Goal: Task Accomplishment & Management: Complete application form

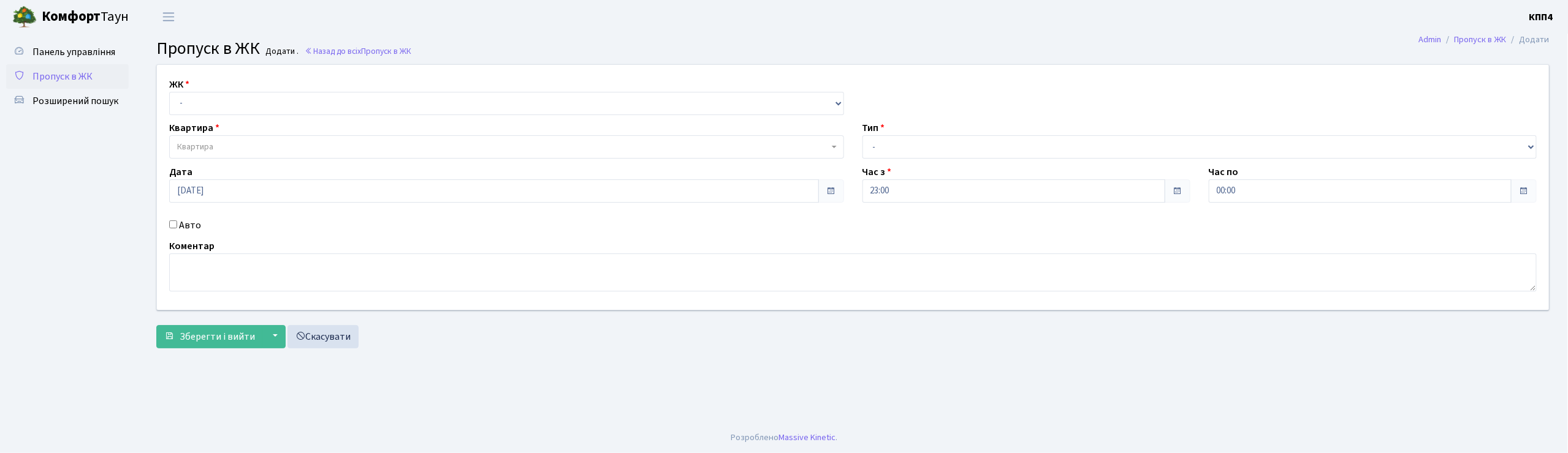
click at [171, 226] on input "Авто" at bounding box center [173, 224] width 8 height 8
checkbox input "true"
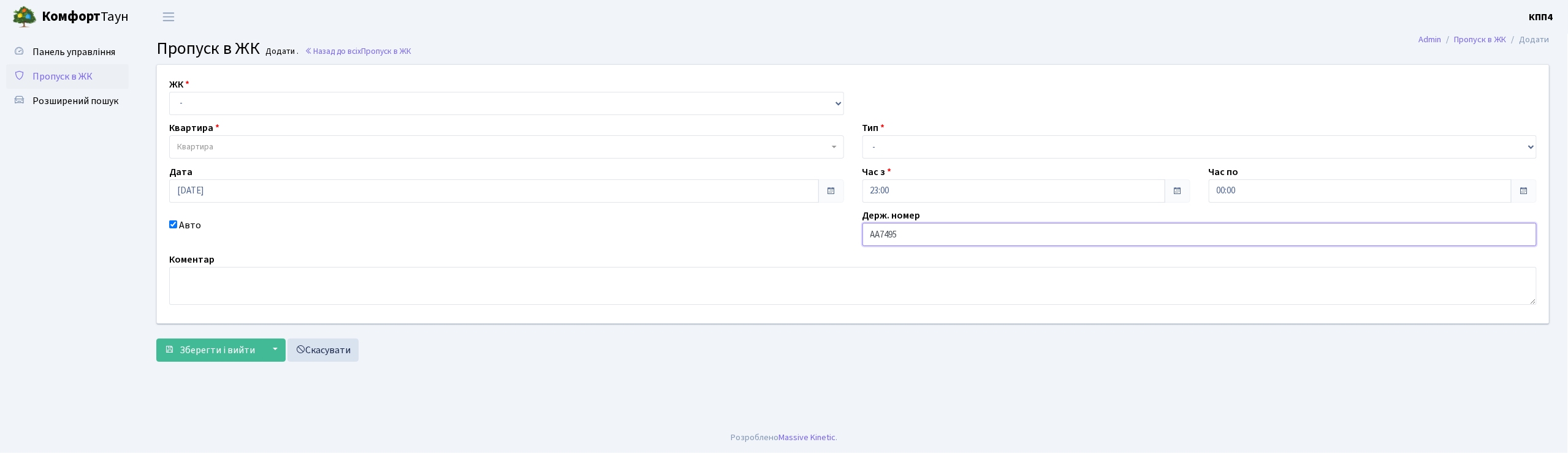
type input "АА7495МН"
click at [439, 108] on select "- КТ, вул. Регенераторна, 4 КТ2, просп. Соборності, 17 КТ3, вул. Березнева, 16 …" at bounding box center [507, 103] width 675 height 23
select select "295"
click at [169, 92] on select "- КТ, вул. Регенераторна, 4 КТ2, просп. Соборності, 17 КТ3, вул. Березнева, 16 …" at bounding box center [507, 103] width 675 height 23
select select
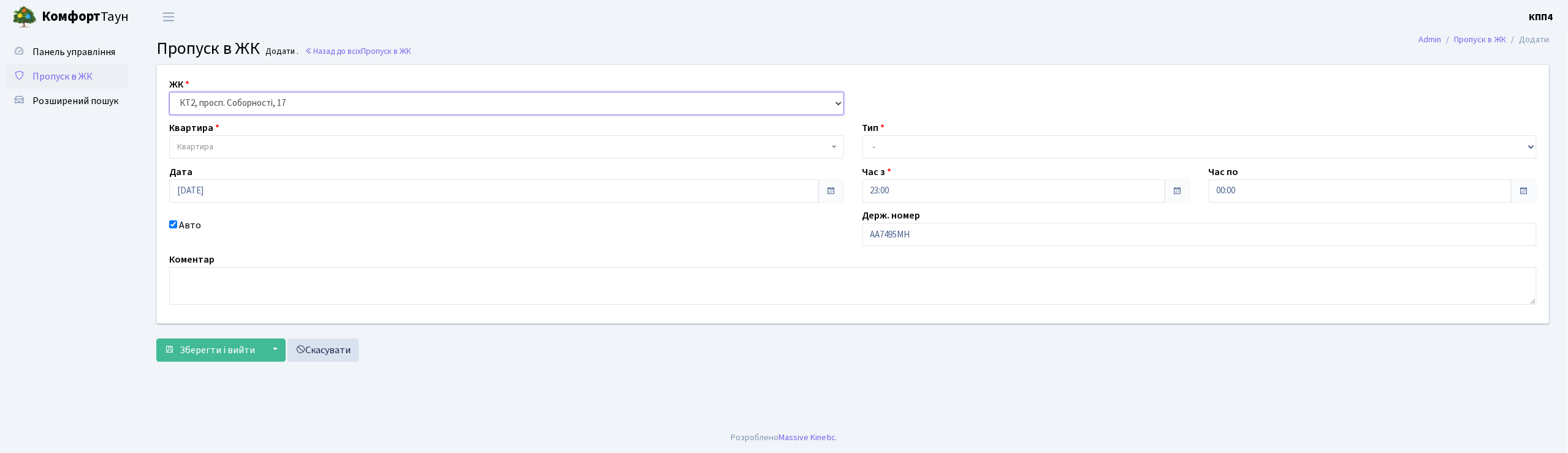
click at [382, 101] on select "- КТ, вул. Регенераторна, 4 КТ2, просп. Соборності, 17 КТ3, вул. Березнева, 16 …" at bounding box center [507, 103] width 675 height 23
select select "271"
click at [169, 92] on select "- КТ, вул. Регенераторна, 4 КТ2, просп. Соборності, 17 КТ3, вул. Березнева, 16 …" at bounding box center [507, 103] width 675 height 23
select select
click at [363, 141] on span "Квартира" at bounding box center [503, 147] width 652 height 12
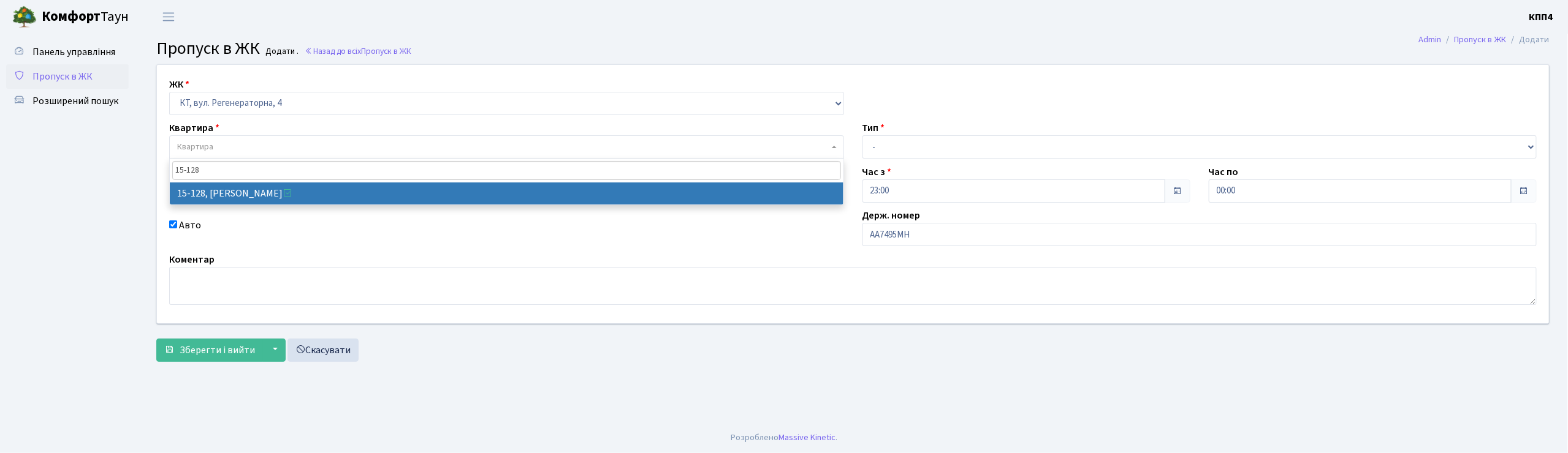
type input "15-128"
select select "8903"
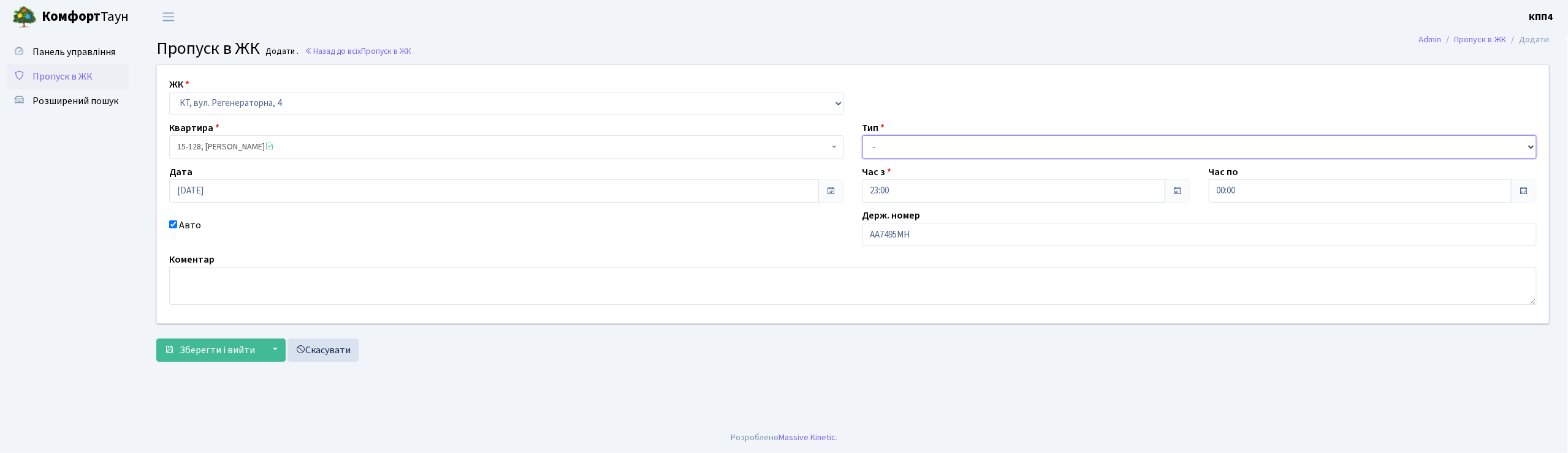
drag, startPoint x: 881, startPoint y: 146, endPoint x: 891, endPoint y: 155, distance: 13.5
click at [881, 146] on select "- Доставка Таксі Гості Сервіс" at bounding box center [1200, 147] width 675 height 23
select select "2"
click at [863, 136] on select "- Доставка Таксі Гості Сервіс" at bounding box center [1200, 147] width 675 height 23
click at [216, 356] on span "Зберегти і вийти" at bounding box center [217, 350] width 75 height 13
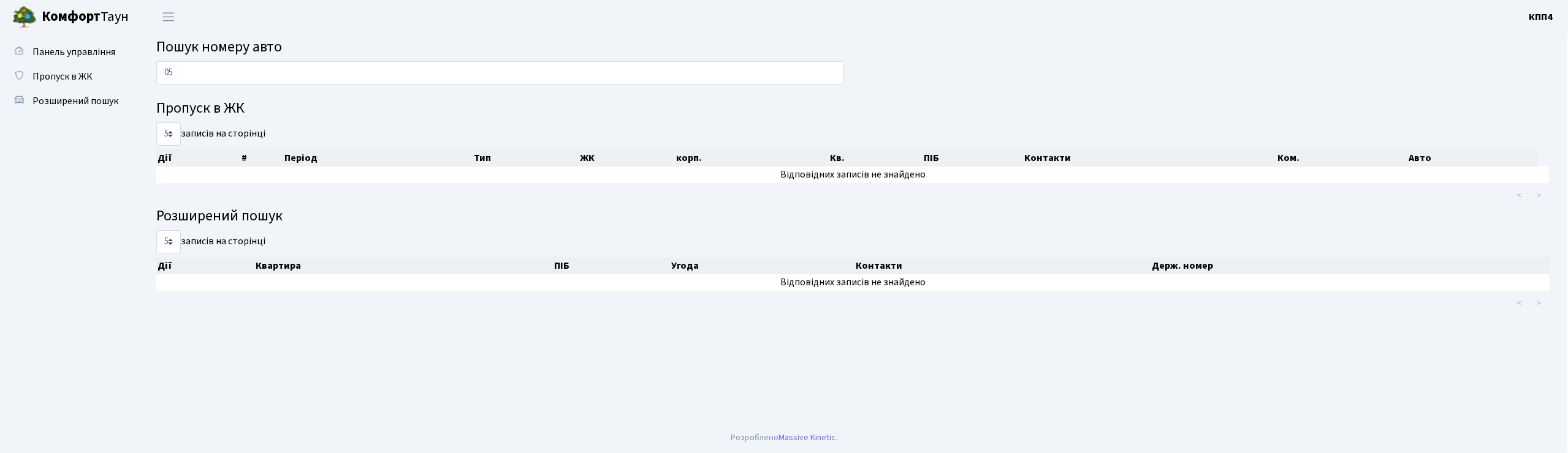
type input "0"
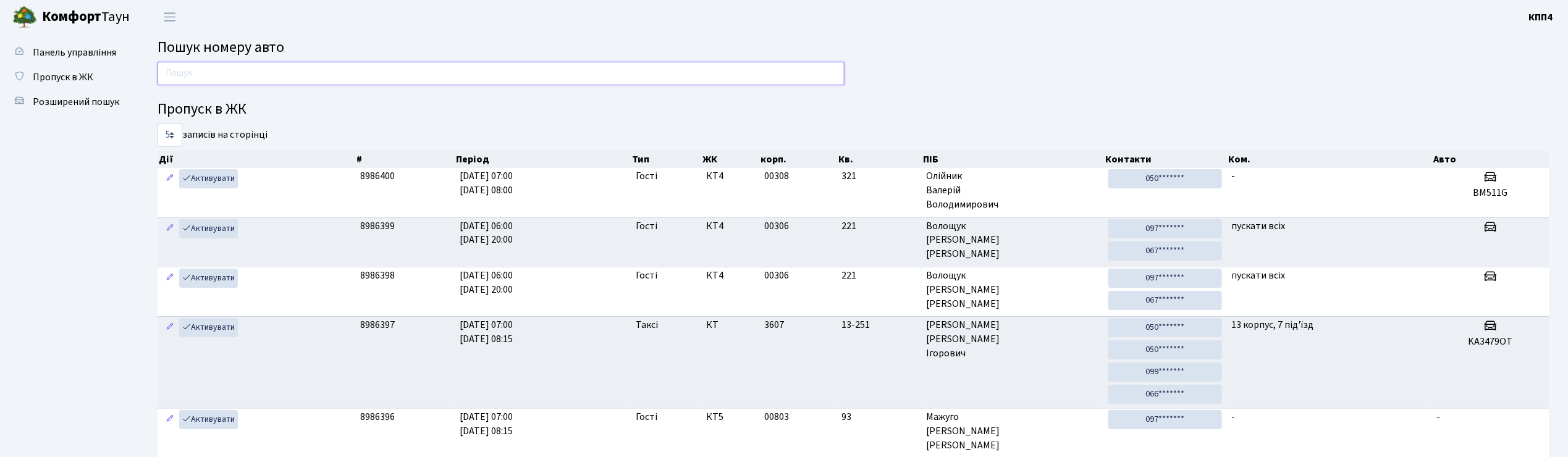
click at [270, 64] on input "text" at bounding box center [501, 73] width 687 height 24
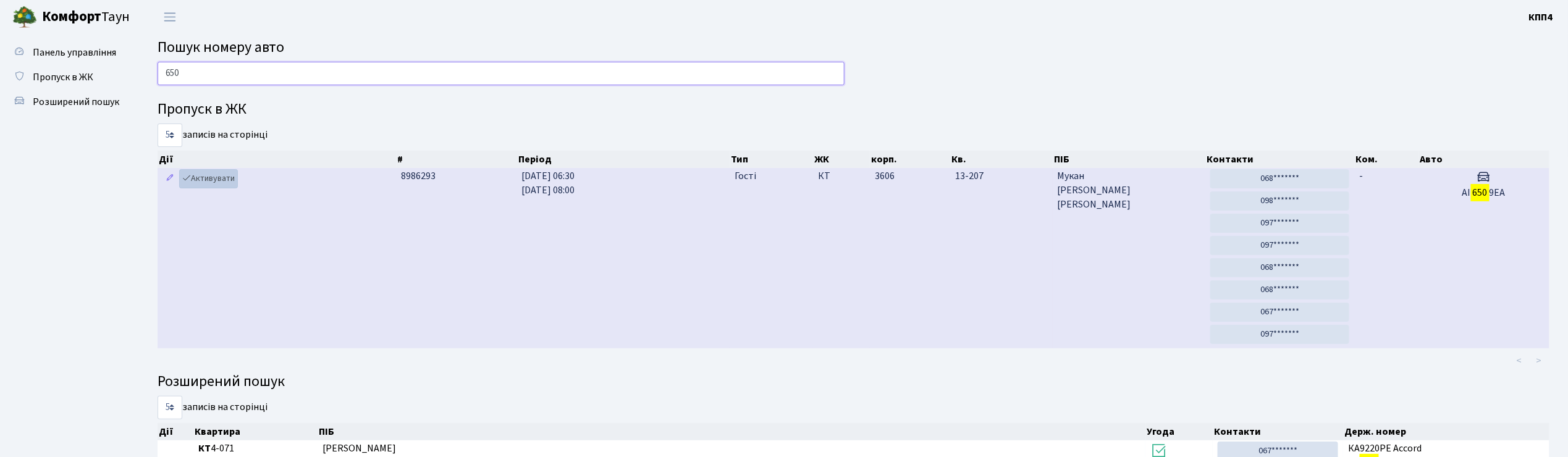
type input "650"
click at [223, 186] on link "Активувати" at bounding box center [209, 179] width 59 height 19
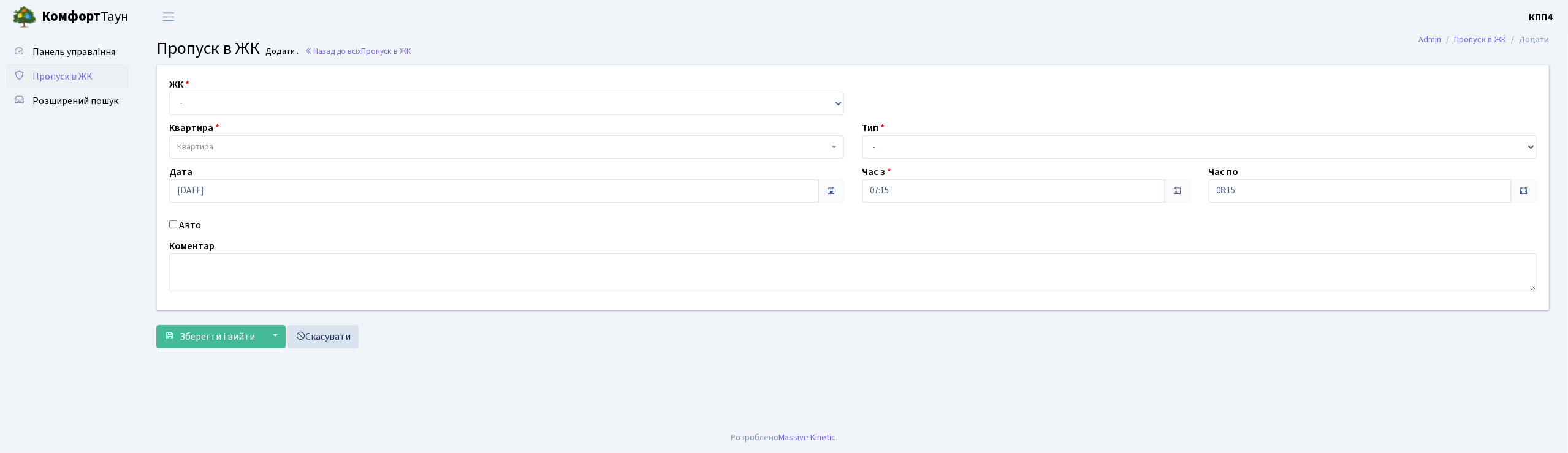
click at [170, 226] on input "Авто" at bounding box center [173, 224] width 8 height 8
checkbox input "true"
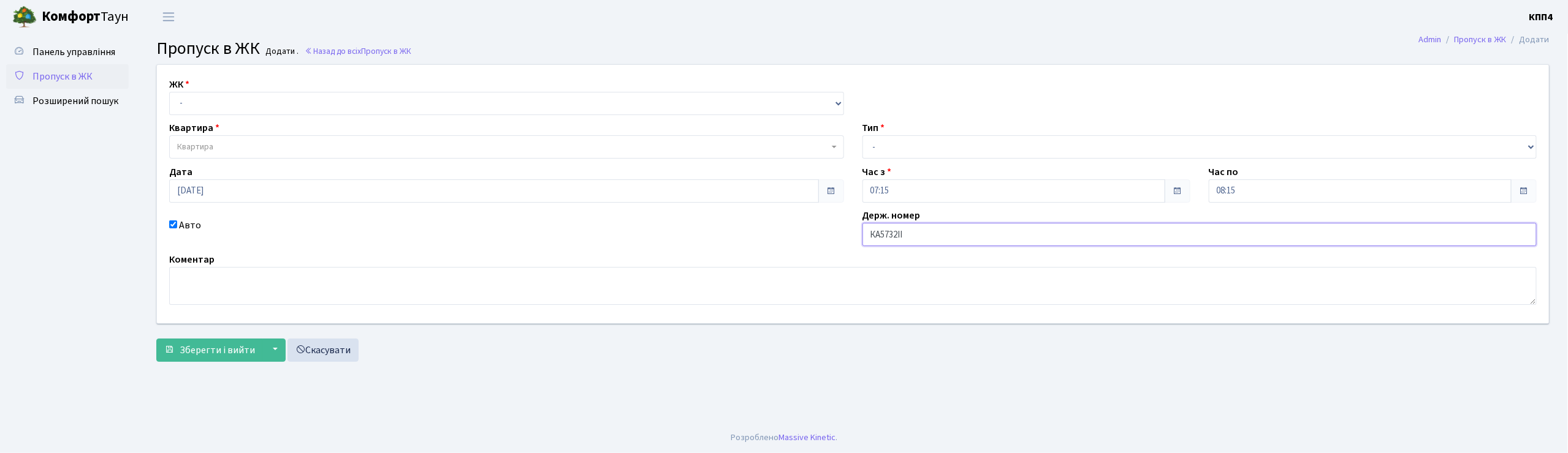
type input "КА5732ІІ"
click at [269, 107] on select "- КТ, вул. Регенераторна, 4 КТ2, просп. [STREET_ADDRESS] [STREET_ADDRESS] [PERS…" at bounding box center [507, 103] width 675 height 23
select select "271"
click at [169, 92] on select "- КТ, вул. Регенераторна, 4 КТ2, просп. [STREET_ADDRESS] [STREET_ADDRESS] [PERS…" at bounding box center [507, 103] width 675 height 23
select select
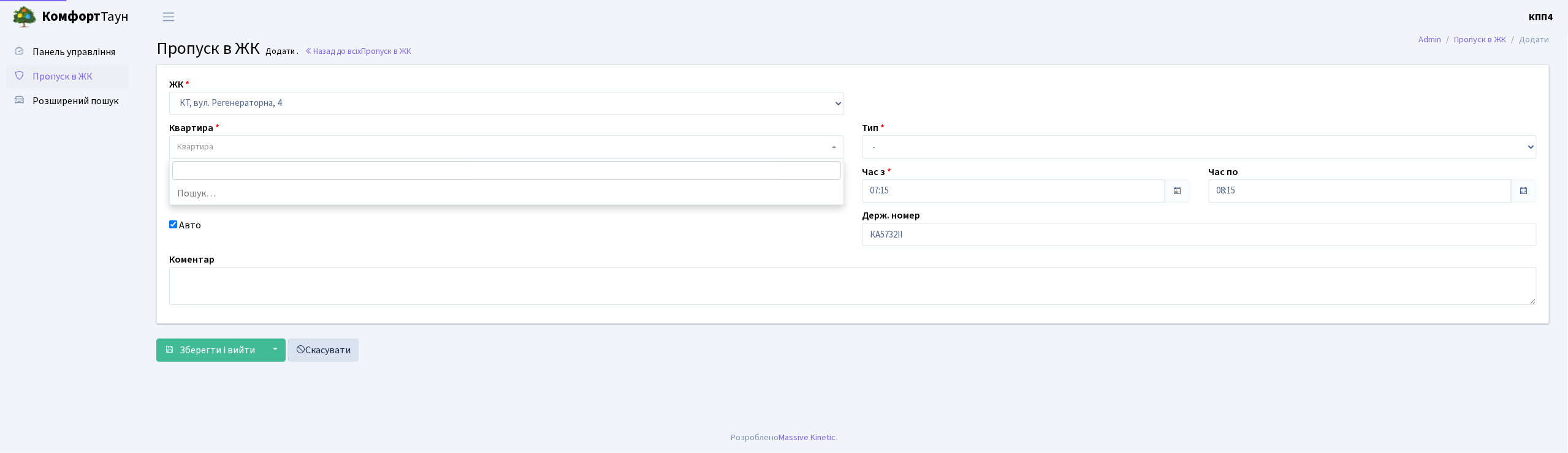
click at [265, 137] on span "Квартира" at bounding box center [507, 147] width 675 height 23
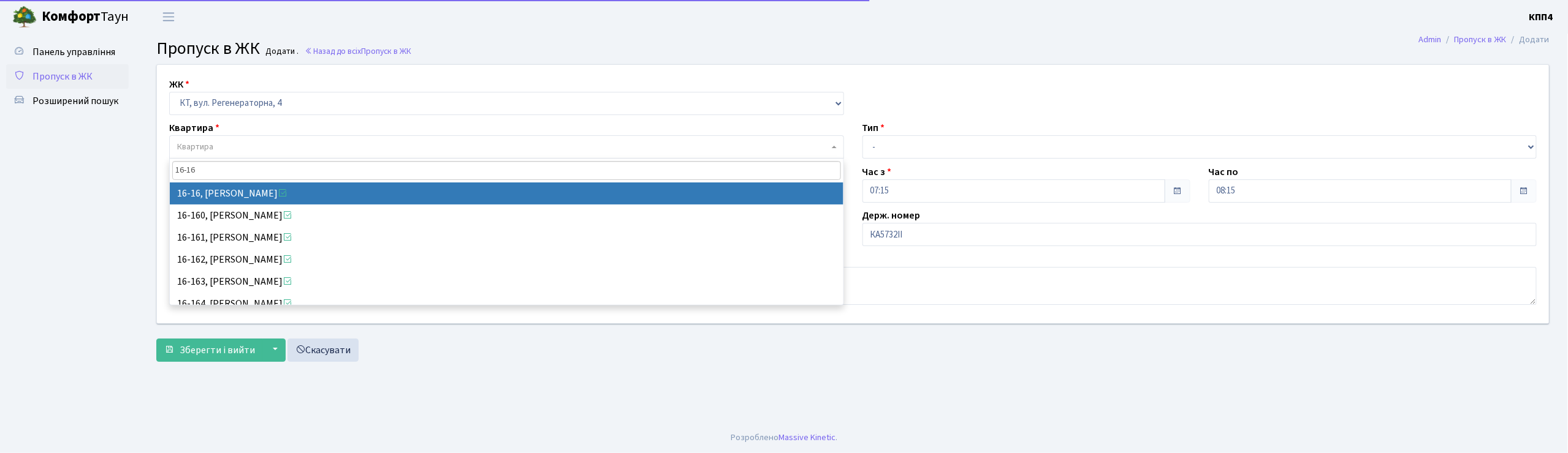
type input "16-16"
select select "8577"
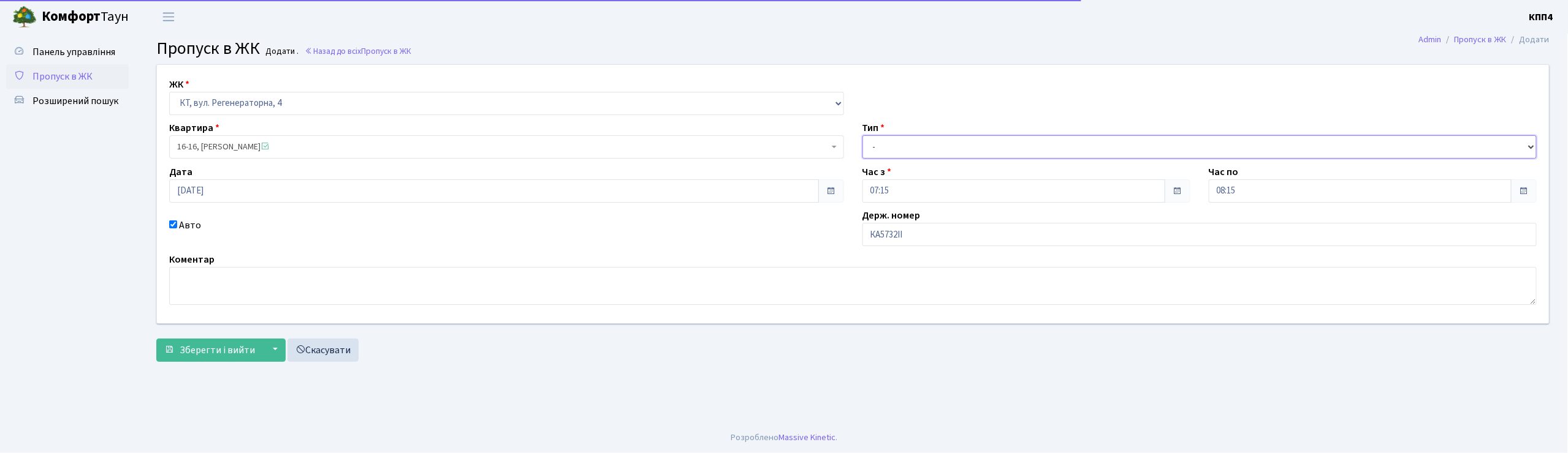
click at [913, 146] on select "- Доставка Таксі Гості Сервіс" at bounding box center [1200, 147] width 675 height 23
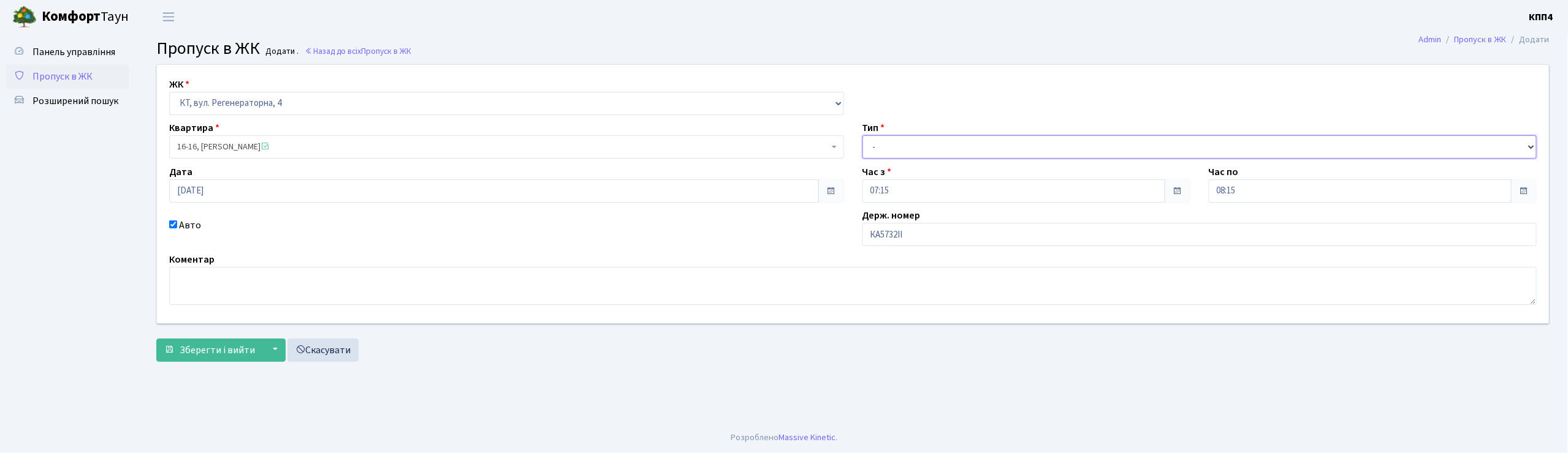
select select "2"
click at [863, 136] on select "- Доставка Таксі Гості Сервіс" at bounding box center [1200, 147] width 675 height 23
click at [234, 351] on span "Зберегти і вийти" at bounding box center [217, 350] width 75 height 13
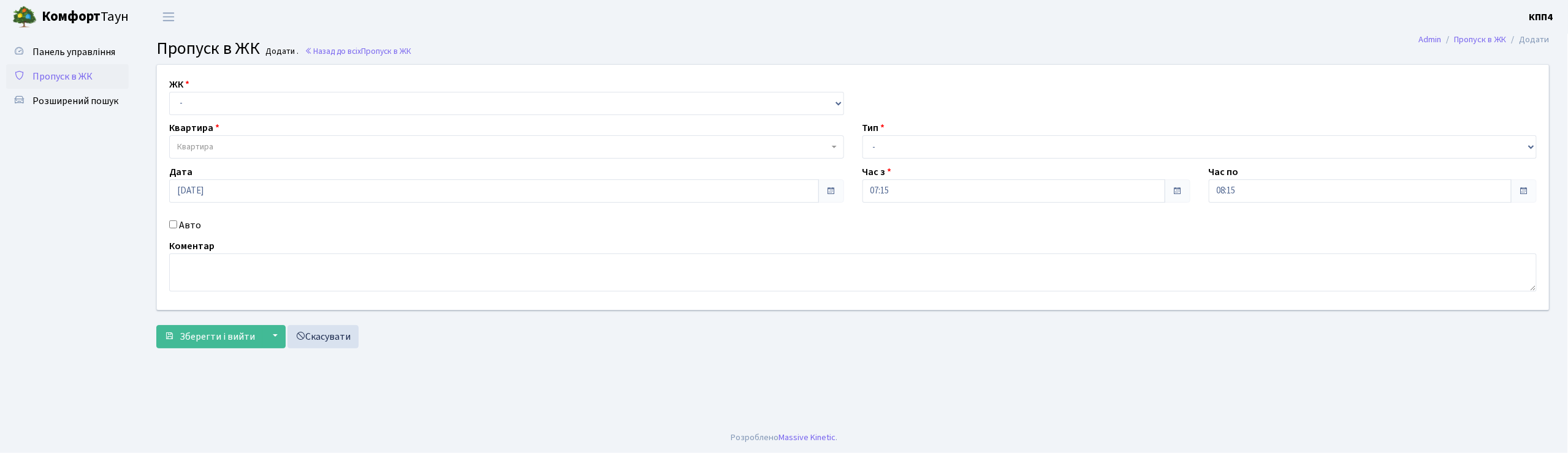
click at [87, 77] on span "Пропуск в ЖК" at bounding box center [62, 77] width 60 height 13
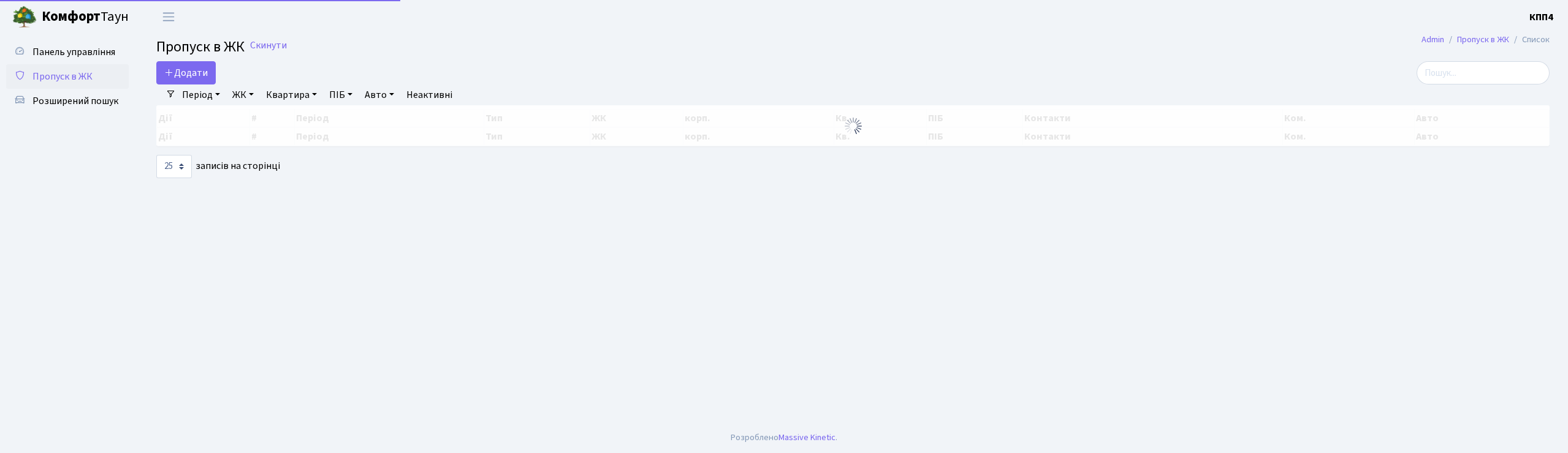
select select "25"
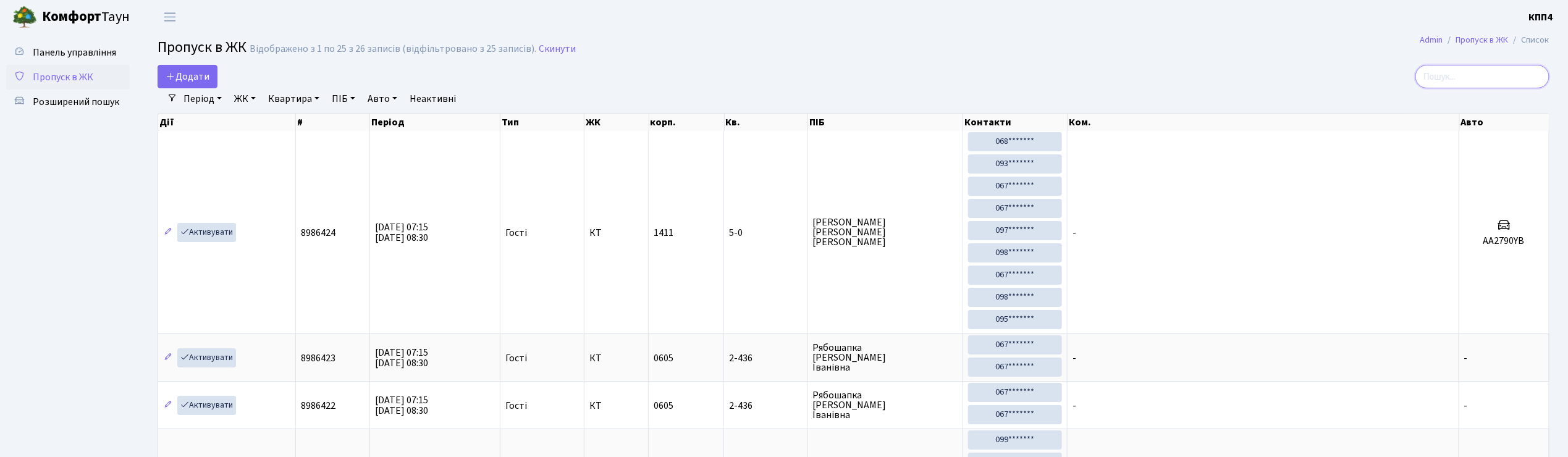
click at [1522, 69] on input "search" at bounding box center [1482, 77] width 134 height 24
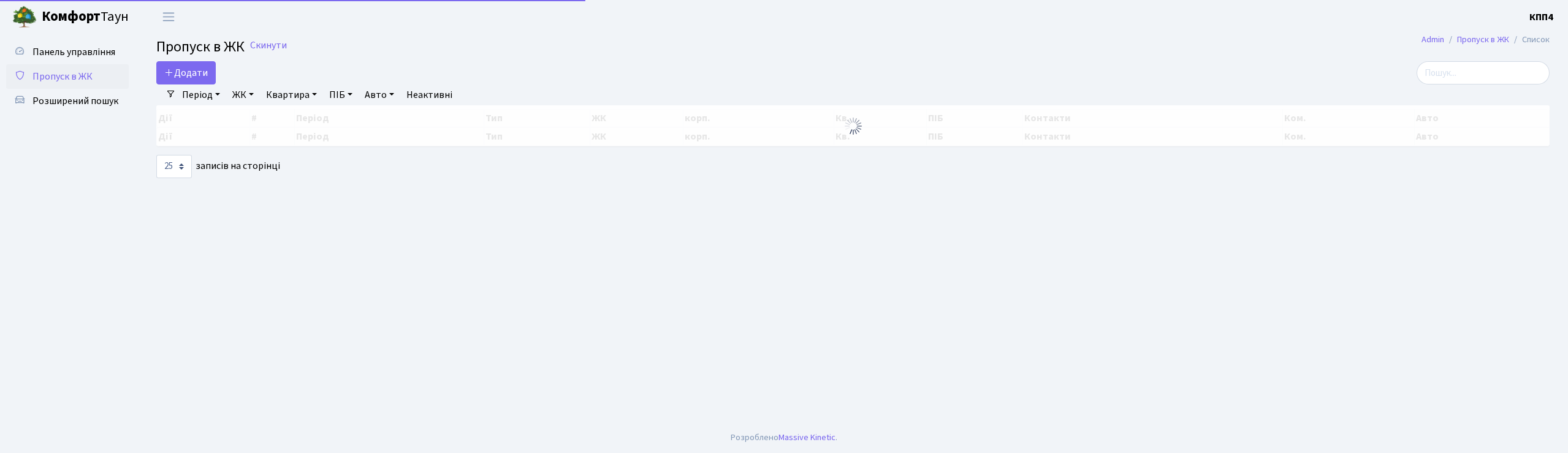
select select "25"
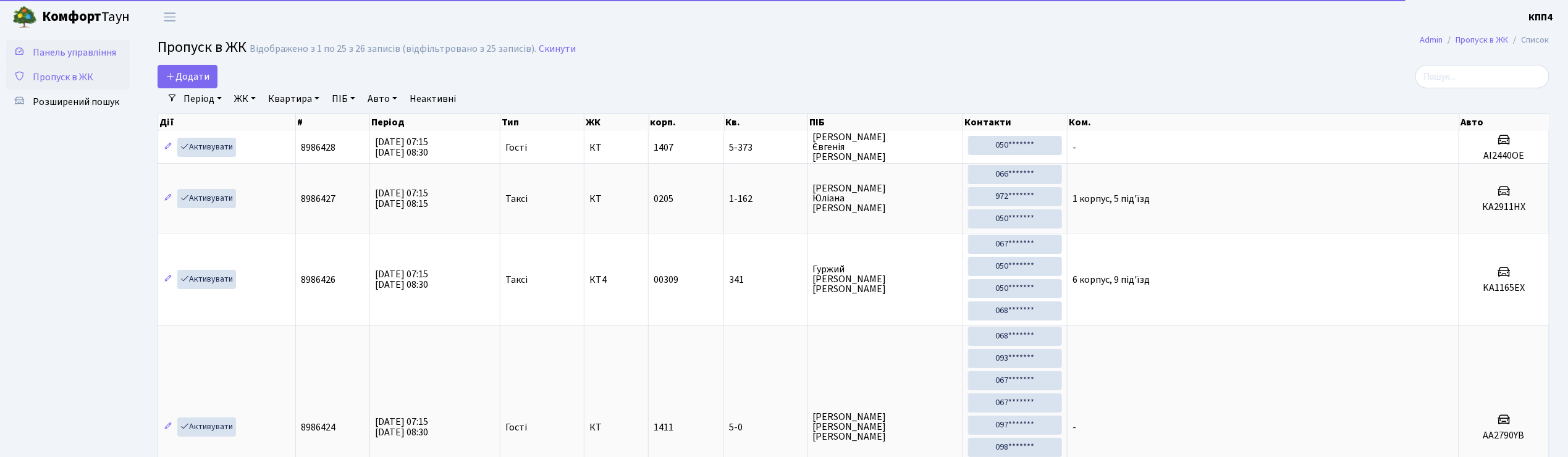
click at [96, 41] on link "Панель управління" at bounding box center [68, 52] width 123 height 24
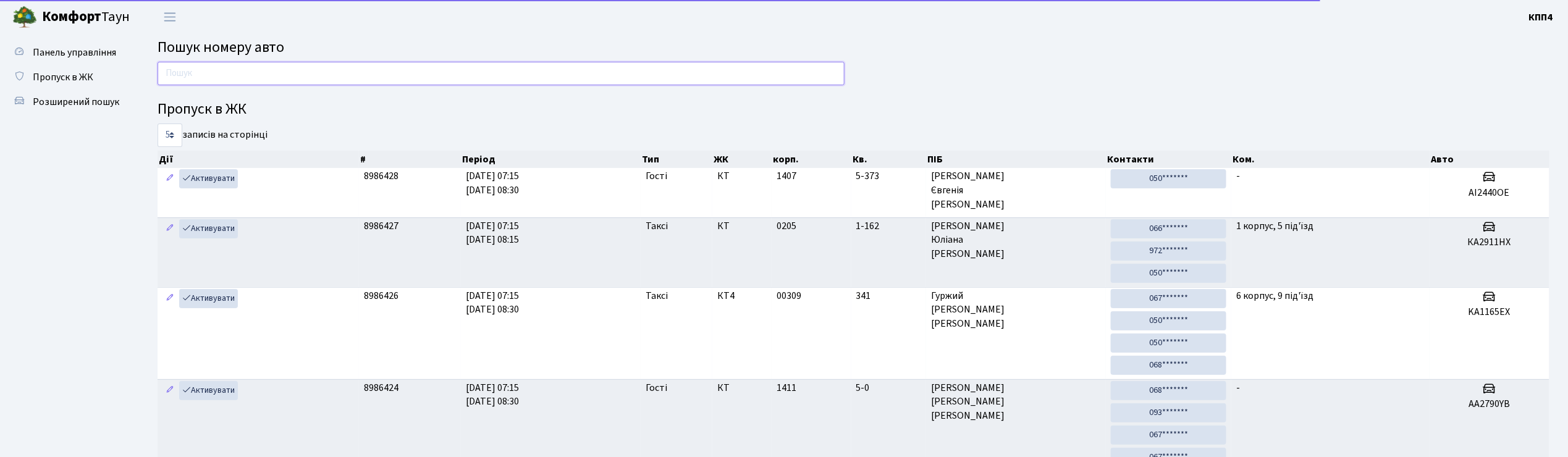
click at [327, 70] on input "text" at bounding box center [501, 73] width 687 height 24
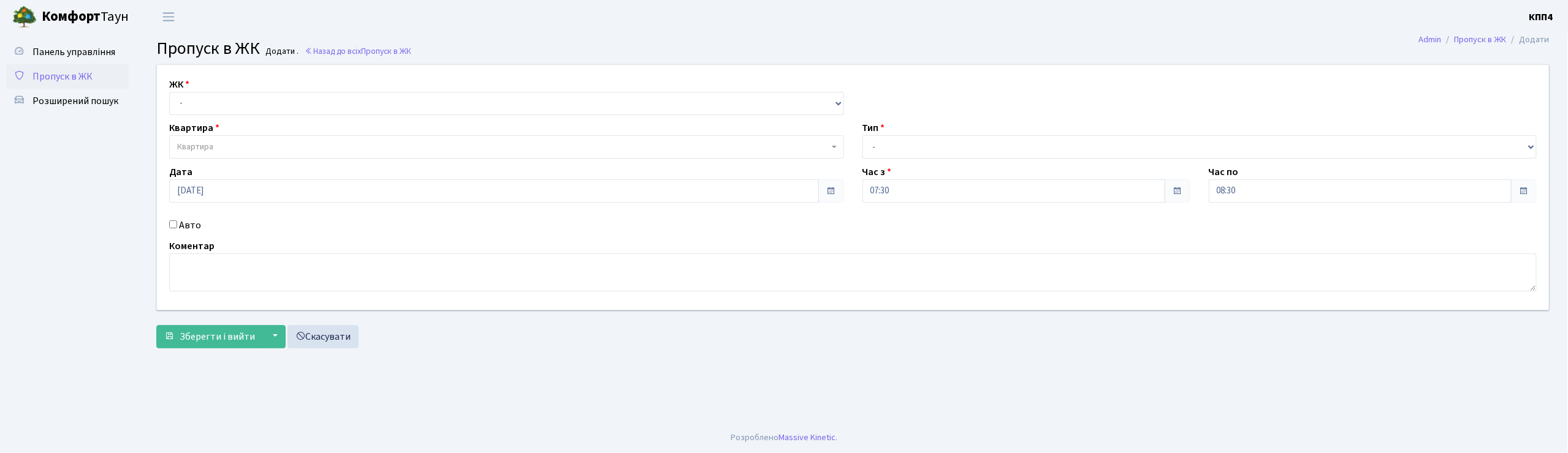
click at [173, 228] on input "Авто" at bounding box center [173, 224] width 8 height 8
checkbox input "true"
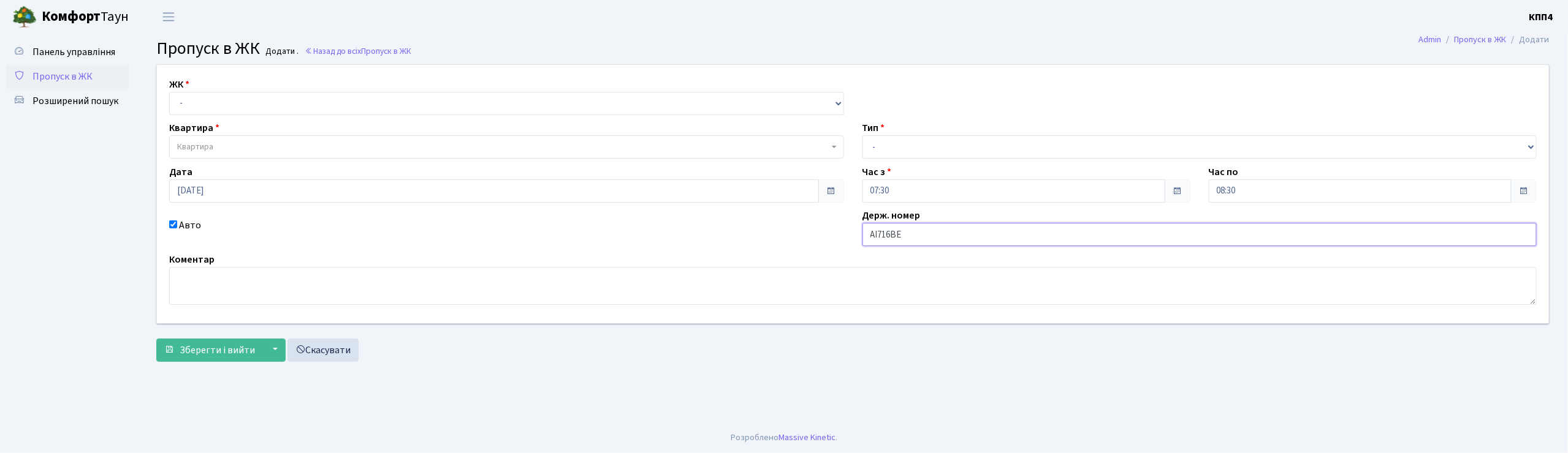
click at [879, 234] on input "АІ716ВЕ" at bounding box center [1200, 234] width 675 height 23
type input "АІ7716ВЕ"
drag, startPoint x: 437, startPoint y: 103, endPoint x: 439, endPoint y: 113, distance: 10.2
click at [437, 103] on select "- КТ, вул. Регенераторна, 4 КТ2, просп. [STREET_ADDRESS] [STREET_ADDRESS] [PERS…" at bounding box center [507, 103] width 675 height 23
select select "271"
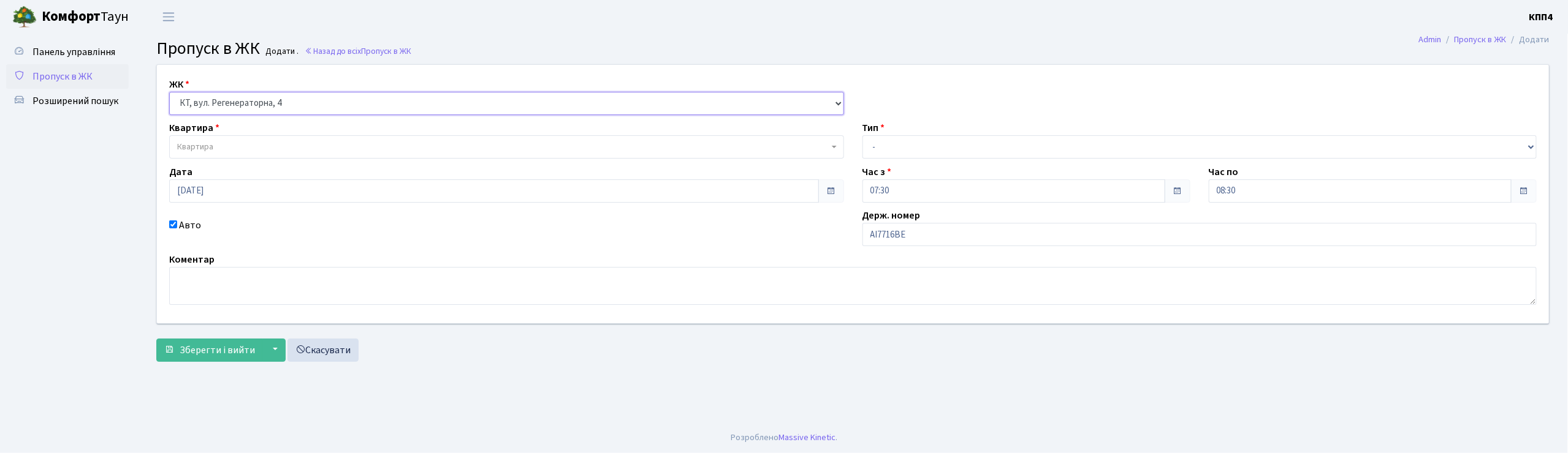
click at [169, 92] on select "- КТ, вул. Регенераторна, 4 КТ2, просп. Соборності, 17 КТ3, вул. Березнева, 16 …" at bounding box center [507, 103] width 675 height 23
select select
click at [417, 146] on span "Квартира" at bounding box center [503, 147] width 652 height 12
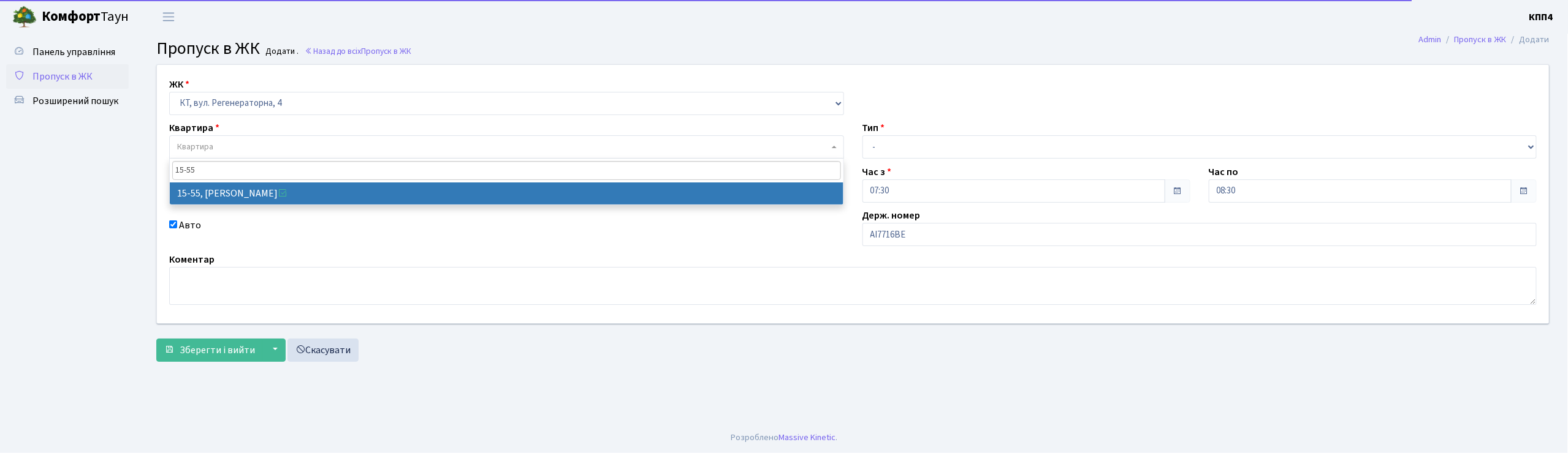
type input "15-55"
select select "8830"
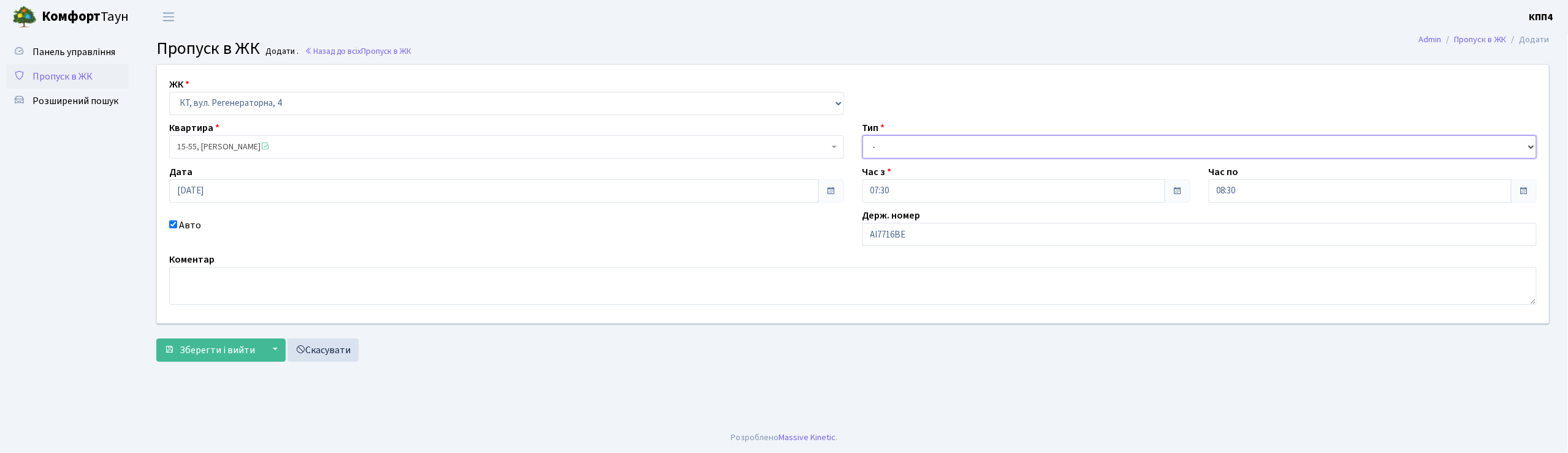
drag, startPoint x: 871, startPoint y: 143, endPoint x: 888, endPoint y: 150, distance: 18.4
click at [871, 143] on select "- Доставка Таксі Гості Сервіс" at bounding box center [1200, 147] width 675 height 23
select select "2"
click at [863, 136] on select "- Доставка Таксі Гості Сервіс" at bounding box center [1200, 147] width 675 height 23
drag, startPoint x: 218, startPoint y: 342, endPoint x: 231, endPoint y: 341, distance: 13.0
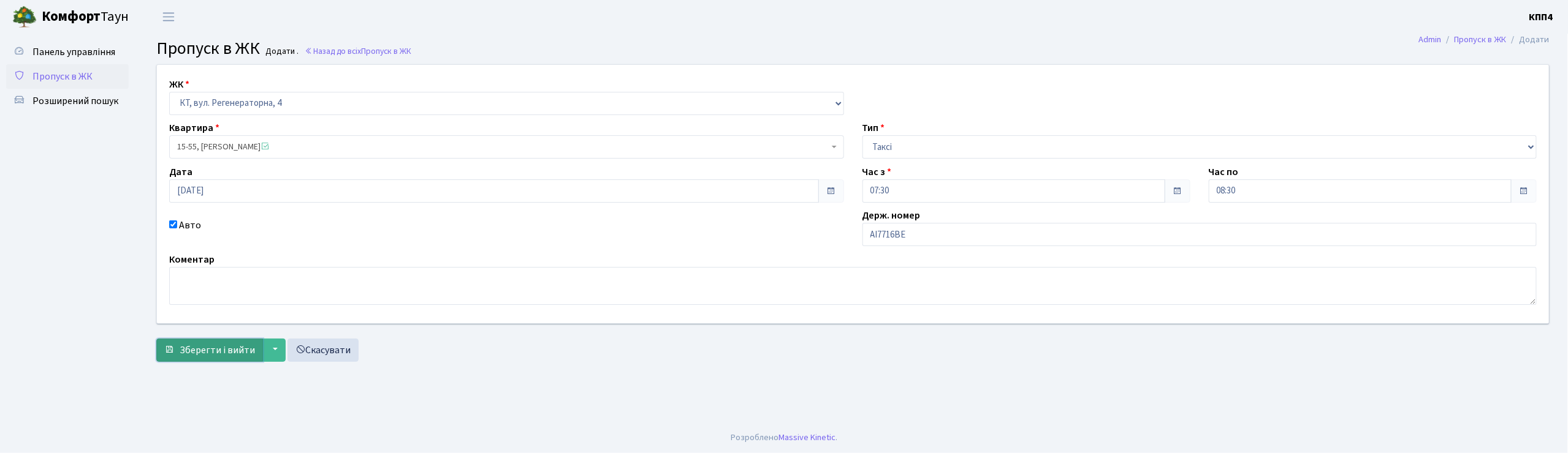
click at [220, 342] on button "Зберегти і вийти" at bounding box center [210, 350] width 107 height 23
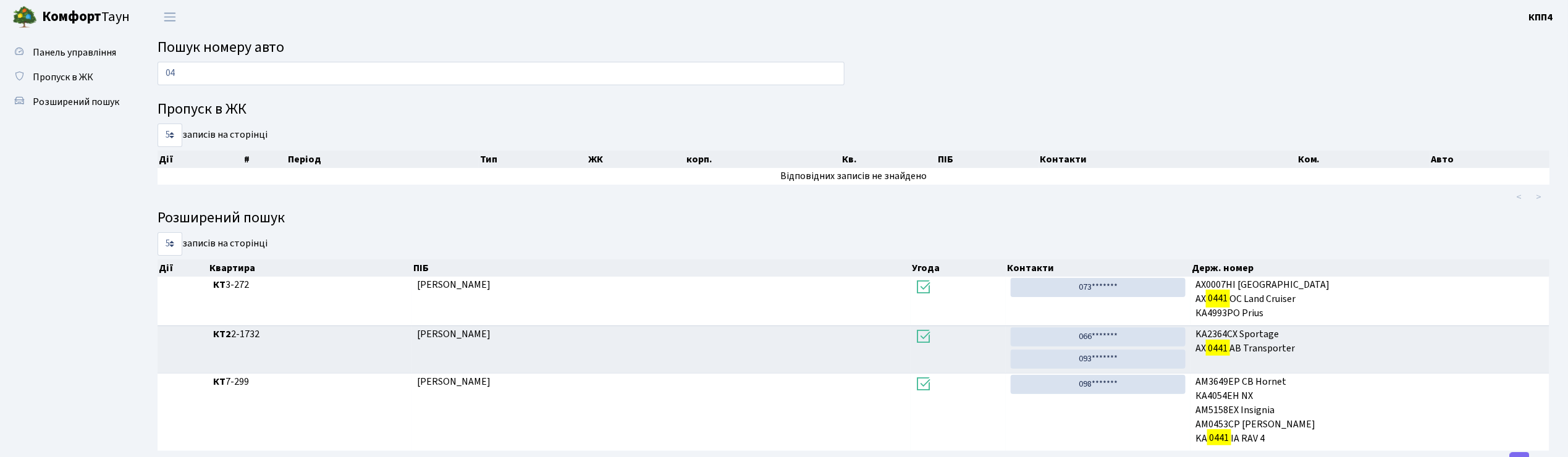
type input "0"
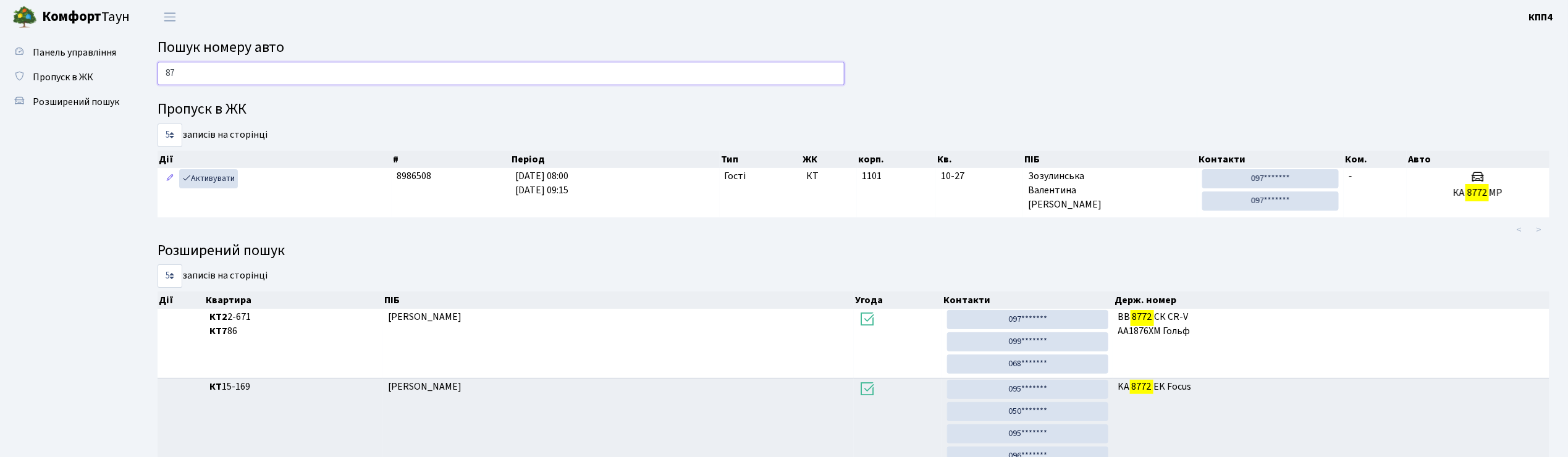
type input "8"
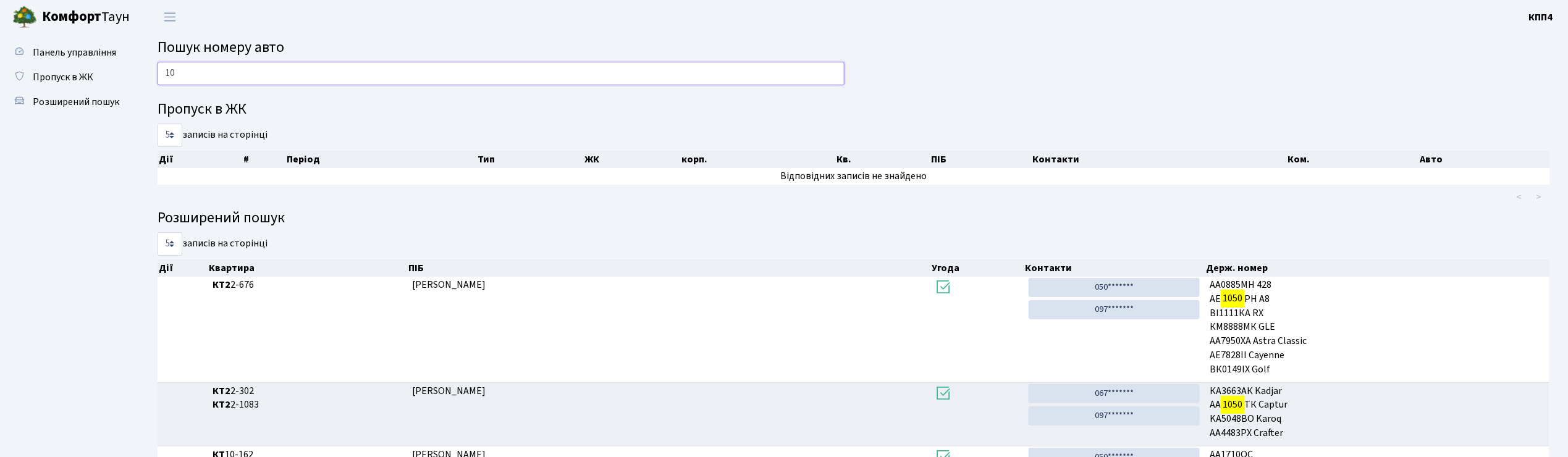
type input "1"
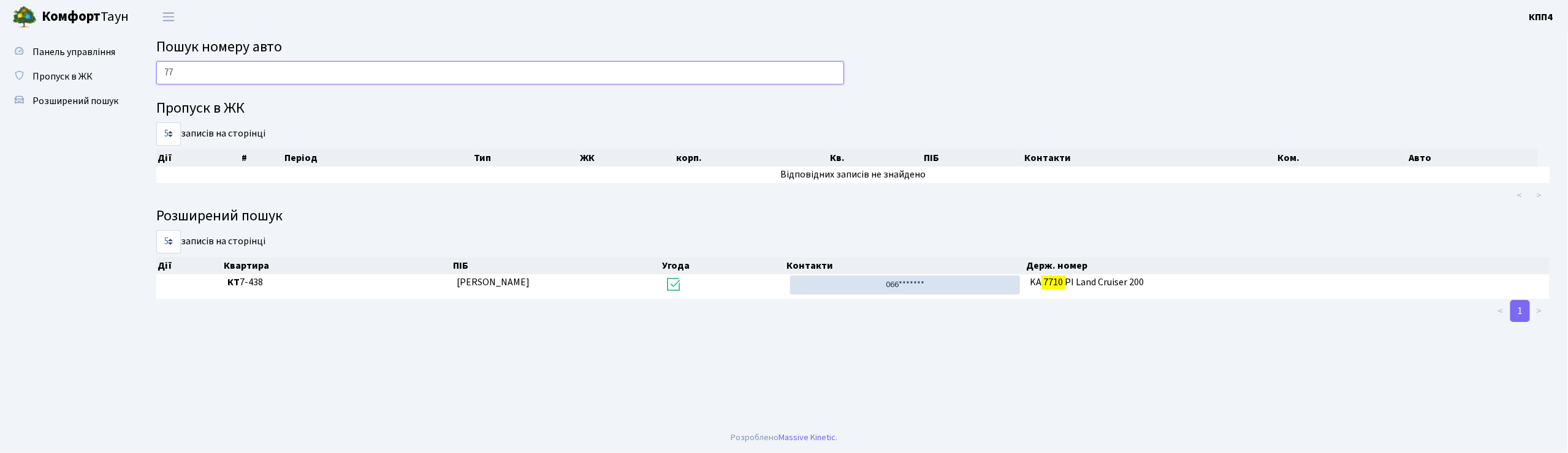
type input "7"
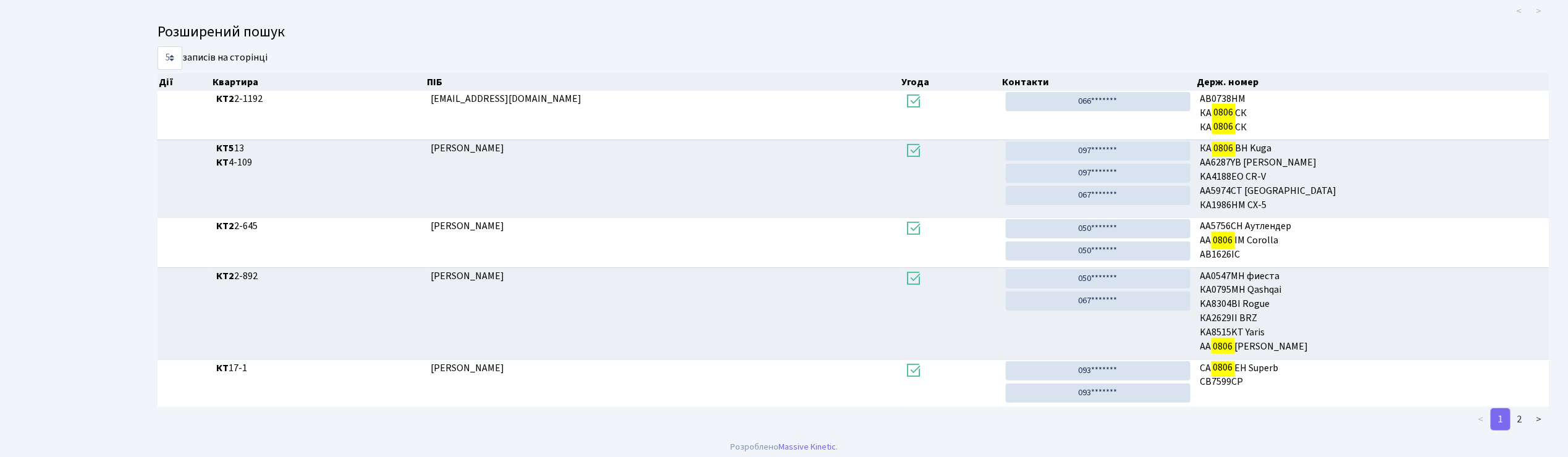
scroll to position [193, 0]
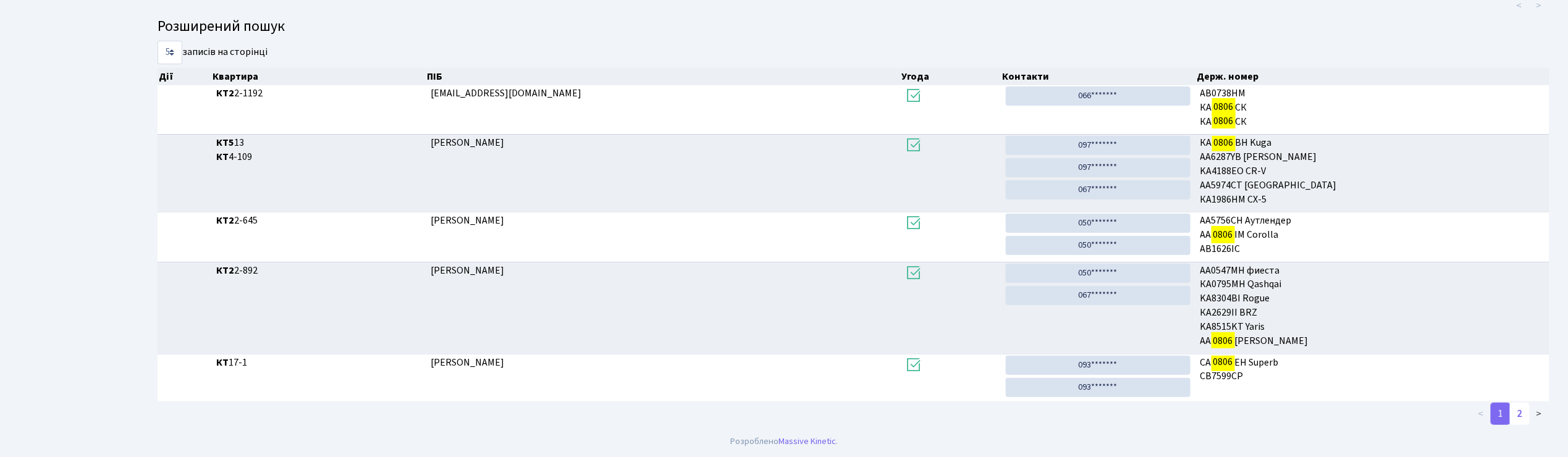
click at [1523, 419] on link "2" at bounding box center [1519, 414] width 20 height 22
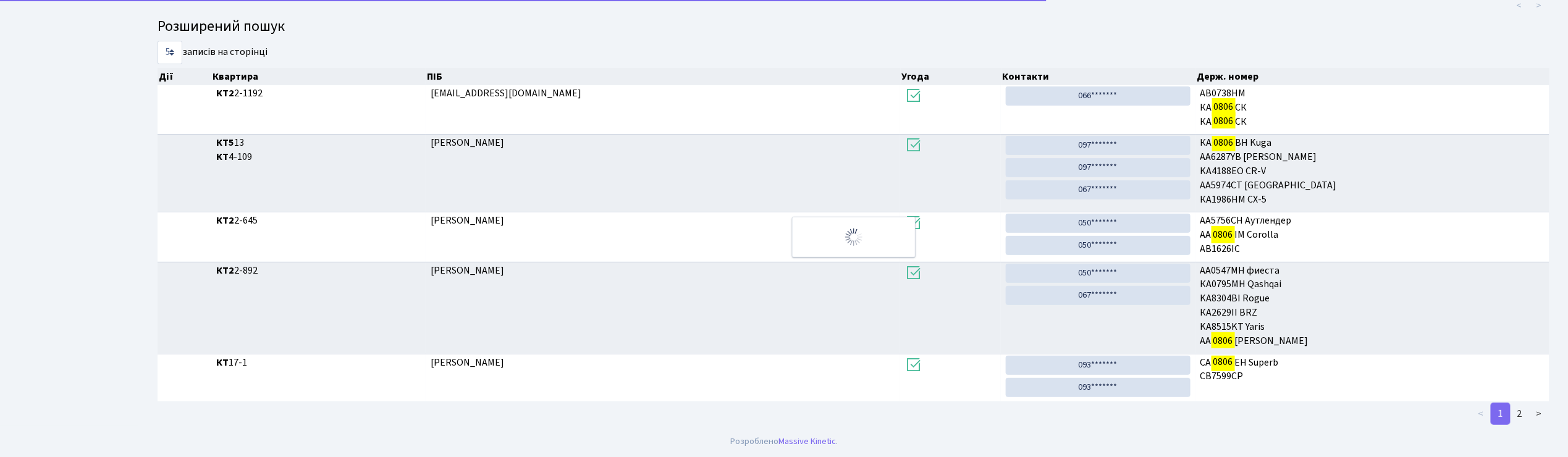
scroll to position [0, 0]
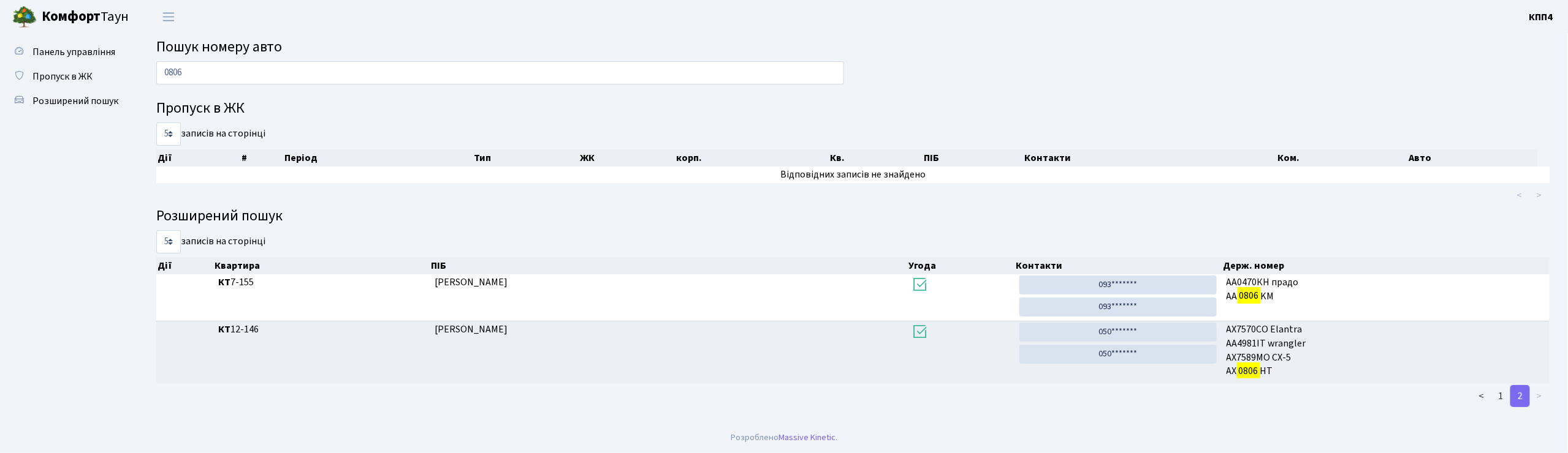
click at [212, 87] on div "0806" at bounding box center [500, 76] width 706 height 30
click at [222, 70] on input "0806" at bounding box center [500, 72] width 688 height 23
type input "0"
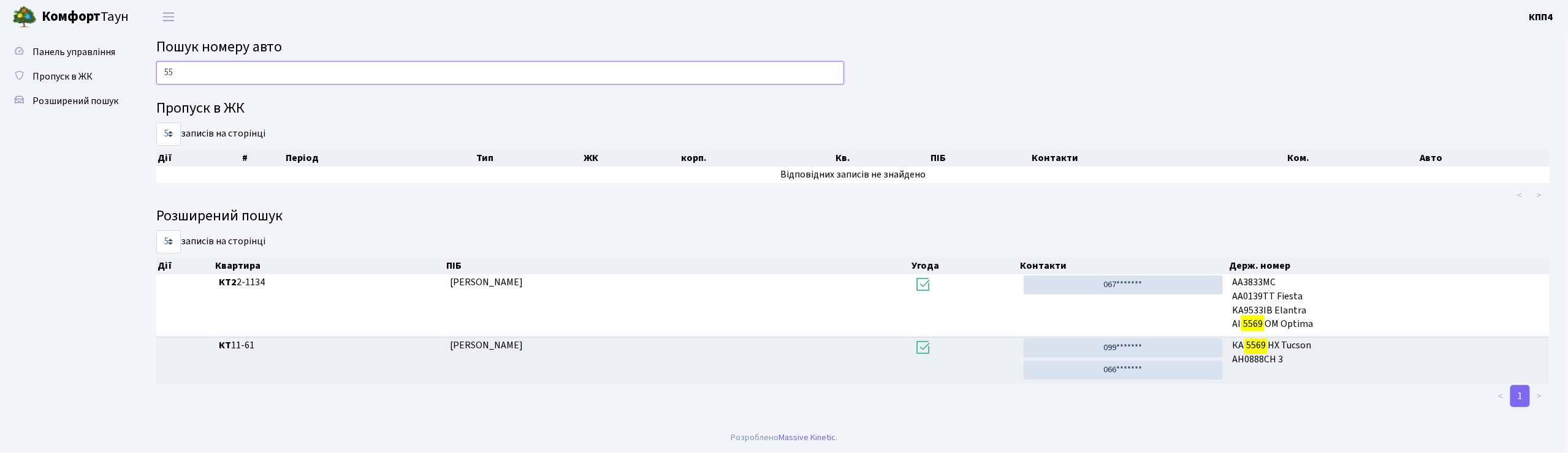
type input "5"
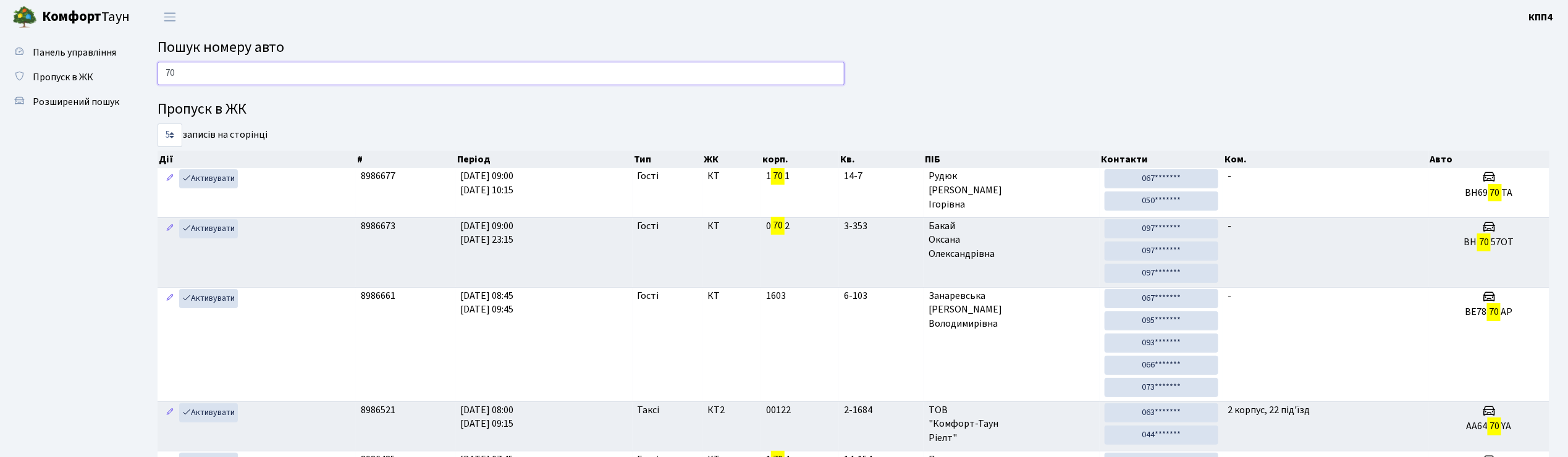
type input "7"
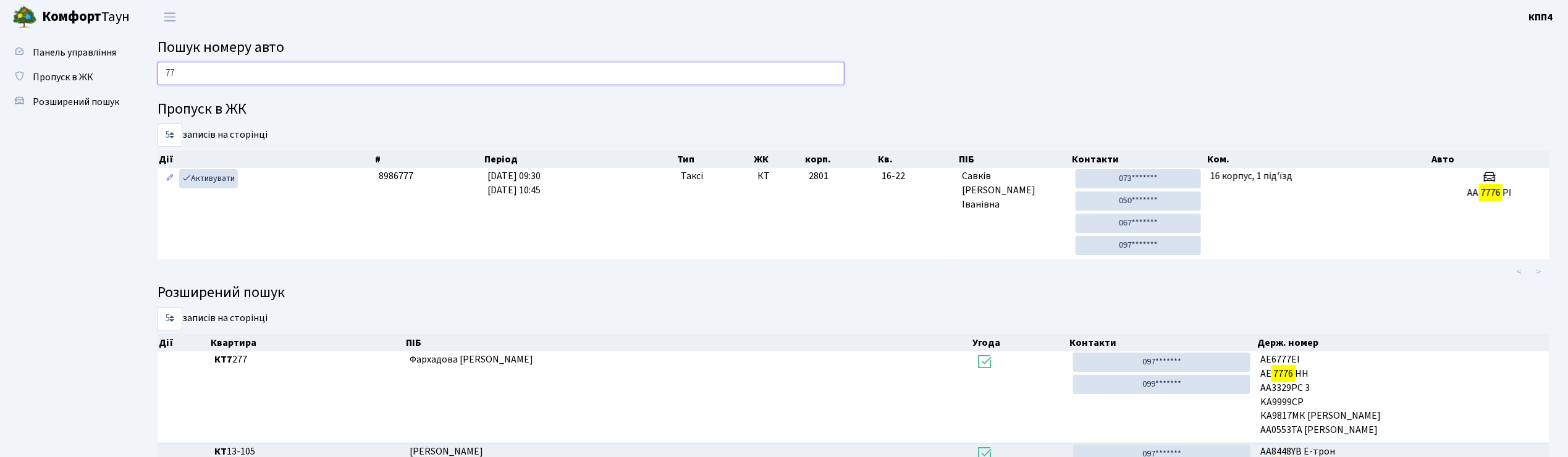
type input "7"
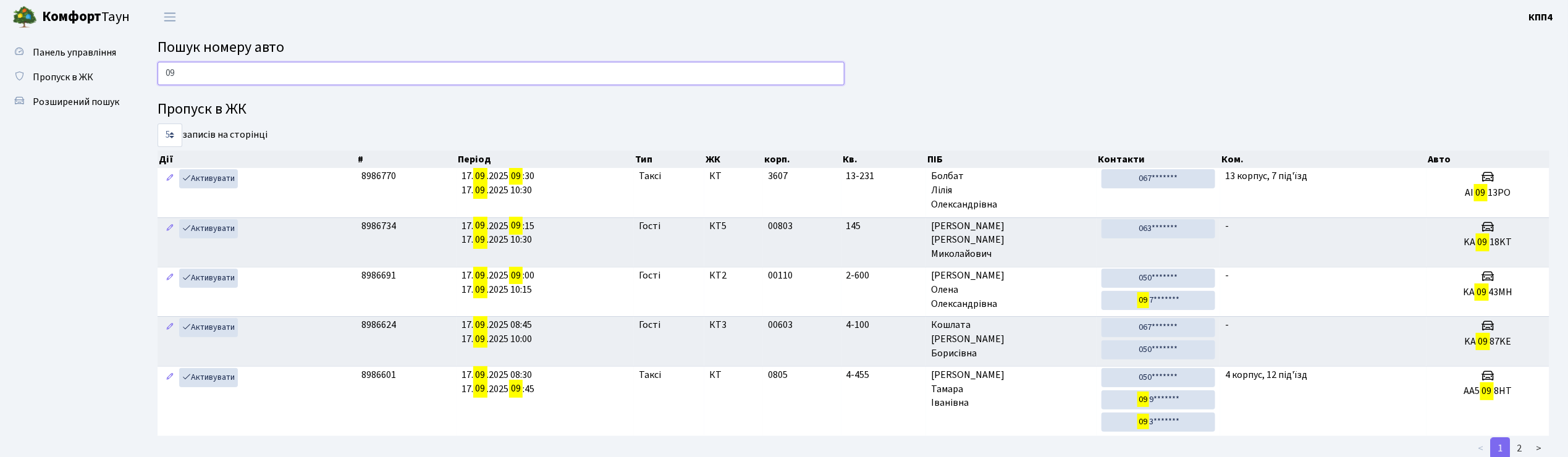
type input "0"
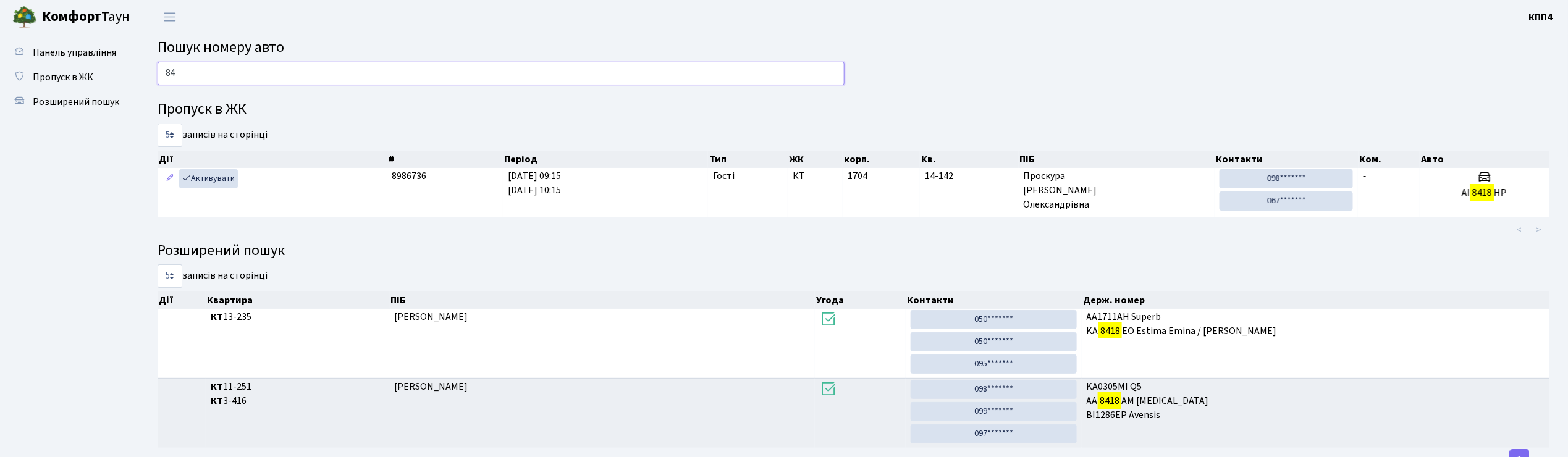
type input "8"
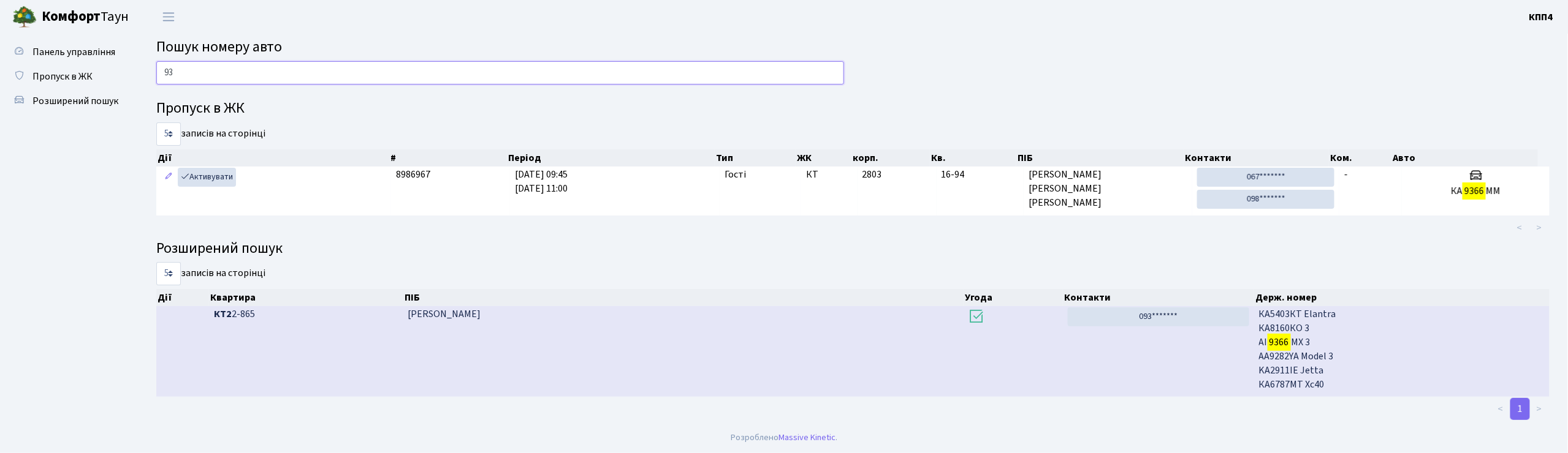
type input "9"
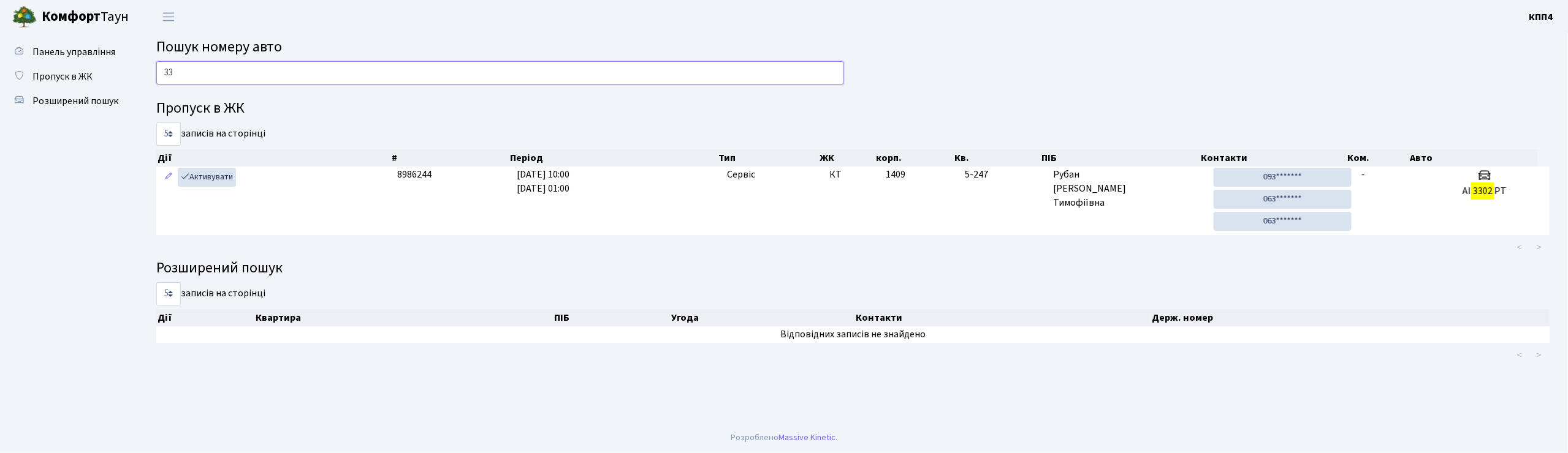
type input "3"
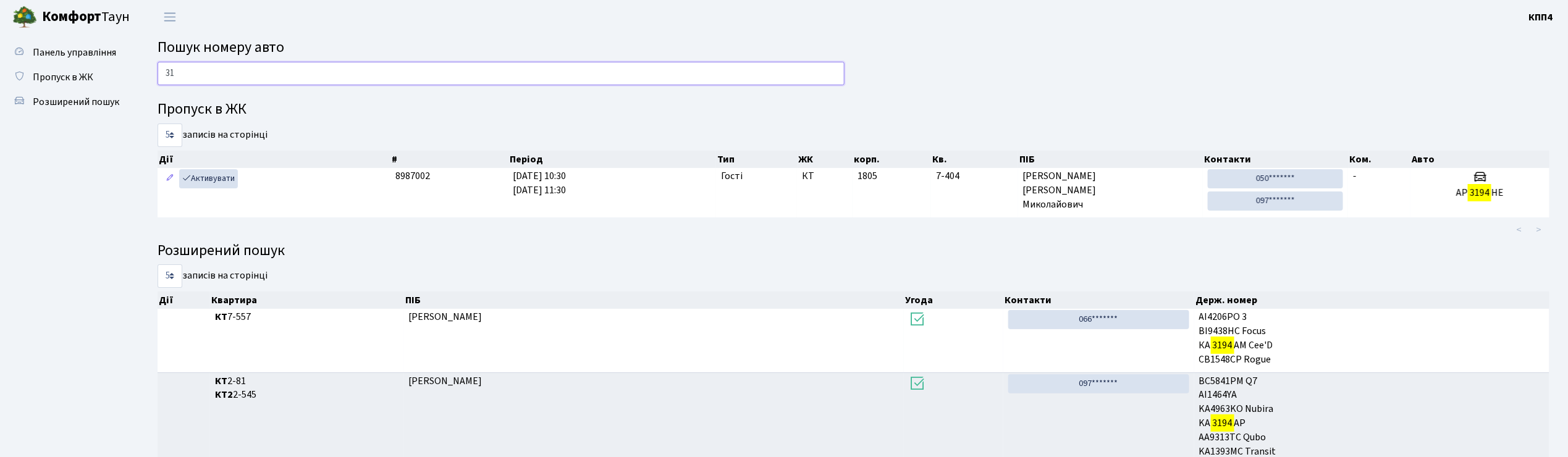
type input "3"
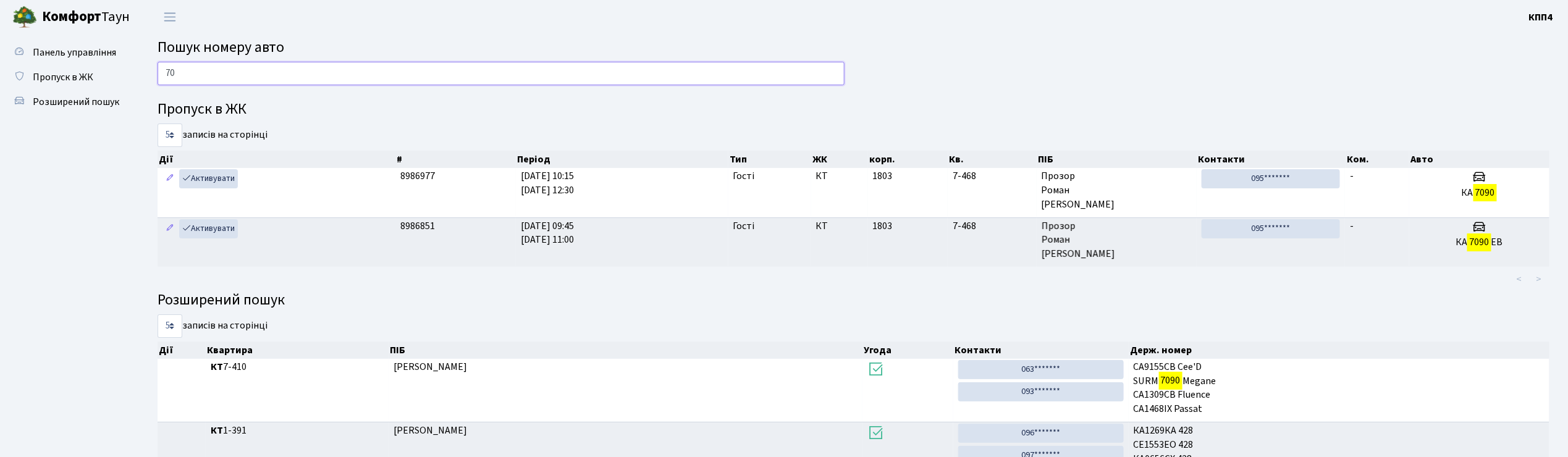
type input "7"
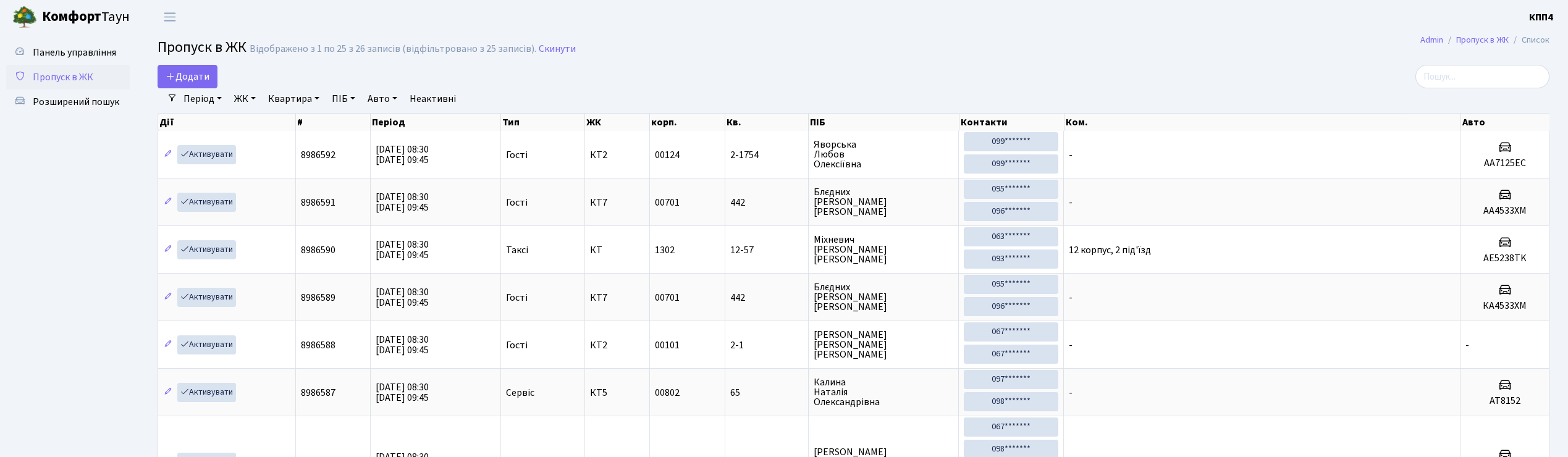
select select "25"
click at [215, 73] on link "Додати" at bounding box center [188, 77] width 60 height 24
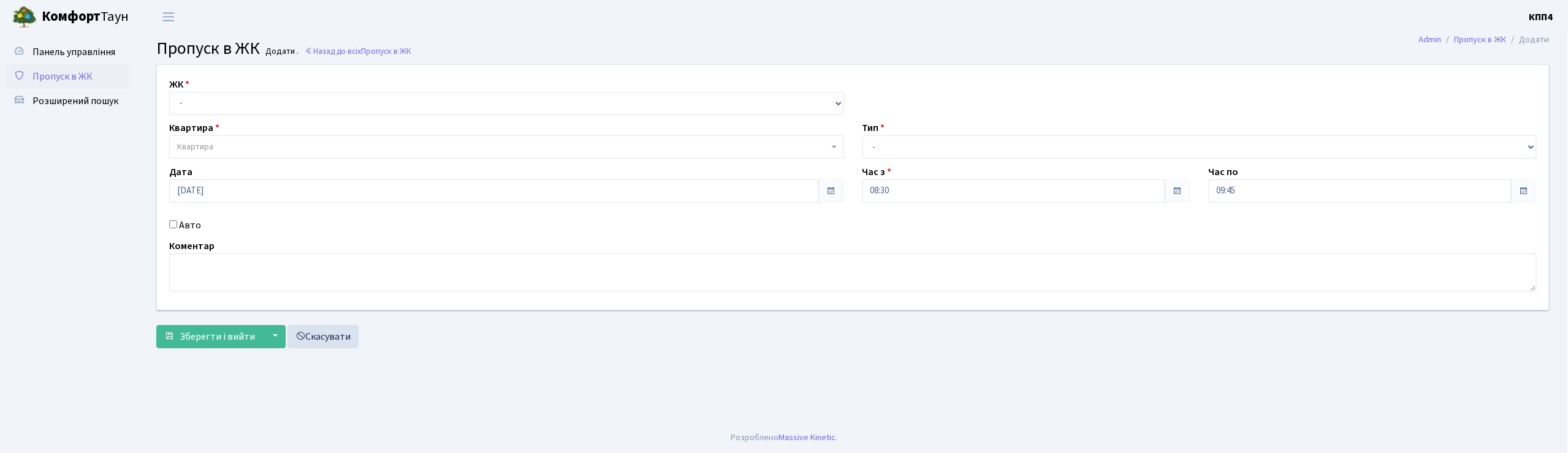
click at [171, 223] on input "Авто" at bounding box center [173, 224] width 8 height 8
checkbox input "true"
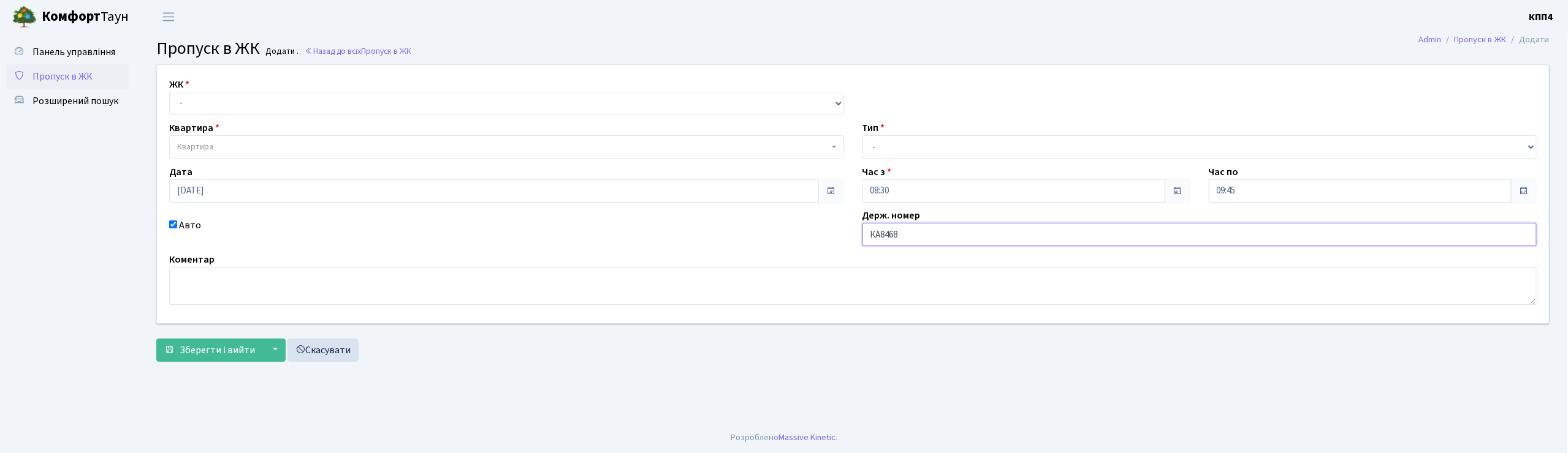
type input "КА8468КА"
drag, startPoint x: 179, startPoint y: 119, endPoint x: 185, endPoint y: 111, distance: 10.0
click at [183, 113] on div "ЖК - КТ, вул. Регенераторна, 4 КТ2, просп. [STREET_ADDRESS] [STREET_ADDRESS] [P…" at bounding box center [853, 194] width 1410 height 258
click at [189, 106] on select "- КТ, вул. Регенераторна, 4 КТ2, просп. [STREET_ADDRESS] [STREET_ADDRESS] [PERS…" at bounding box center [507, 103] width 675 height 23
select select "271"
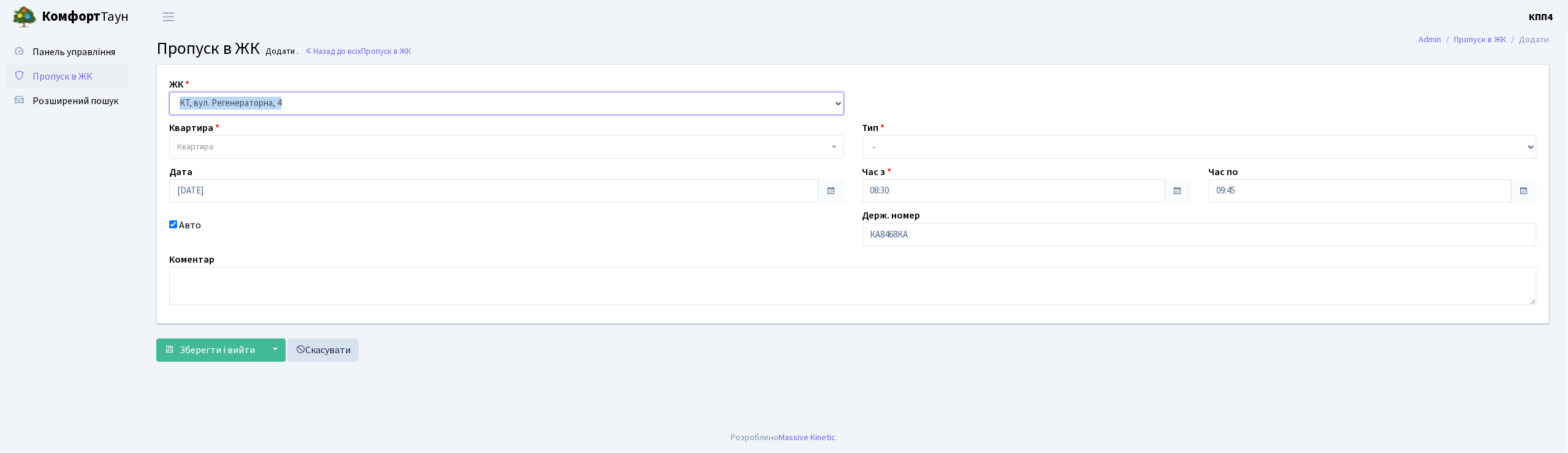
click at [169, 92] on select "- КТ, вул. Регенераторна, 4 КТ2, просп. [STREET_ADDRESS] [STREET_ADDRESS] [PERS…" at bounding box center [507, 103] width 675 height 23
select select
click at [190, 143] on span "Квартира" at bounding box center [195, 147] width 36 height 12
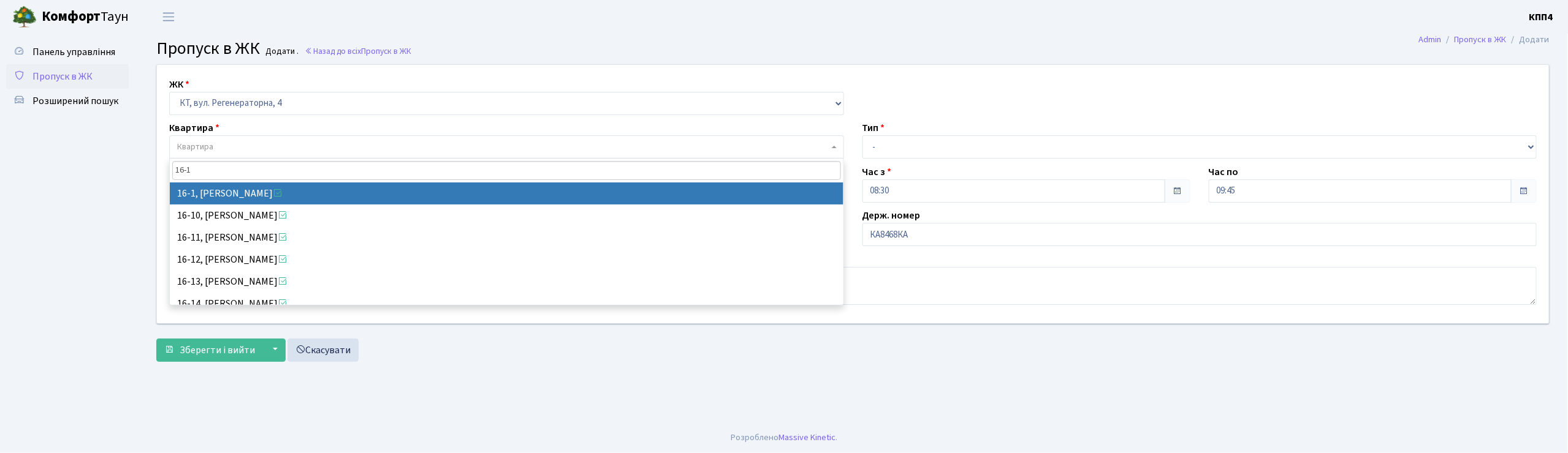
type input "16-1"
select select "8562"
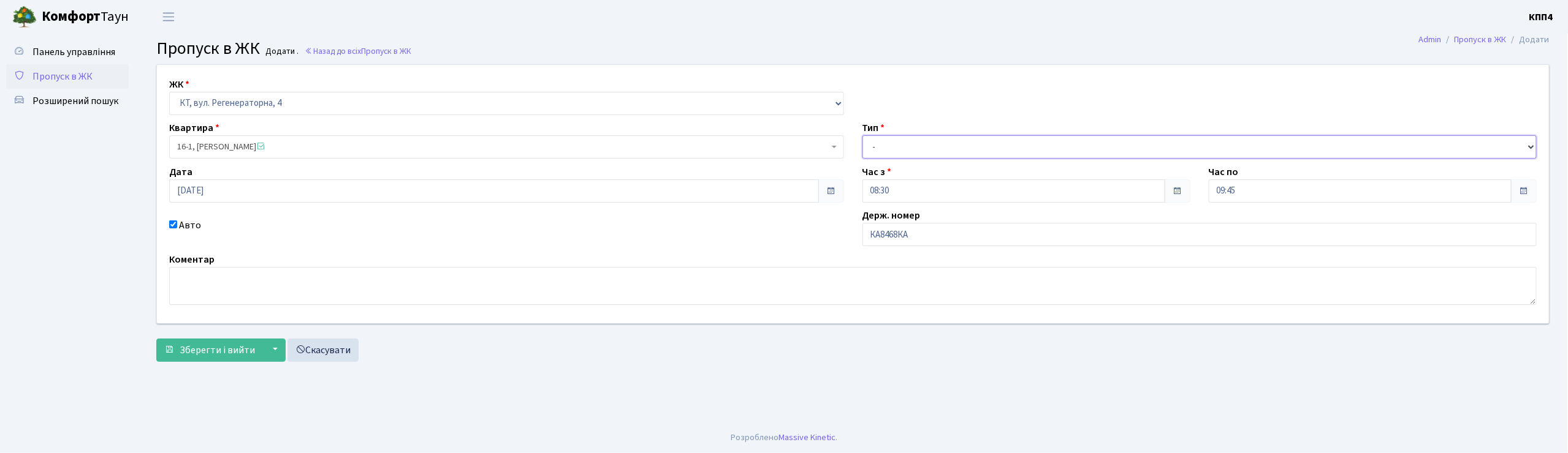
click at [891, 137] on select "- Доставка Таксі Гості Сервіс" at bounding box center [1200, 147] width 675 height 23
select select "3"
click at [863, 136] on select "- Доставка Таксі Гості Сервіс" at bounding box center [1200, 147] width 675 height 23
click at [218, 353] on span "Зберегти і вийти" at bounding box center [217, 350] width 75 height 13
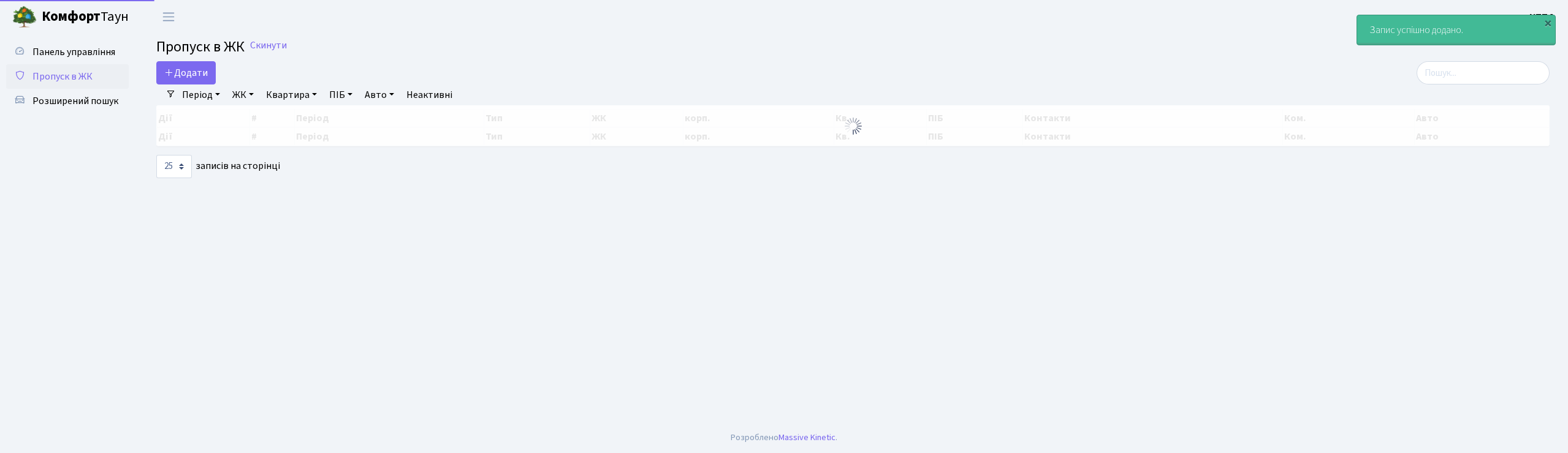
select select "25"
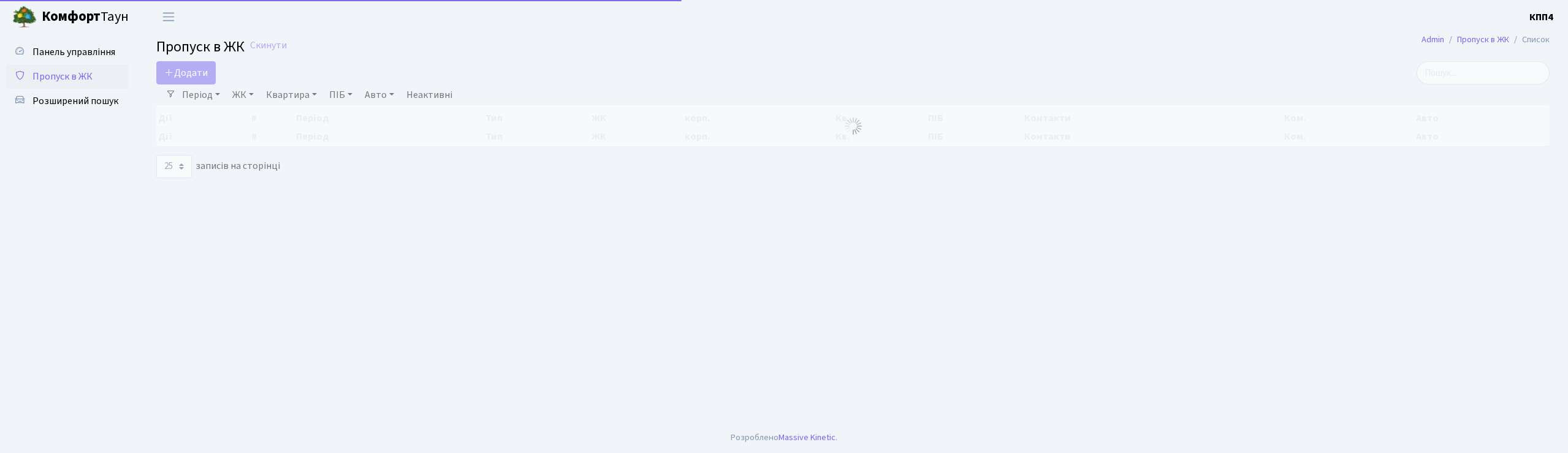
select select "25"
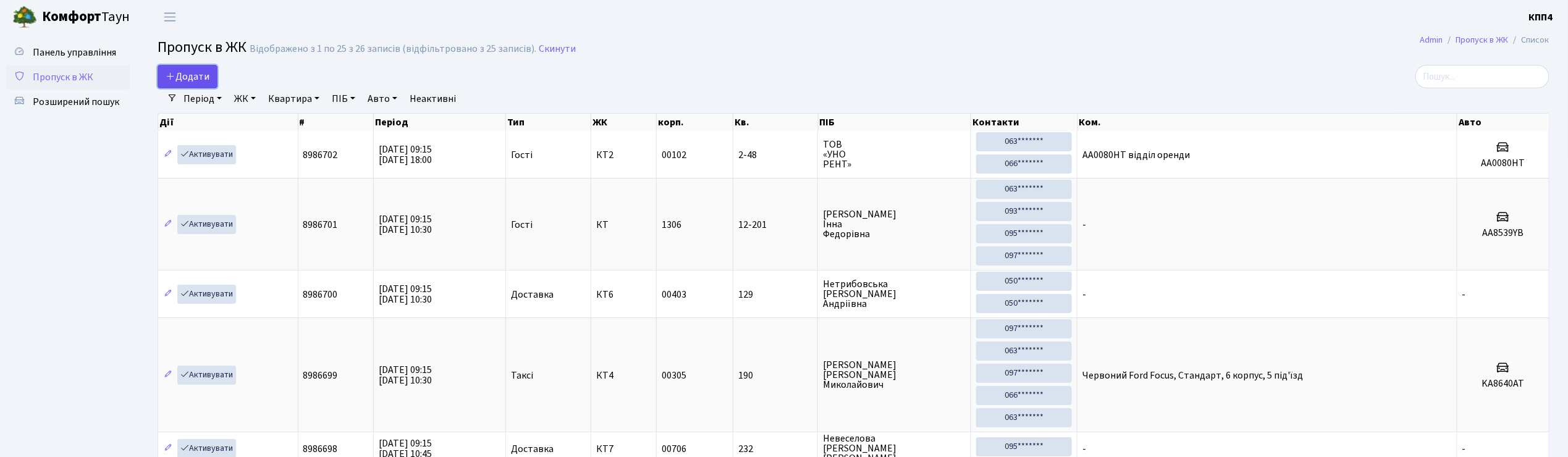
click at [213, 75] on link "Додати" at bounding box center [188, 77] width 60 height 24
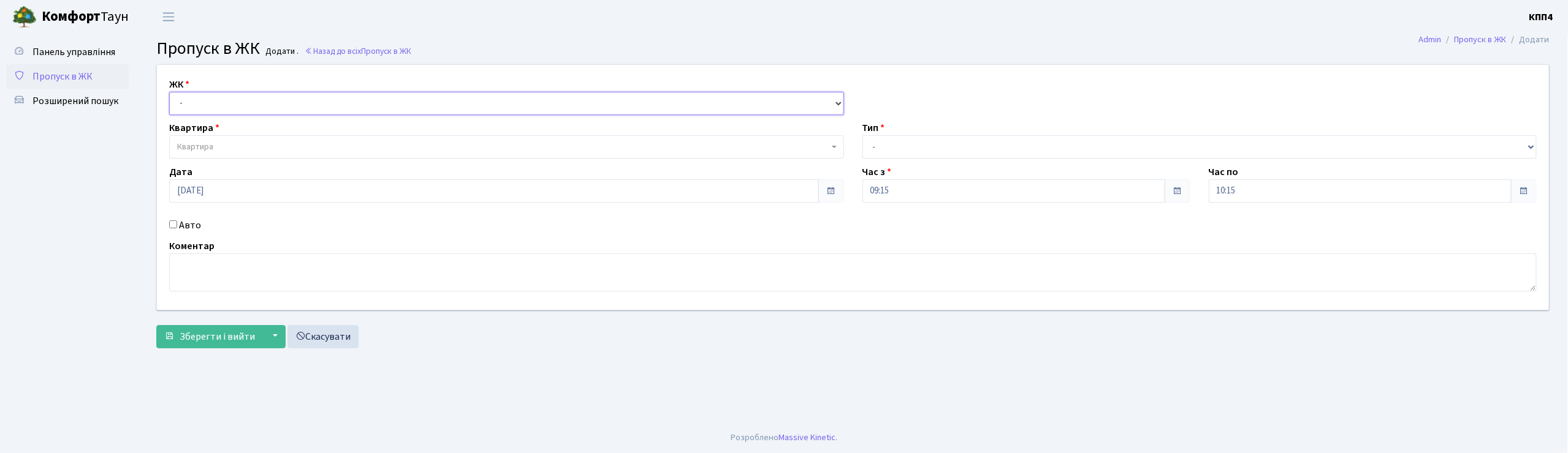
click at [194, 103] on select "- КТ, вул. Регенераторна, 4 КТ2, просп. [STREET_ADDRESS] [STREET_ADDRESS] [PERS…" at bounding box center [507, 103] width 675 height 23
select select "271"
click at [169, 92] on select "- КТ, вул. Регенераторна, 4 КТ2, просп. [STREET_ADDRESS] [STREET_ADDRESS] [PERS…" at bounding box center [507, 103] width 675 height 23
select select
click at [206, 140] on span "Квартира" at bounding box center [507, 147] width 675 height 23
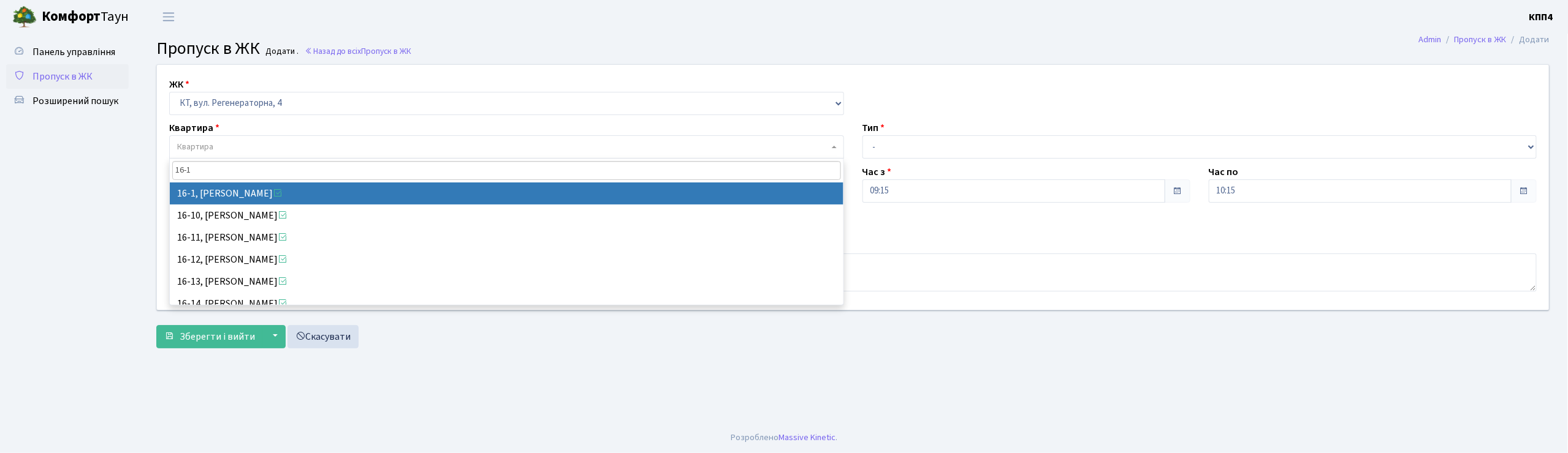
type input "16-1"
select select "8562"
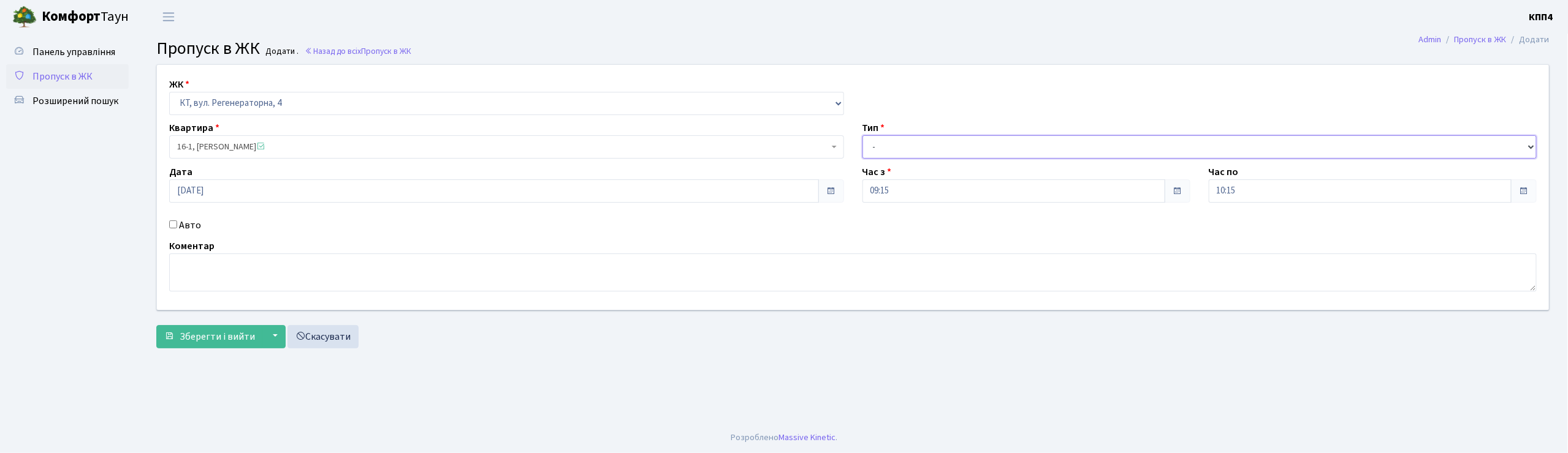
click at [908, 148] on select "- Доставка Таксі Гості Сервіс" at bounding box center [1200, 147] width 675 height 23
select select "3"
click at [863, 136] on select "- Доставка Таксі Гості Сервіс" at bounding box center [1200, 147] width 675 height 23
click at [184, 288] on textarea at bounding box center [853, 272] width 1367 height 38
type textarea "ВСІХХХ"
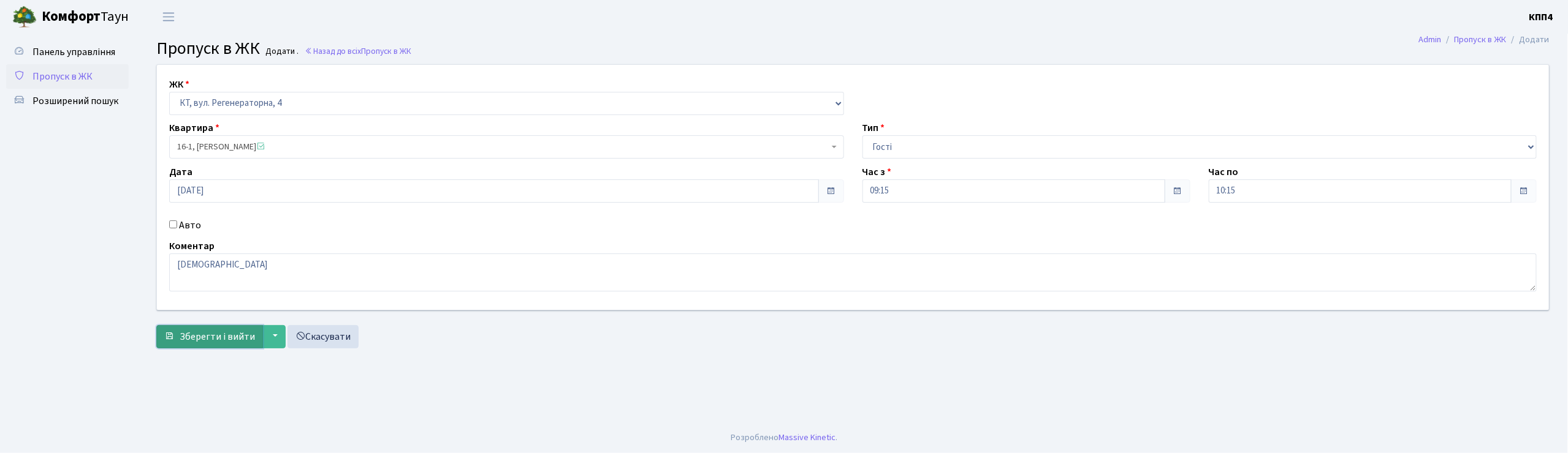
click at [202, 336] on span "Зберегти і вийти" at bounding box center [217, 337] width 75 height 13
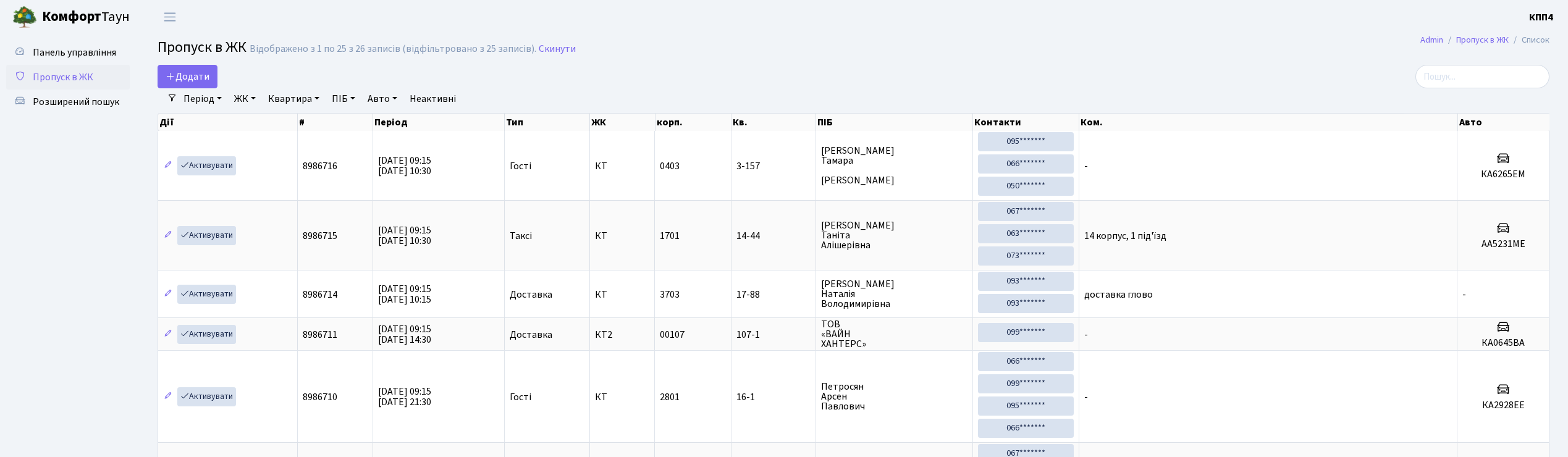
select select "25"
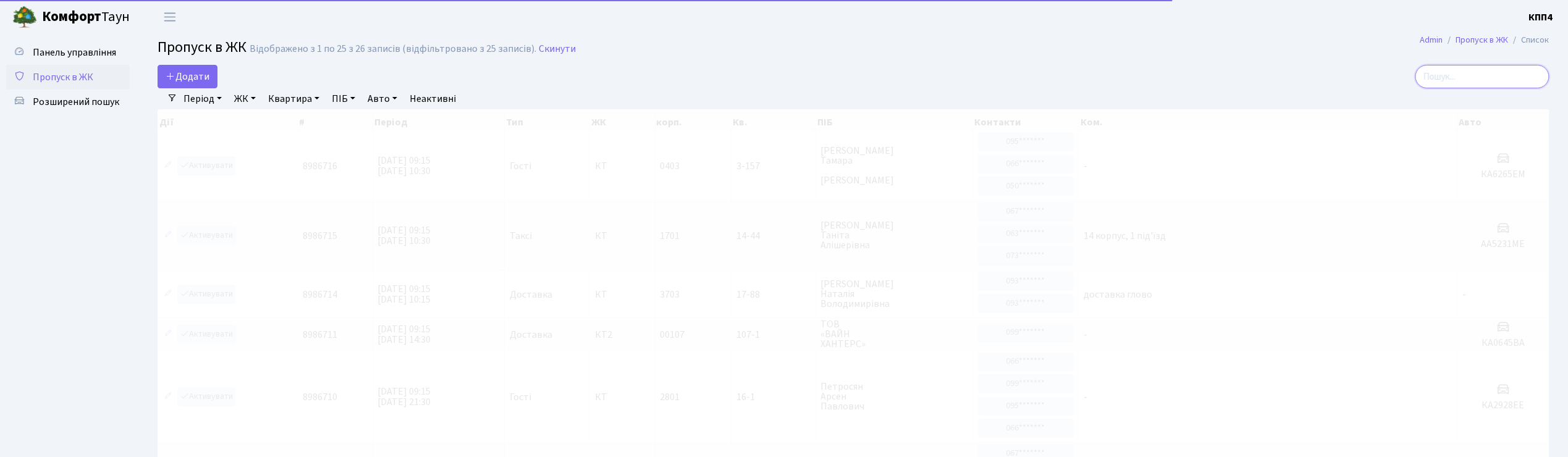
click at [1456, 73] on input "search" at bounding box center [1482, 77] width 134 height 24
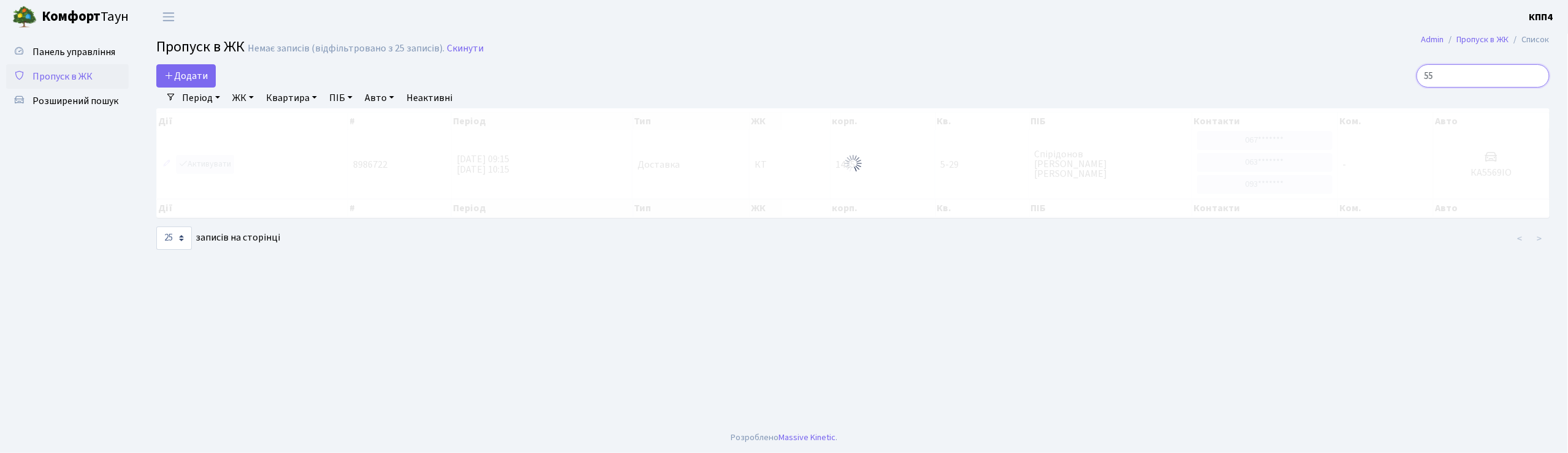
type input "5"
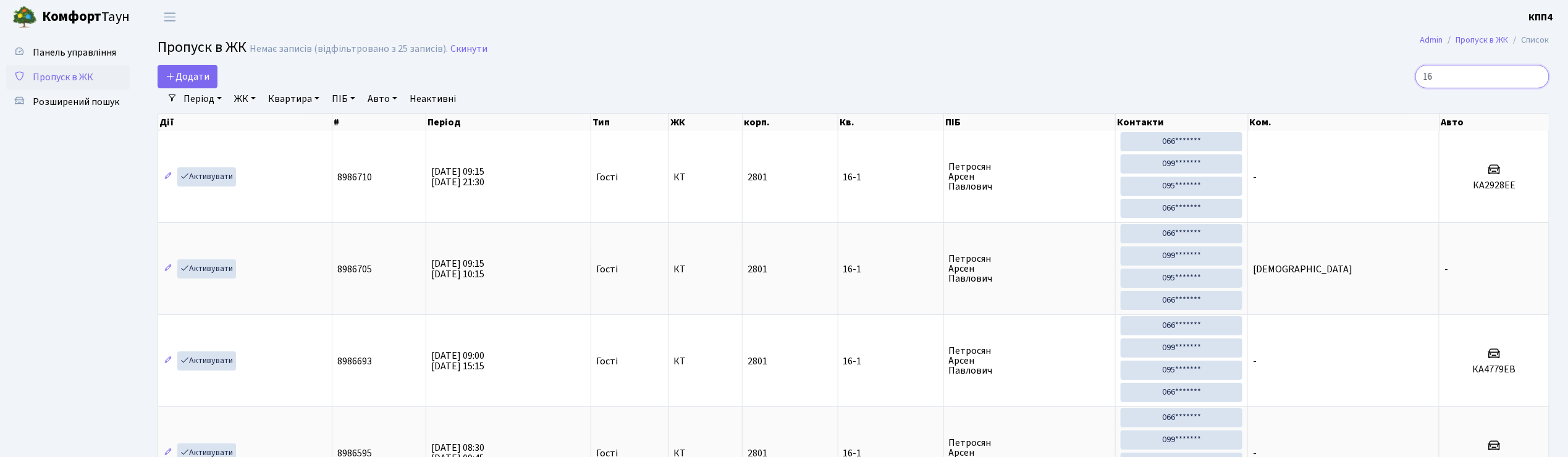
type input "1"
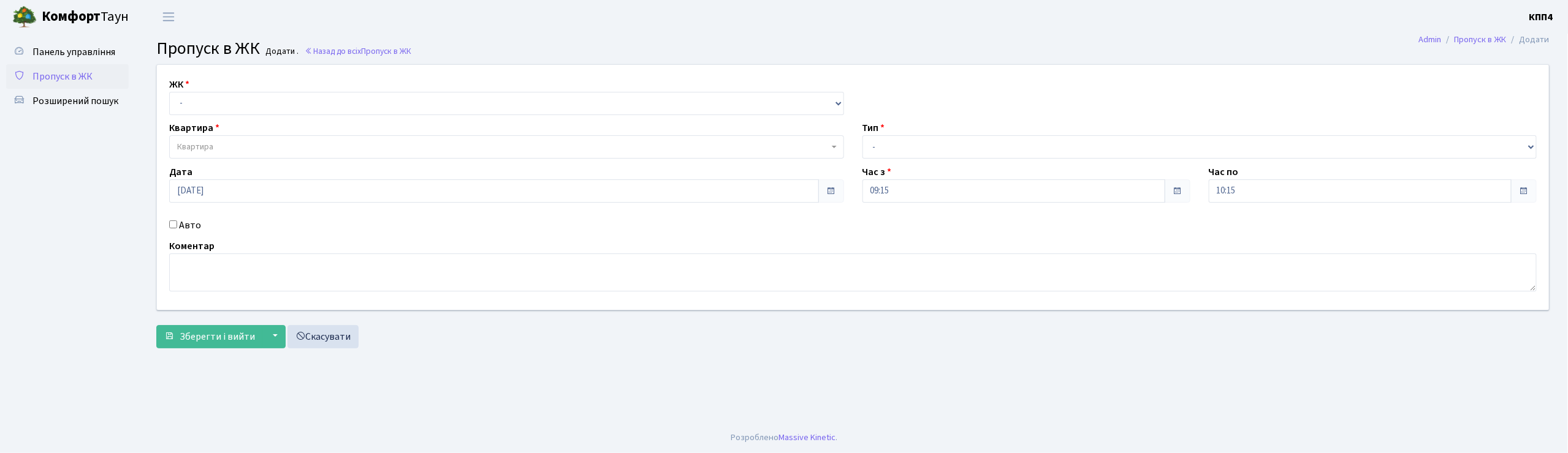
click at [172, 224] on input "Авто" at bounding box center [173, 224] width 8 height 8
checkbox input "true"
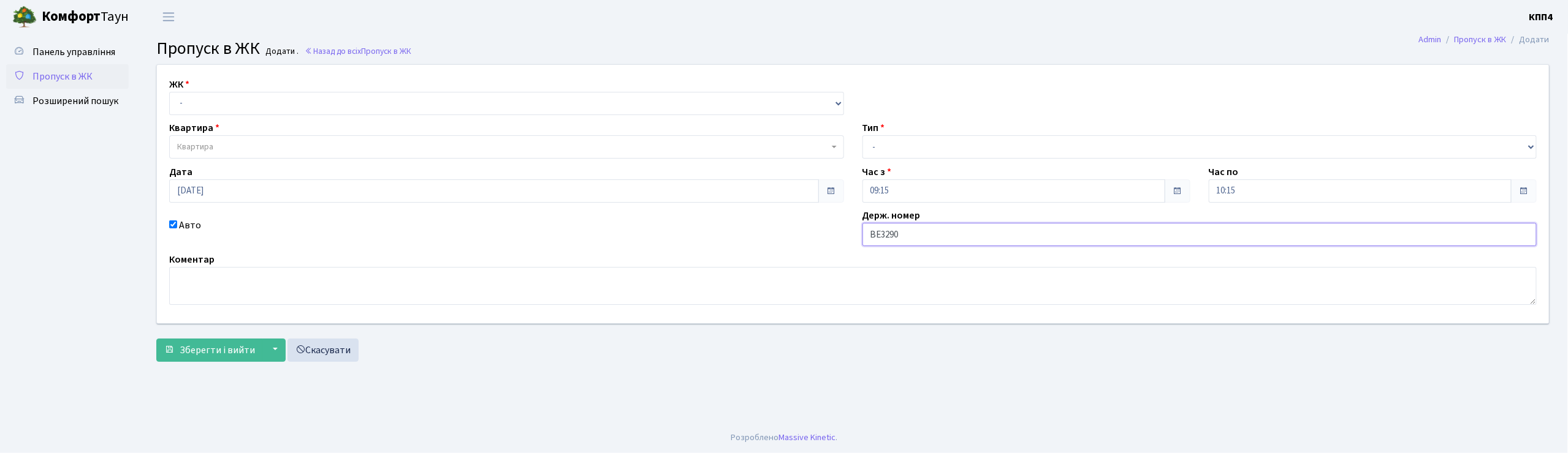
type input "ВЕ3290АО"
click at [219, 101] on select "- КТ, вул. Регенераторна, 4 КТ2, просп. [STREET_ADDRESS] [STREET_ADDRESS] [PERS…" at bounding box center [507, 103] width 675 height 23
select select "271"
click at [169, 92] on select "- КТ, вул. Регенераторна, 4 КТ2, просп. [STREET_ADDRESS] [STREET_ADDRESS] [PERS…" at bounding box center [507, 103] width 675 height 23
select select
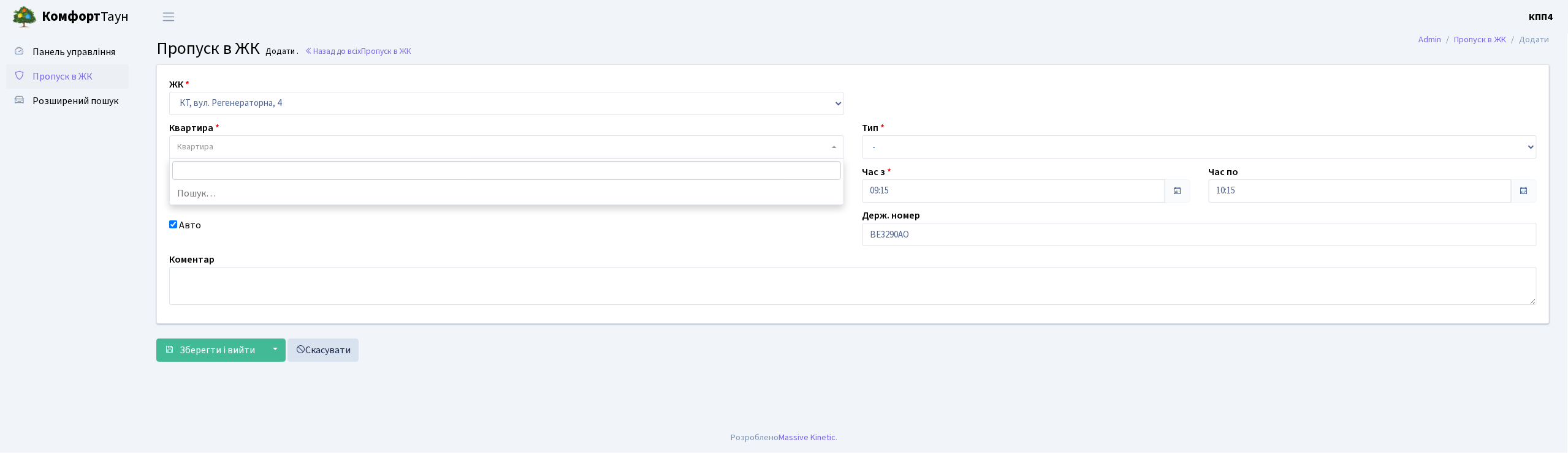
click at [223, 142] on span "Квартира" at bounding box center [503, 147] width 652 height 12
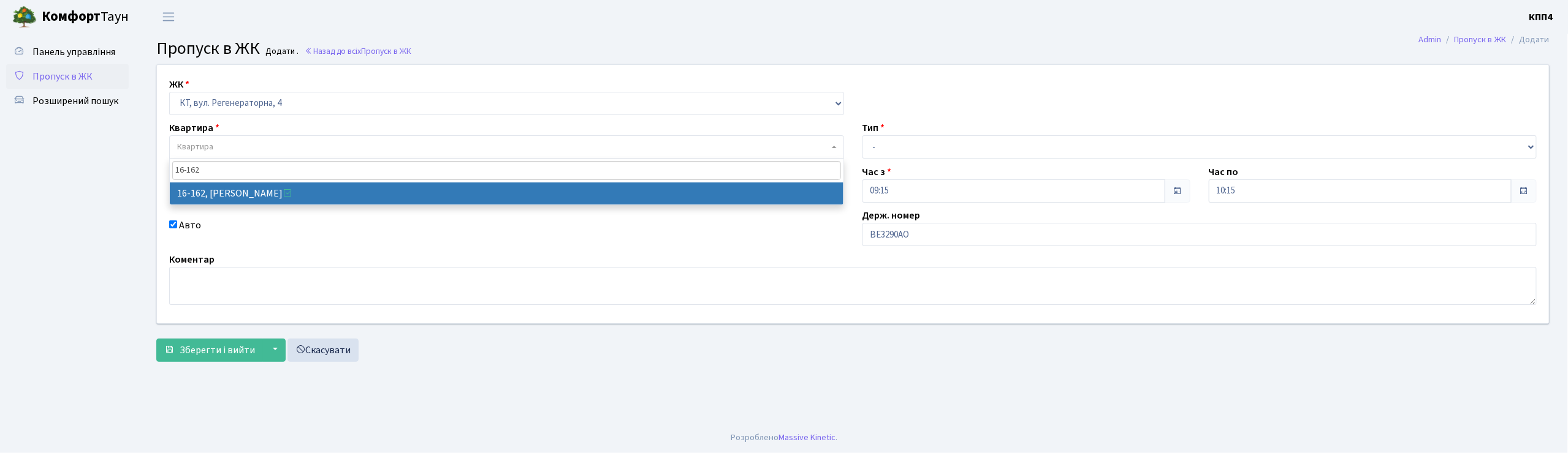
type input "16-162"
select select "8723"
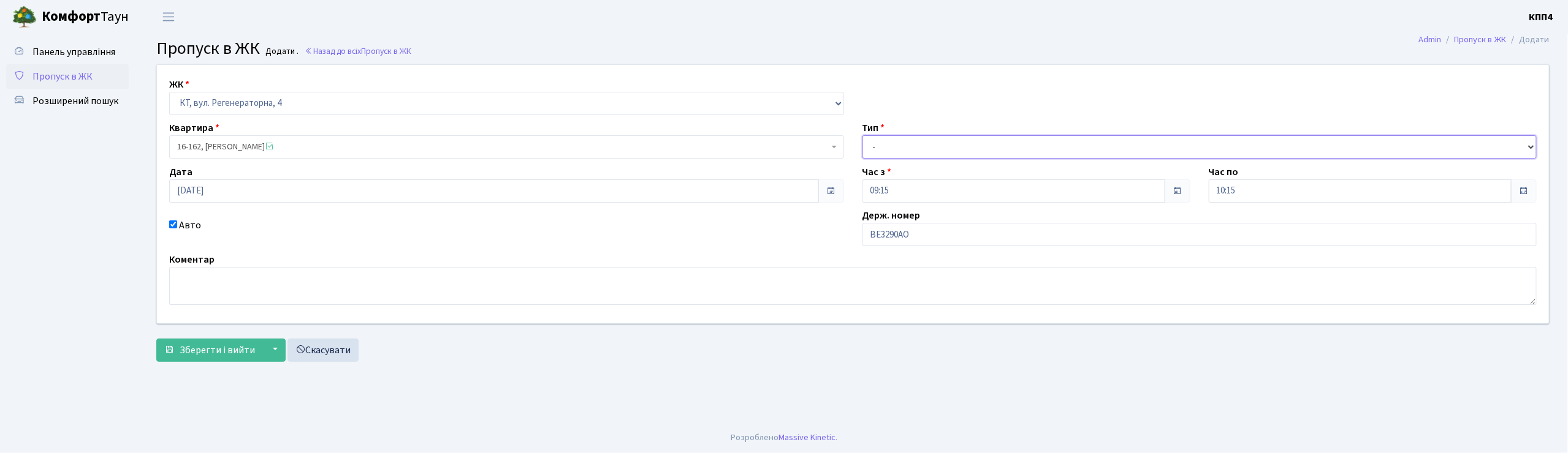
click at [877, 148] on select "- Доставка Таксі Гості Сервіс" at bounding box center [1200, 147] width 675 height 23
select select "3"
click at [863, 136] on select "- Доставка Таксі Гості Сервіс" at bounding box center [1200, 147] width 675 height 23
click at [214, 287] on textarea at bounding box center [853, 286] width 1367 height 38
type textarea "НА ЦІЛИЙ ДЕНЬ"
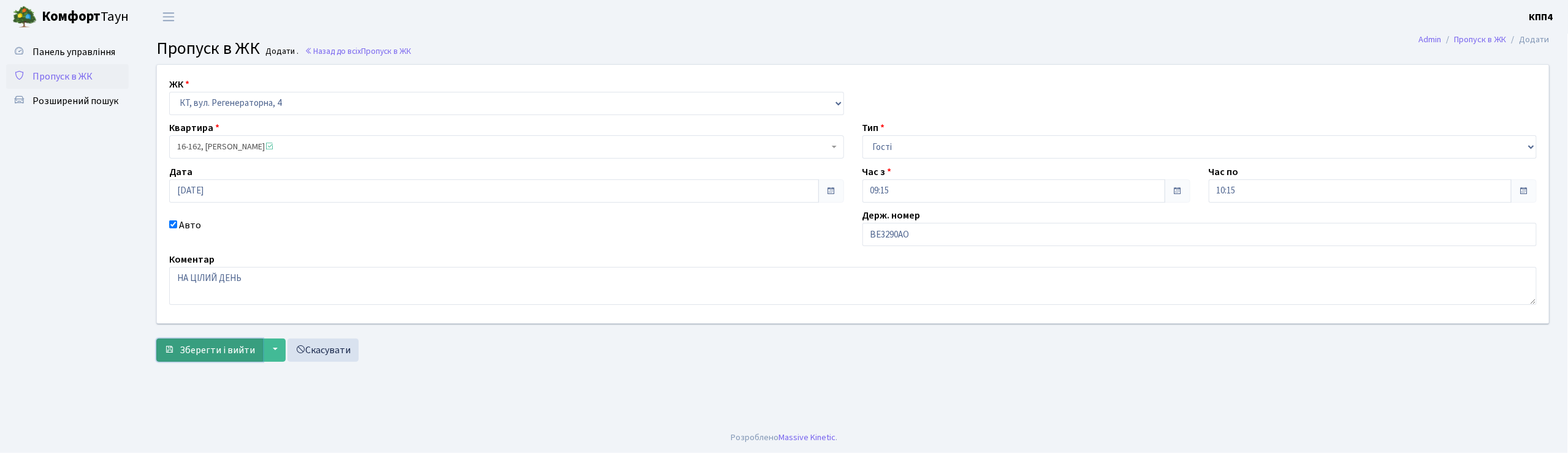
click at [223, 356] on span "Зберегти і вийти" at bounding box center [217, 350] width 75 height 13
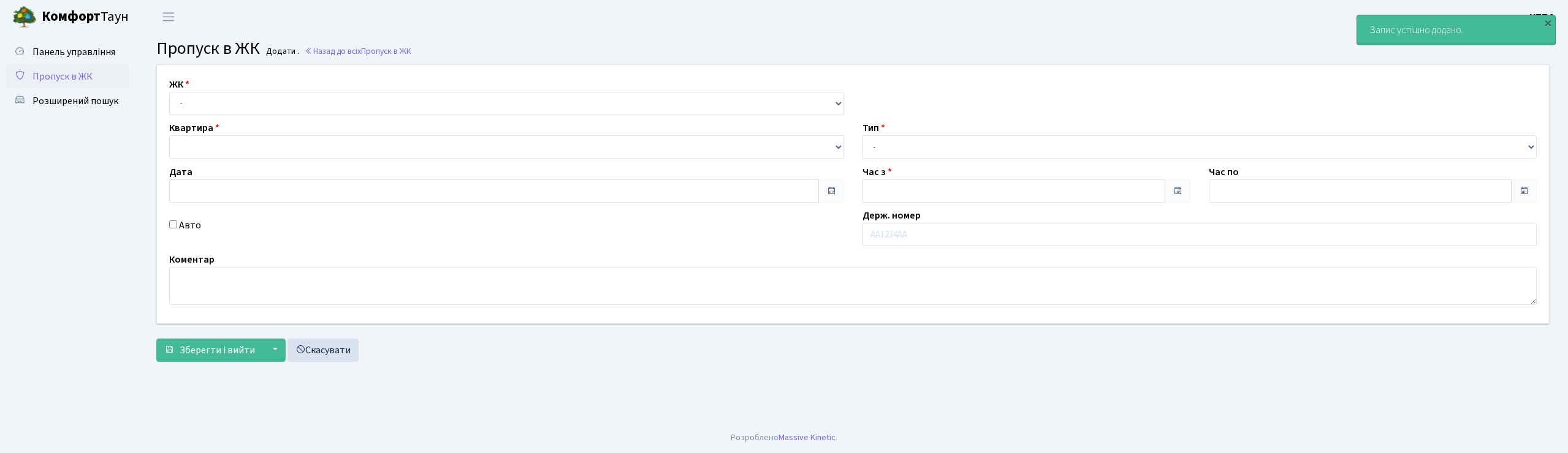
type input "[DATE]"
type input "09:45"
type input "11:00"
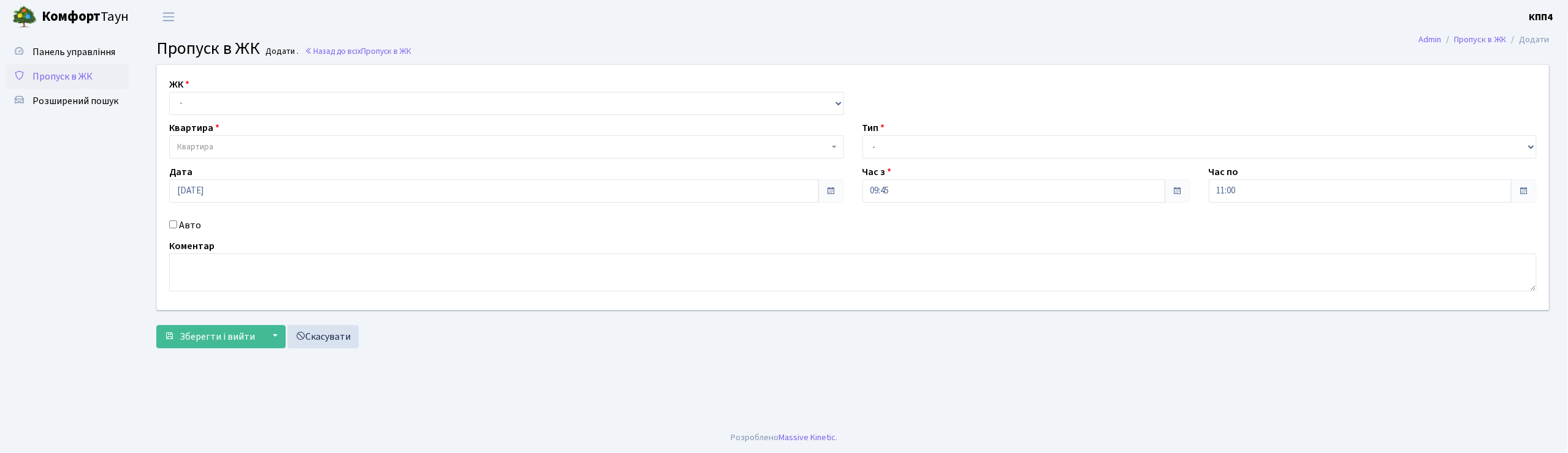
click at [173, 223] on input "Авто" at bounding box center [173, 224] width 8 height 8
checkbox input "true"
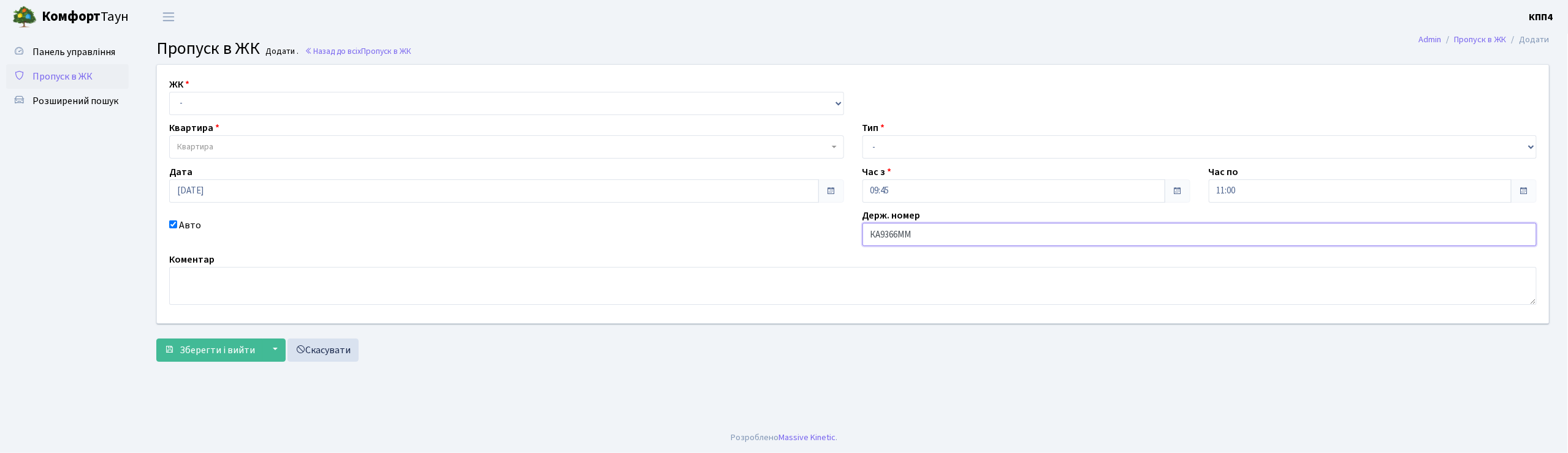
type input "КА9366ММ"
click at [204, 103] on select "- КТ, вул. Регенераторна, 4 КТ2, просп. [STREET_ADDRESS] [STREET_ADDRESS] [PERS…" at bounding box center [507, 103] width 675 height 23
select select "271"
click at [169, 92] on select "- КТ, вул. Регенераторна, 4 КТ2, просп. [STREET_ADDRESS] [STREET_ADDRESS] [PERS…" at bounding box center [507, 103] width 675 height 23
select select
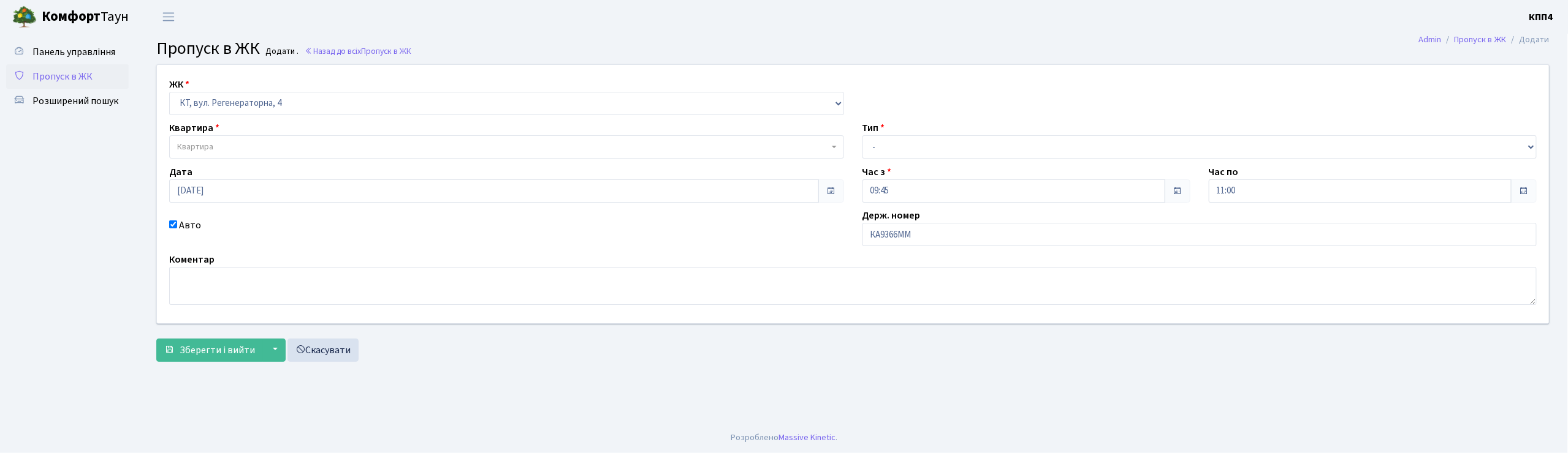
click at [214, 148] on span "Квартира" at bounding box center [503, 147] width 652 height 12
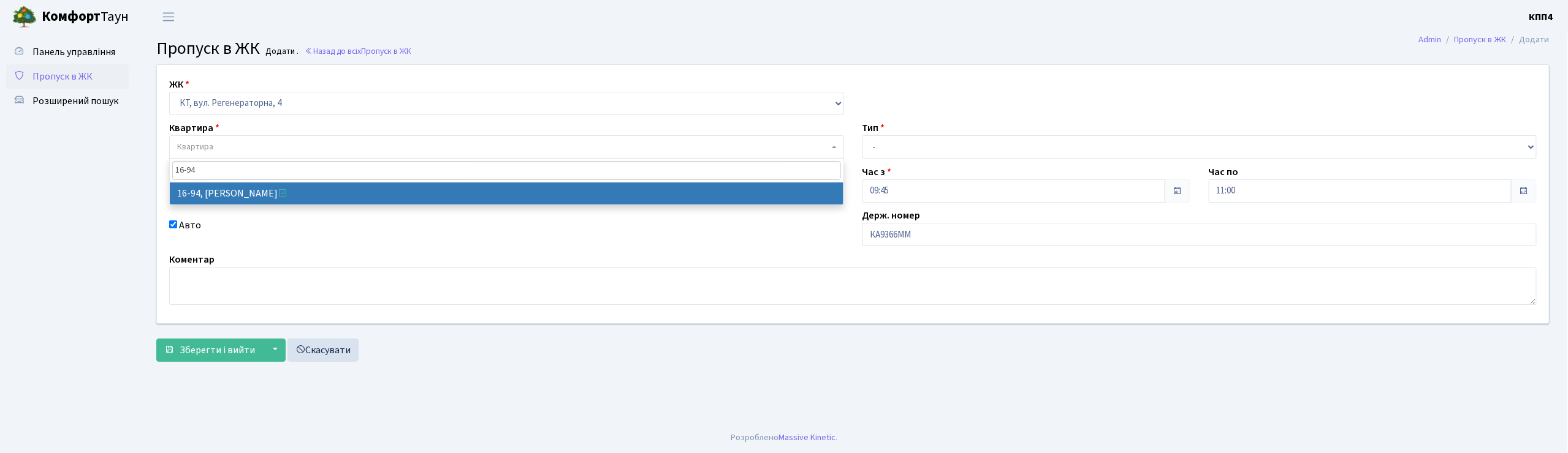
type input "16-94"
select select "8655"
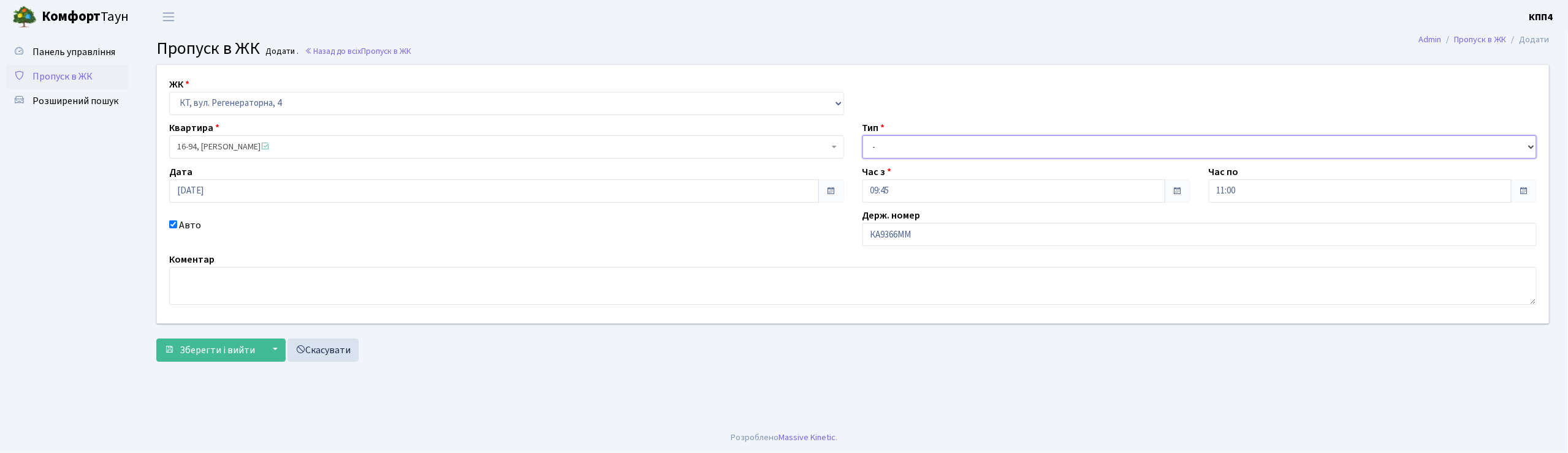
click at [883, 148] on select "- Доставка Таксі Гості Сервіс" at bounding box center [1200, 147] width 675 height 23
select select "3"
click at [863, 136] on select "- Доставка Таксі Гості Сервіс" at bounding box center [1200, 147] width 675 height 23
click at [216, 341] on button "Зберегти і вийти" at bounding box center [210, 350] width 107 height 23
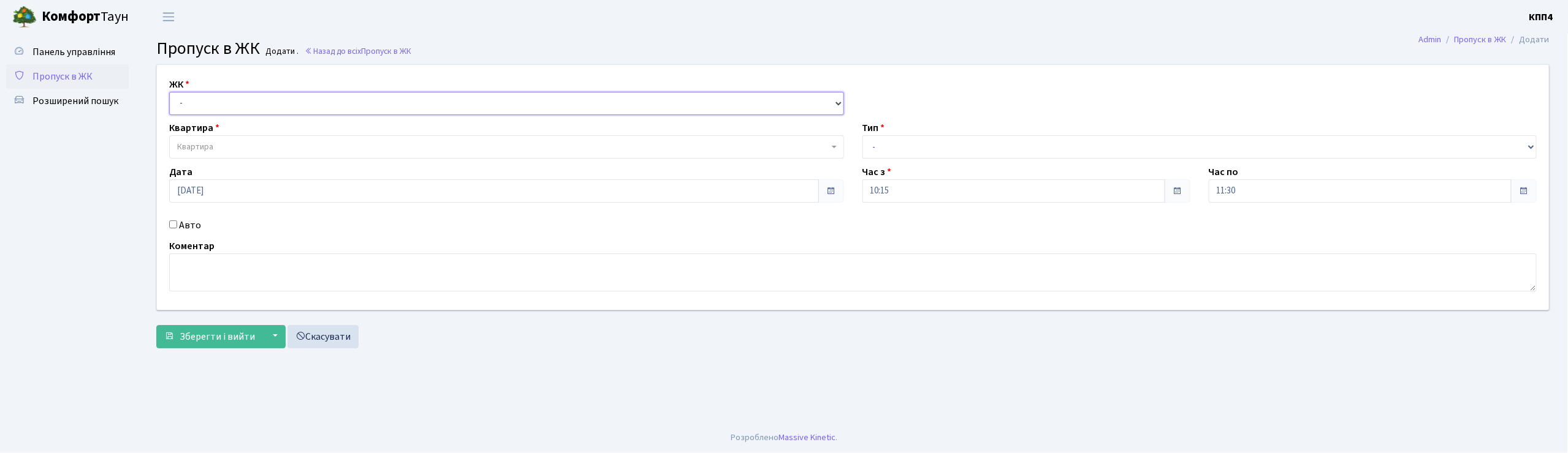
click at [179, 97] on select "- КТ, вул. Регенераторна, 4 КТ2, просп. [STREET_ADDRESS] [STREET_ADDRESS] [PERS…" at bounding box center [507, 103] width 675 height 23
select select "271"
click at [169, 92] on select "- КТ, вул. Регенераторна, 4 КТ2, просп. [STREET_ADDRESS] [STREET_ADDRESS] [PERS…" at bounding box center [507, 103] width 675 height 23
select select
click at [206, 148] on span "Квартира" at bounding box center [195, 147] width 36 height 12
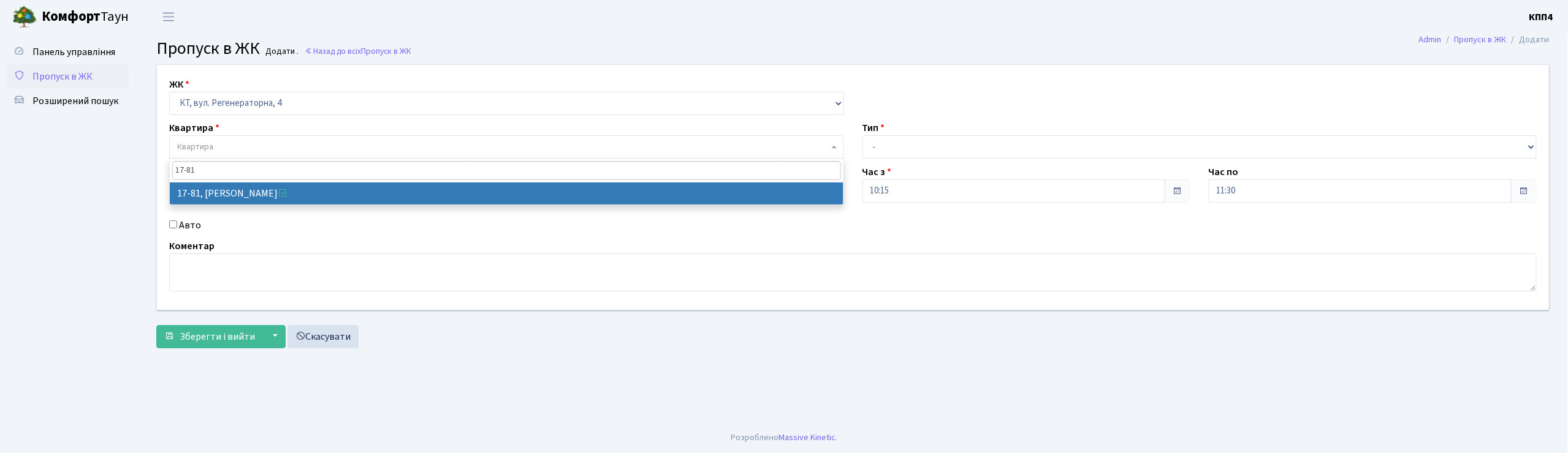
type input "17-81"
select select "9035"
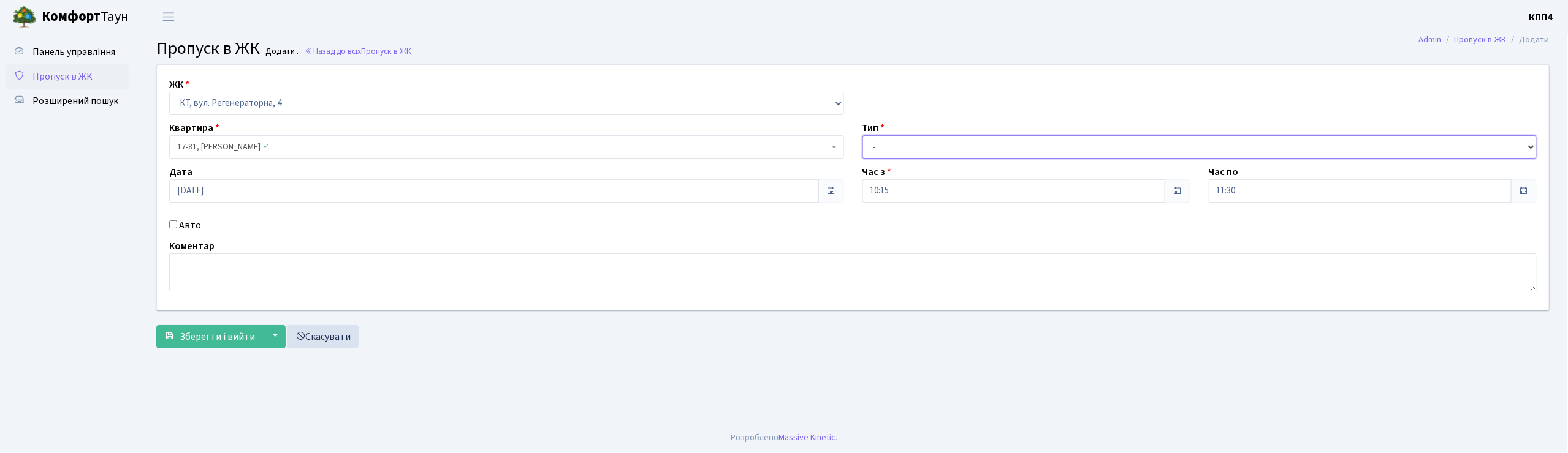
click at [871, 142] on select "- Доставка Таксі Гості Сервіс" at bounding box center [1200, 147] width 675 height 23
select select "3"
click at [863, 136] on select "- Доставка Таксі Гості Сервіс" at bounding box center [1200, 147] width 675 height 23
click at [212, 276] on textarea at bounding box center [853, 272] width 1367 height 38
type textarea "[DEMOGRAPHIC_DATA]"
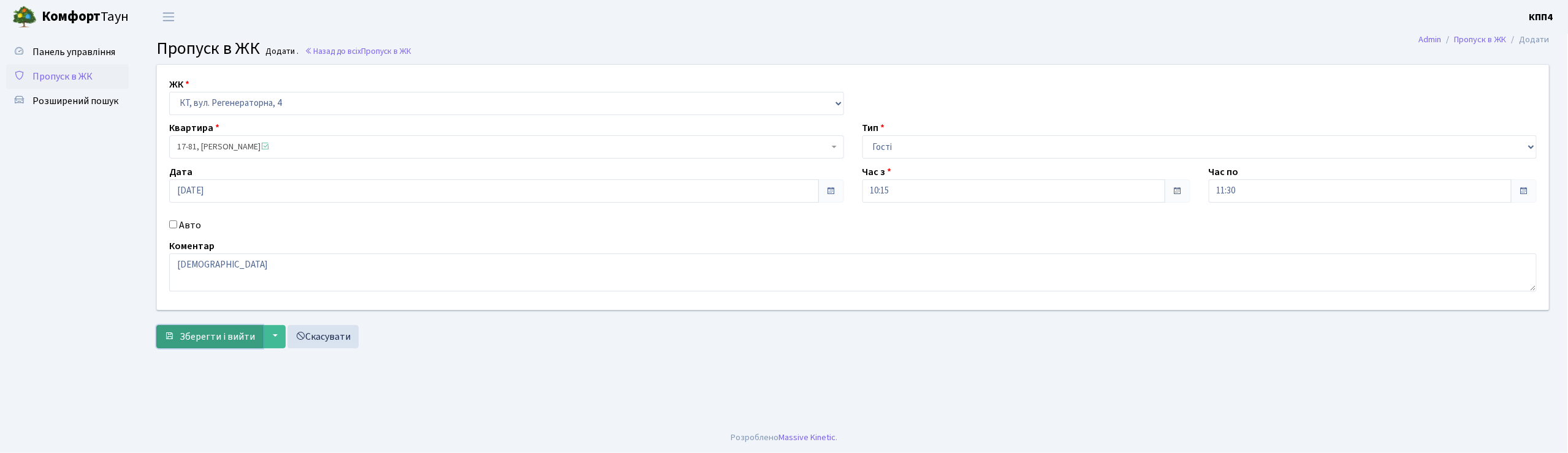
click at [220, 338] on span "Зберегти і вийти" at bounding box center [217, 337] width 75 height 13
click at [171, 224] on input "Авто" at bounding box center [173, 224] width 8 height 8
checkbox input "true"
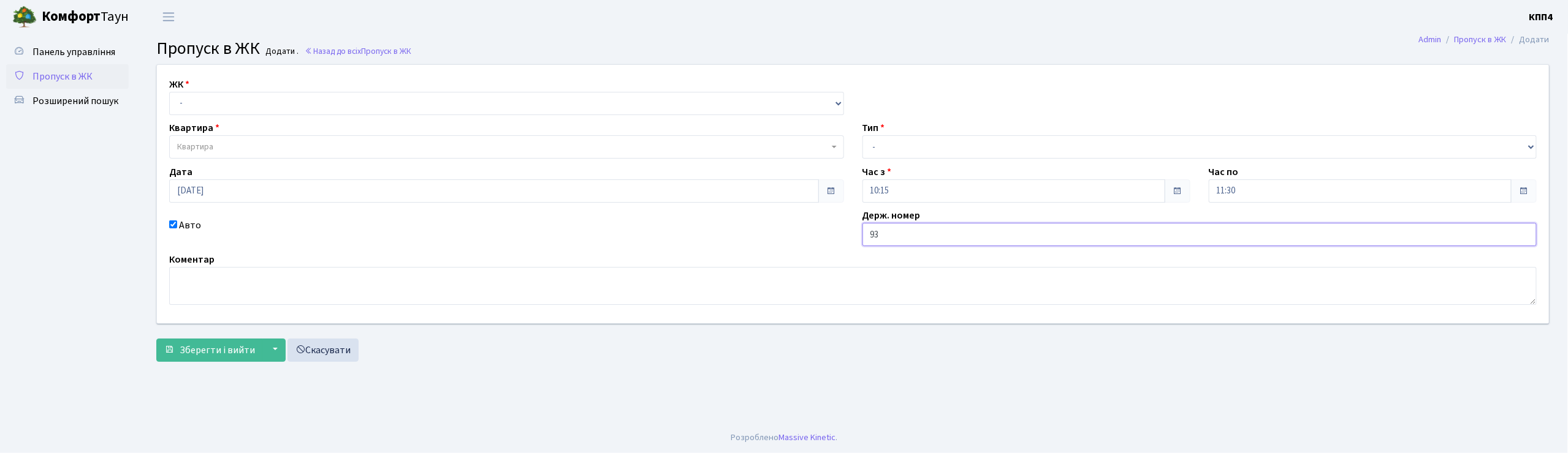
type input "9"
type input "АА6354ТО"
click at [200, 96] on select "- КТ, вул. Регенераторна, 4 КТ2, просп. [STREET_ADDRESS] [STREET_ADDRESS] [PERS…" at bounding box center [507, 103] width 675 height 23
select select "271"
click at [169, 92] on select "- КТ, вул. Регенераторна, 4 КТ2, просп. [STREET_ADDRESS] [STREET_ADDRESS] [PERS…" at bounding box center [507, 103] width 675 height 23
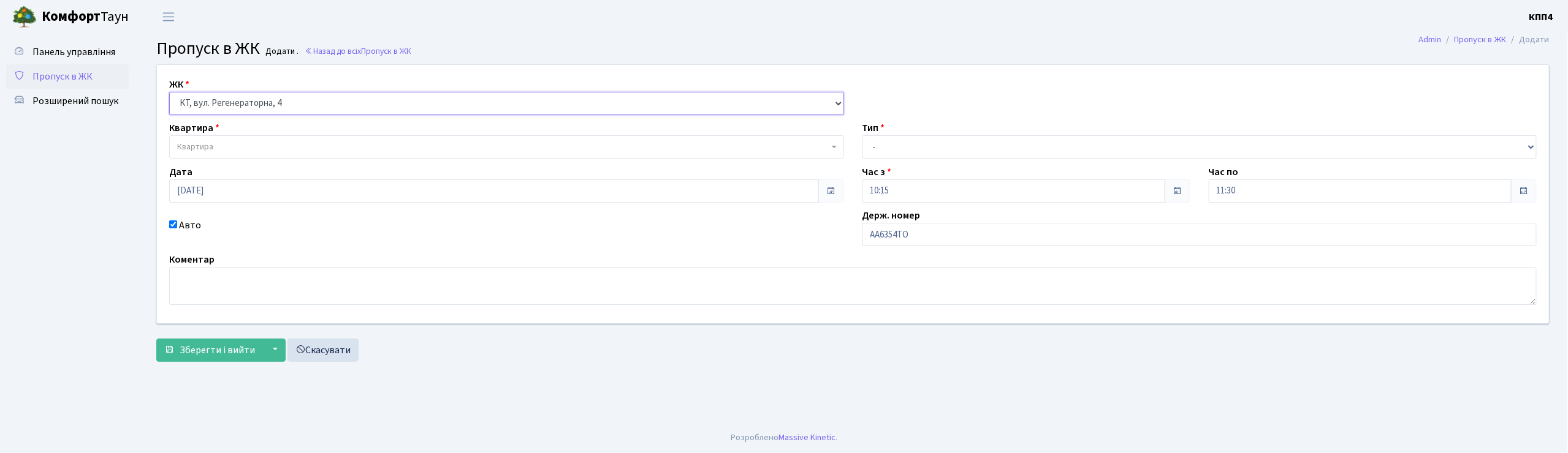
select select
click at [209, 141] on span "Квартира" at bounding box center [195, 147] width 36 height 12
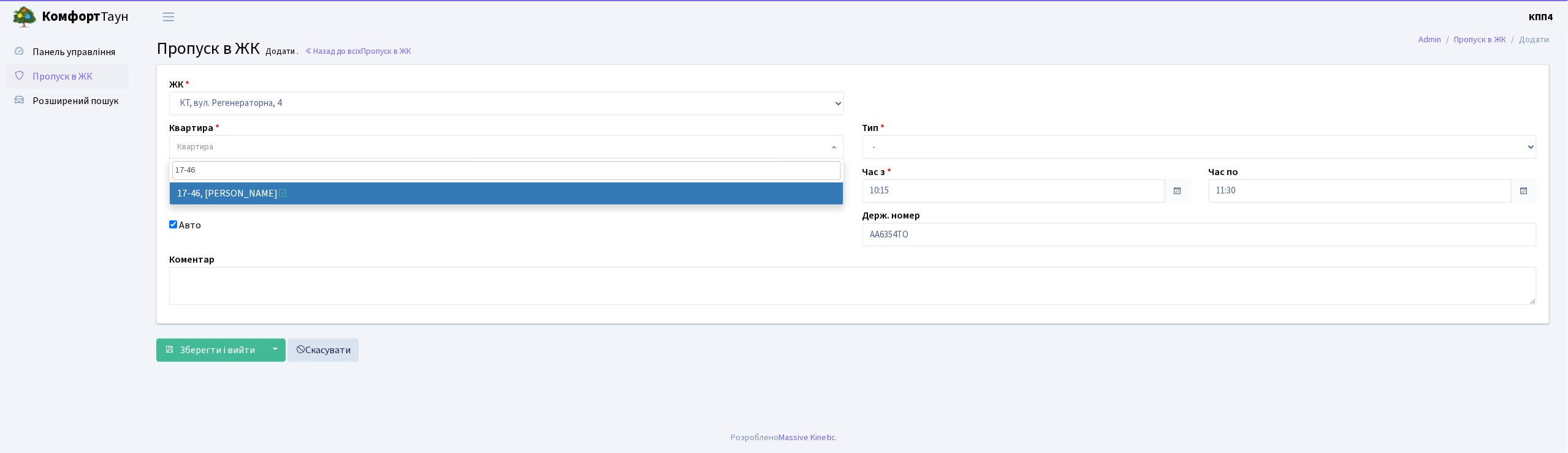
type input "17-46"
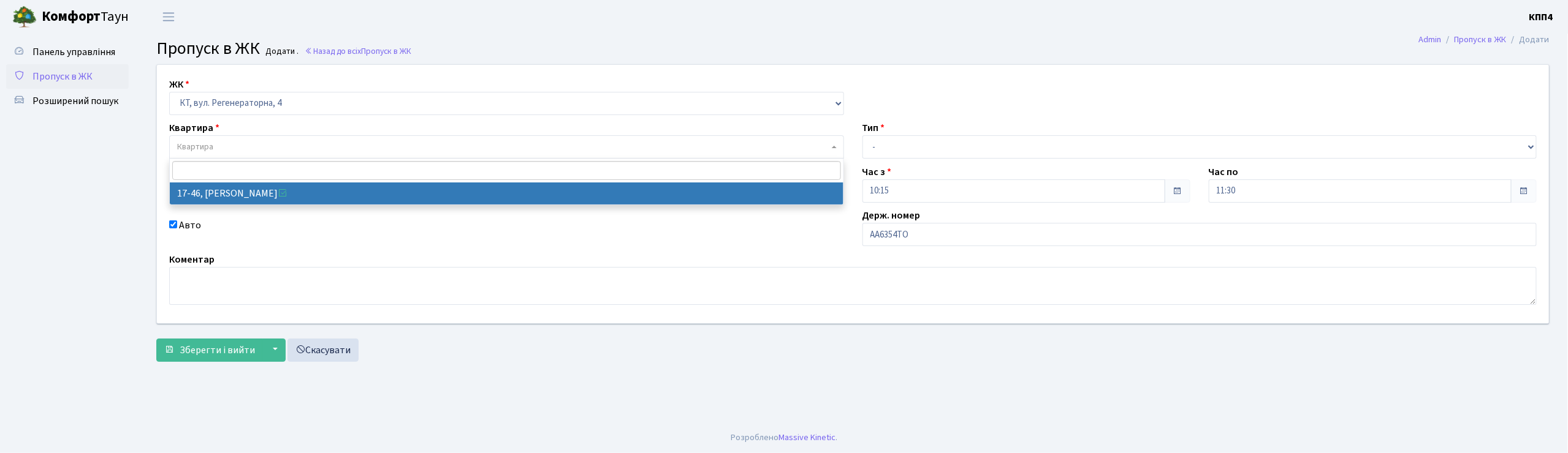
select select "9000"
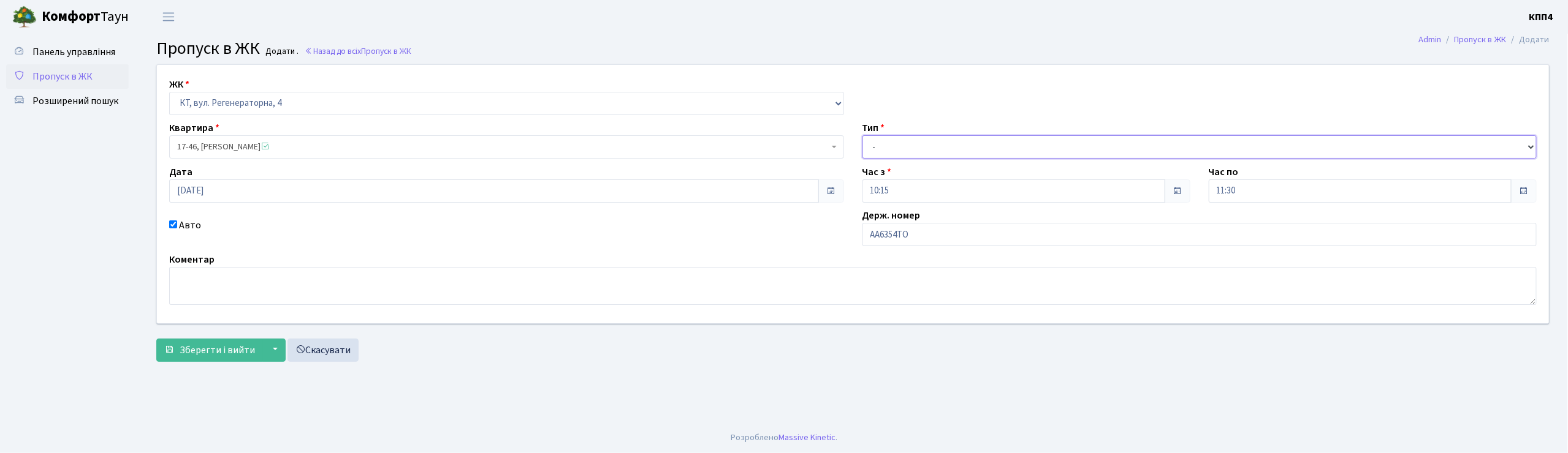
click at [894, 148] on select "- Доставка Таксі Гості Сервіс" at bounding box center [1200, 147] width 675 height 23
click at [863, 136] on select "- Доставка Таксі Гості Сервіс" at bounding box center [1200, 147] width 675 height 23
click at [883, 148] on select "- Доставка Таксі Гості Сервіс" at bounding box center [1200, 147] width 675 height 23
select select "1"
click at [863, 136] on select "- Доставка Таксі Гості Сервіс" at bounding box center [1200, 147] width 675 height 23
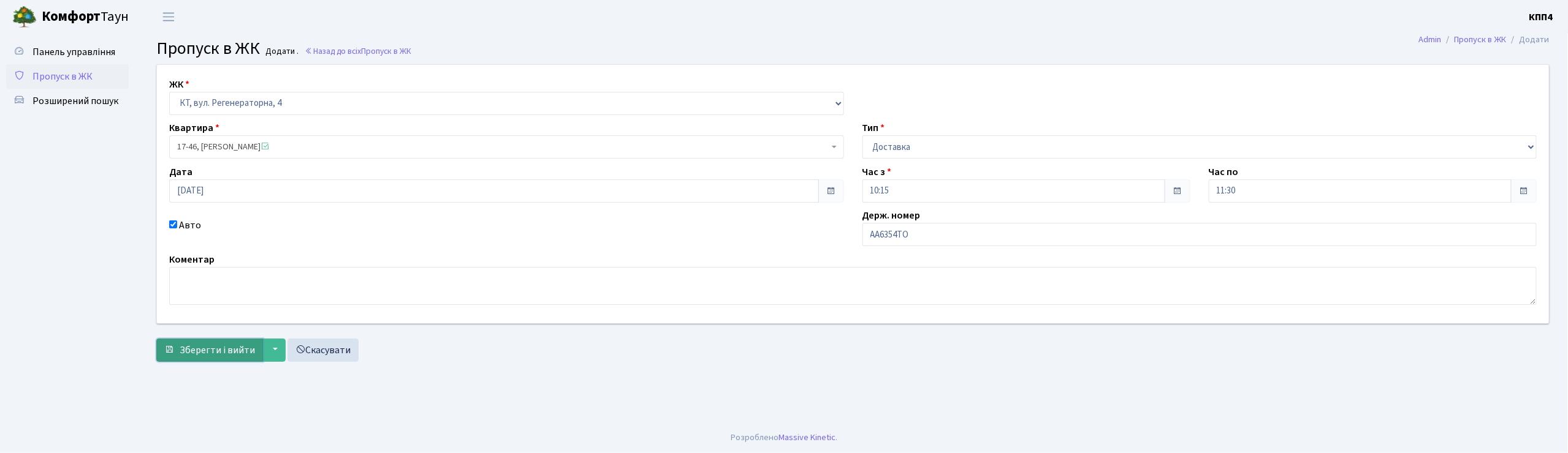
click at [226, 346] on span "Зберегти і вийти" at bounding box center [217, 350] width 75 height 13
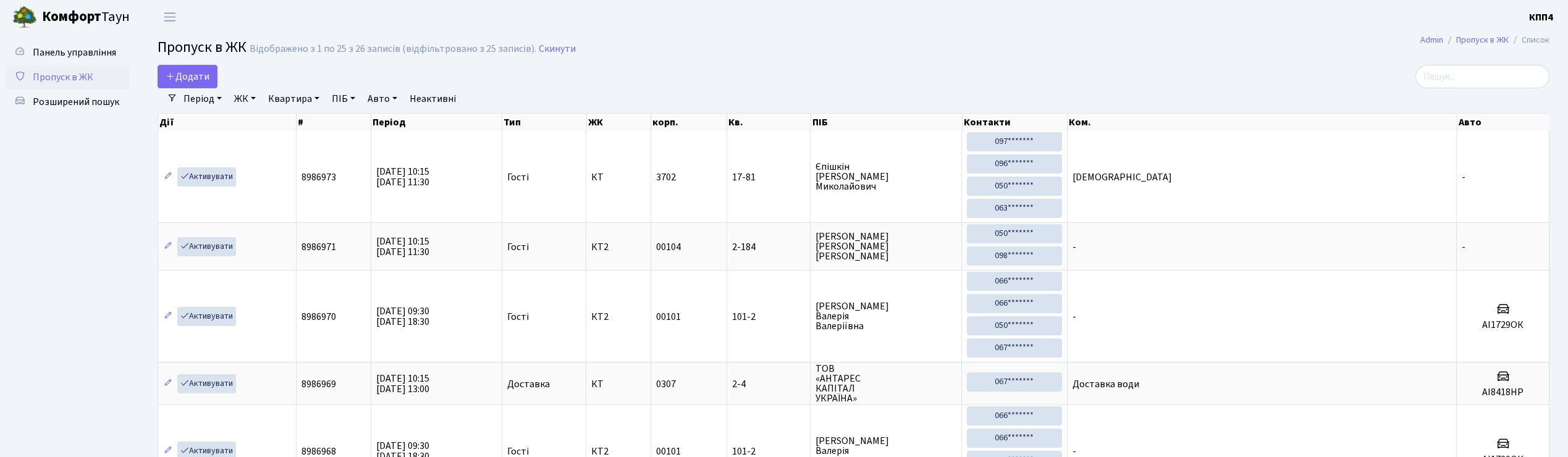
select select "25"
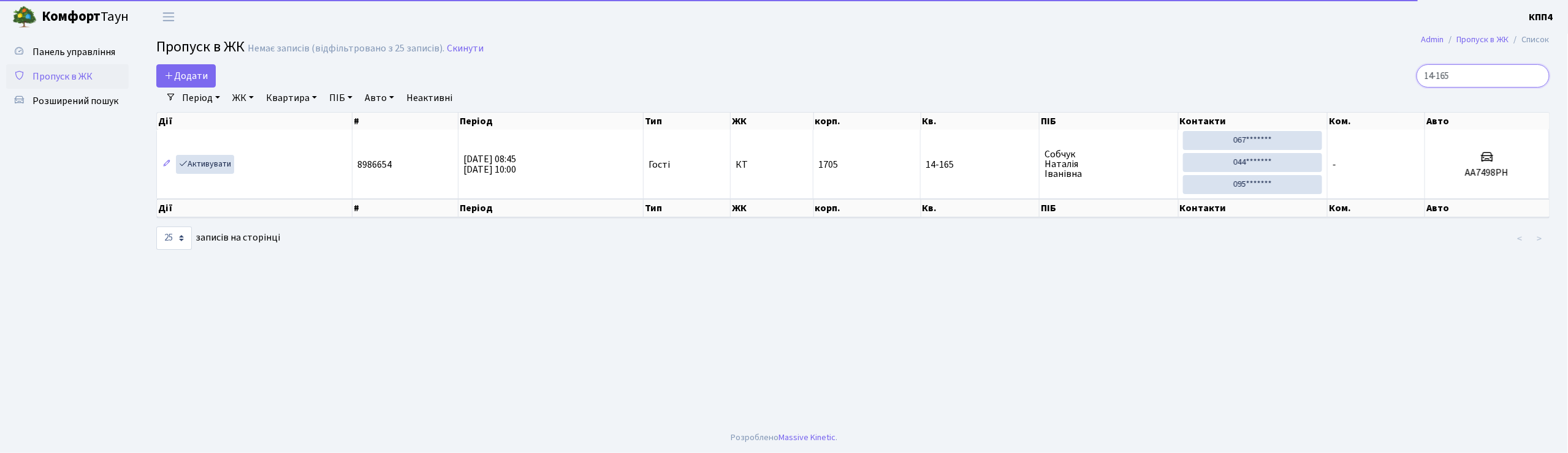
type input "14-165"
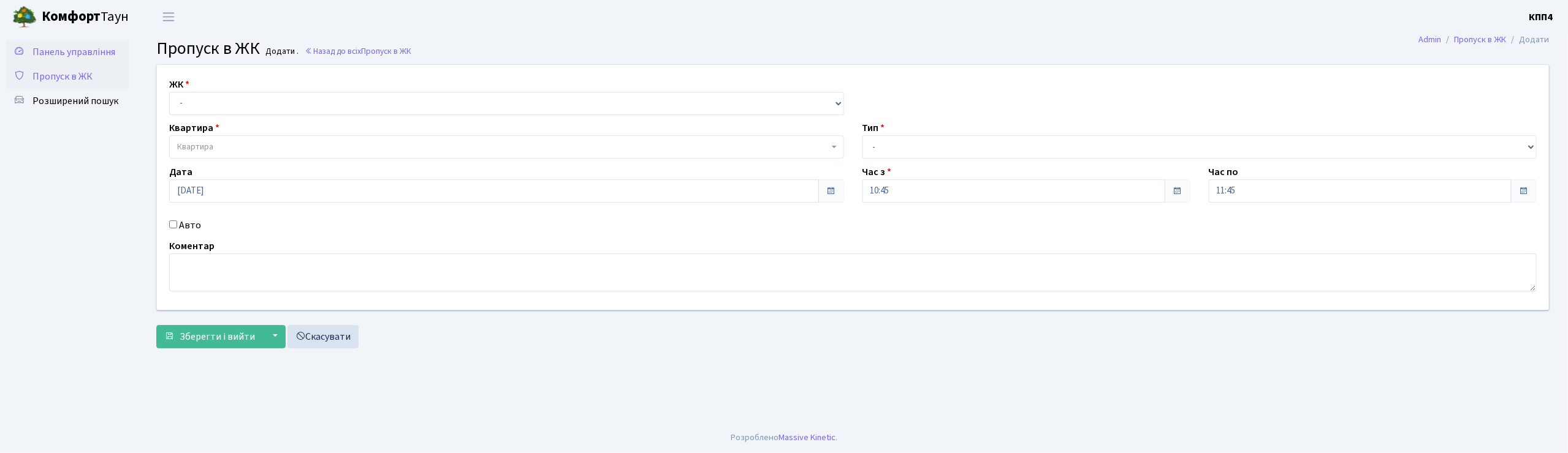
click at [80, 57] on span "Панель управління" at bounding box center [73, 52] width 83 height 13
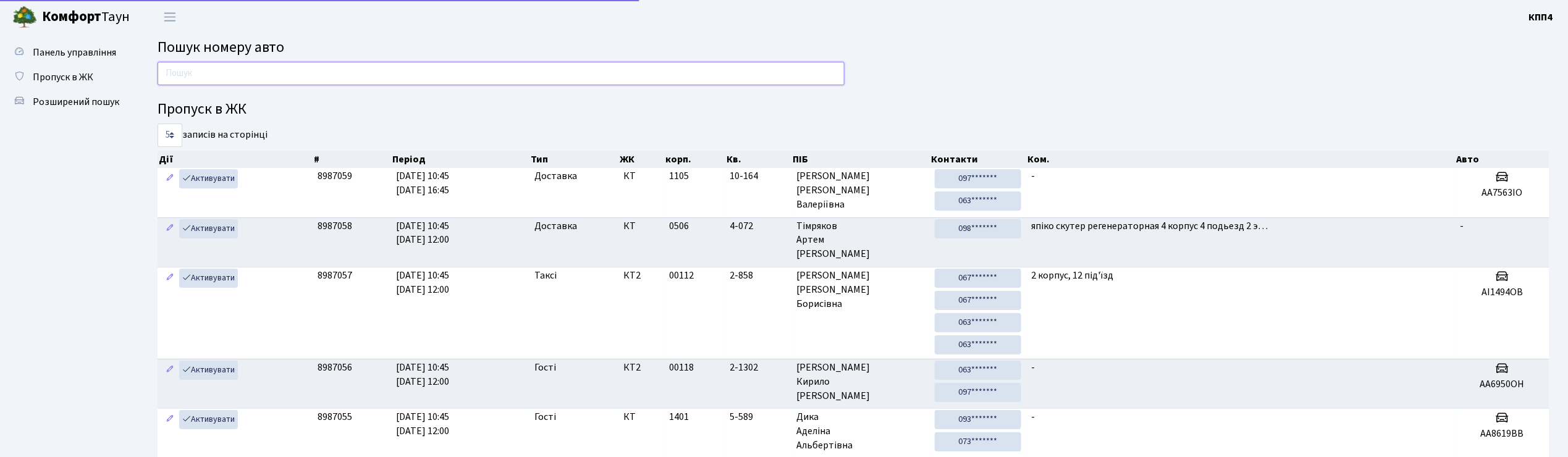
click at [298, 80] on input "text" at bounding box center [501, 73] width 687 height 24
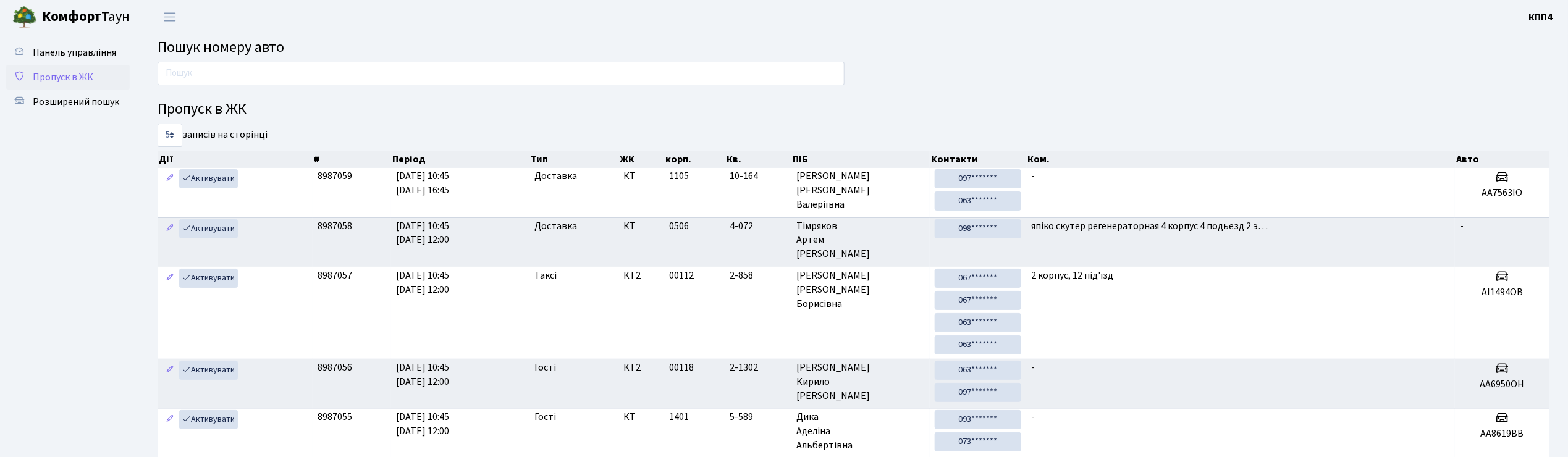
click at [83, 83] on span "Пропуск в ЖК" at bounding box center [62, 77] width 60 height 14
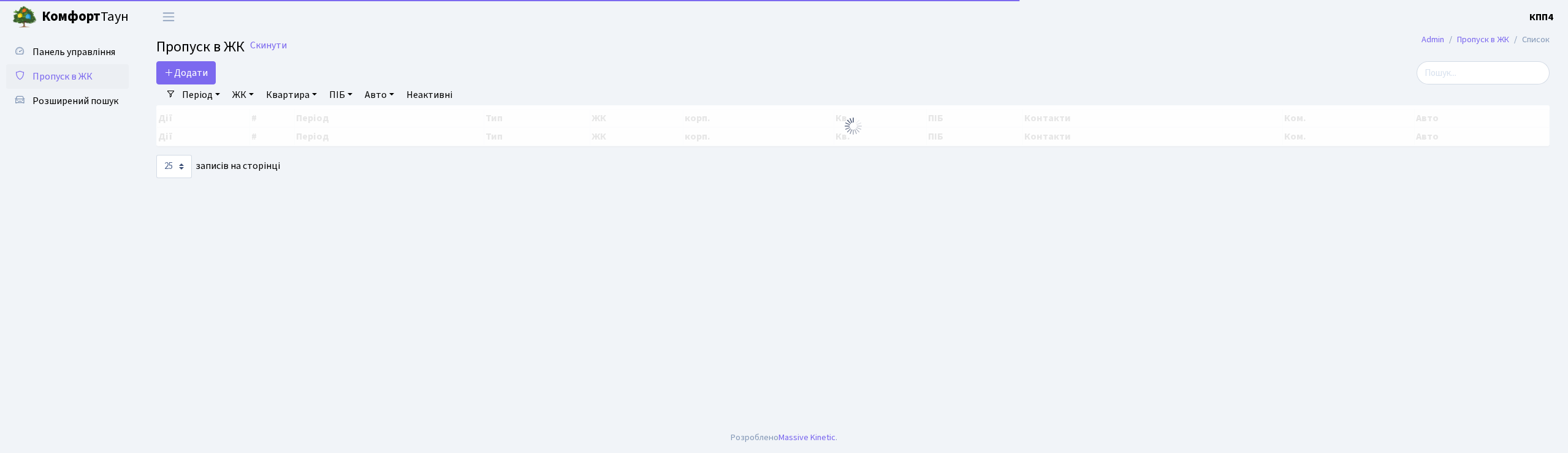
select select "25"
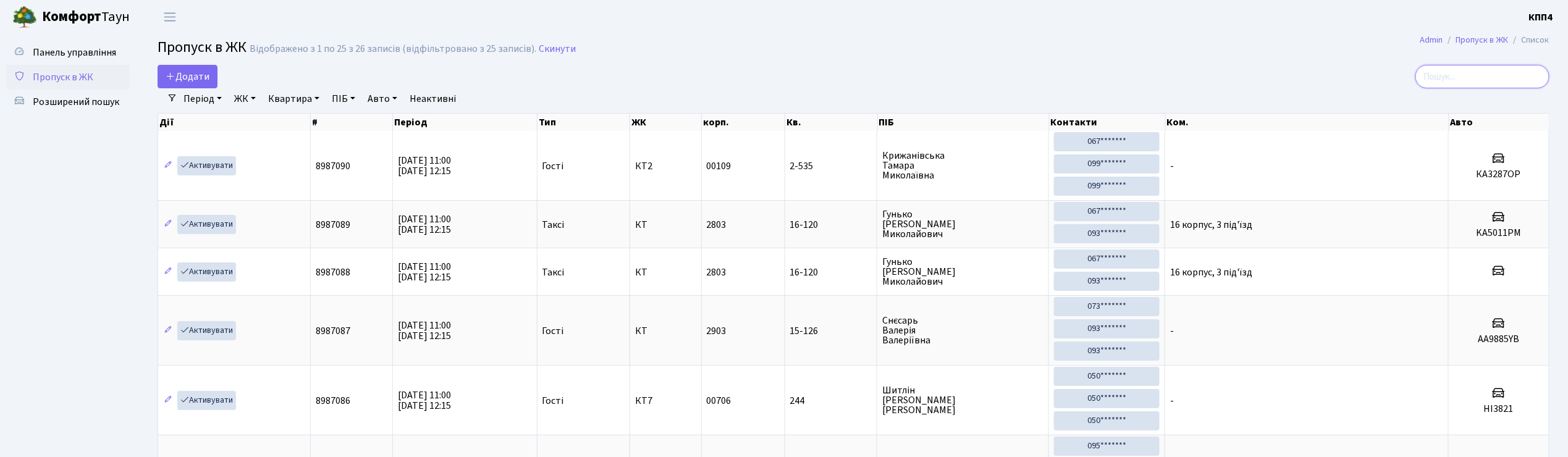
click at [1485, 75] on input "search" at bounding box center [1482, 77] width 134 height 24
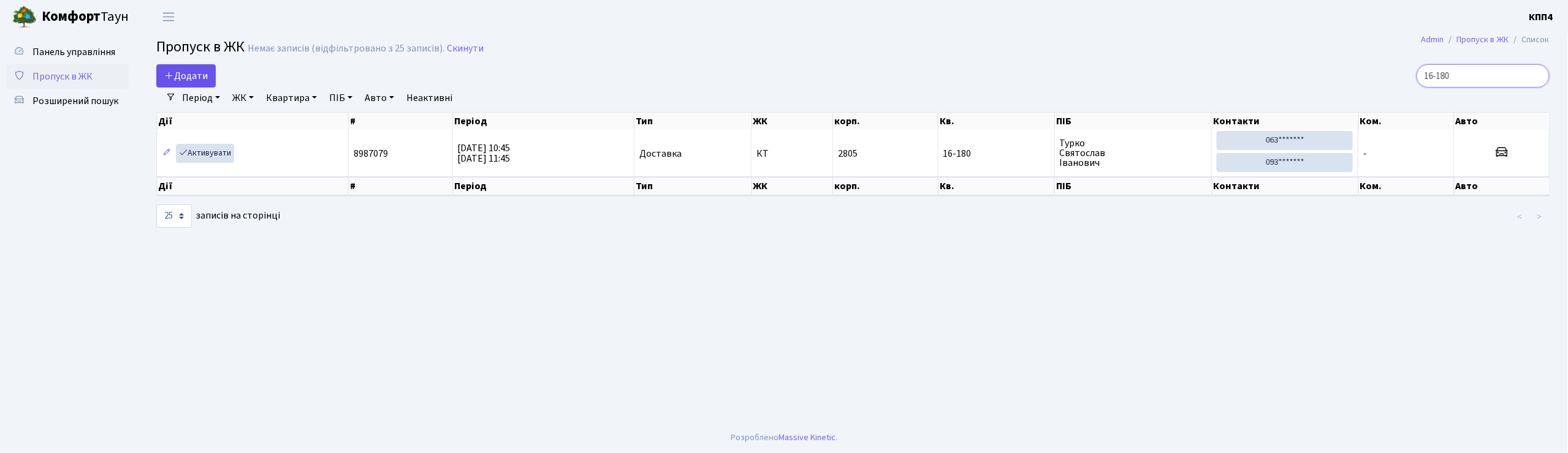
type input "16-180"
click at [184, 79] on span "Додати" at bounding box center [186, 76] width 44 height 13
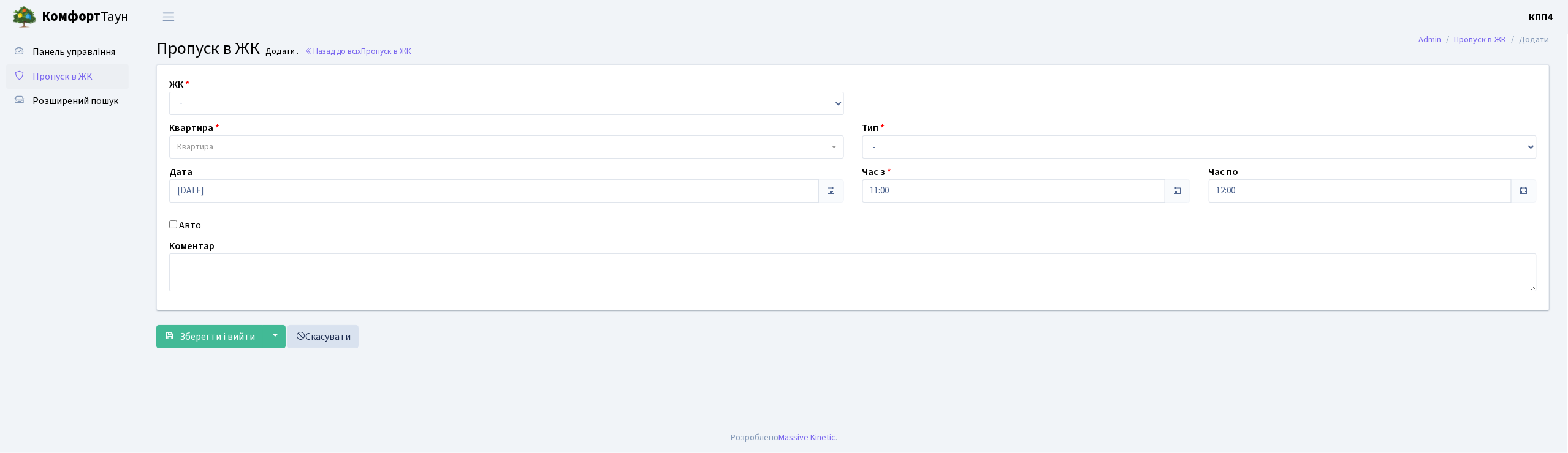
click at [174, 225] on input "Авто" at bounding box center [173, 224] width 8 height 8
checkbox input "true"
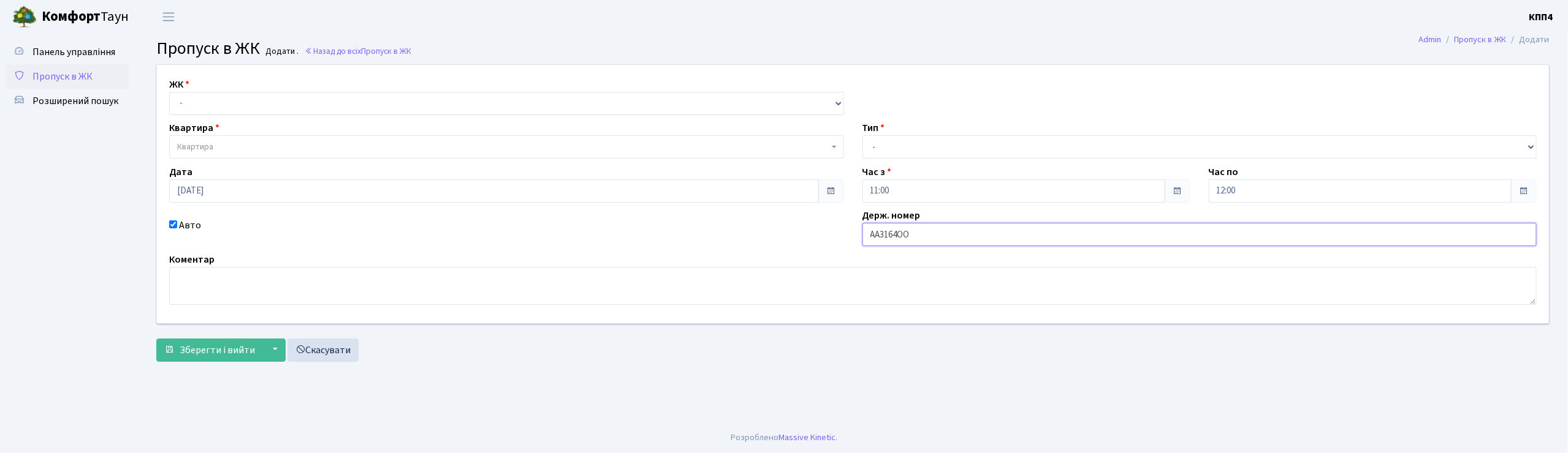
type input "АА3164ОО"
click at [220, 103] on select "- КТ, вул. Регенераторна, 4 КТ2, просп. [STREET_ADDRESS] [STREET_ADDRESS] [PERS…" at bounding box center [507, 103] width 675 height 23
select select "271"
click at [169, 92] on select "- КТ, вул. Регенераторна, 4 КТ2, просп. [STREET_ADDRESS] [STREET_ADDRESS] [PERS…" at bounding box center [507, 103] width 675 height 23
select select
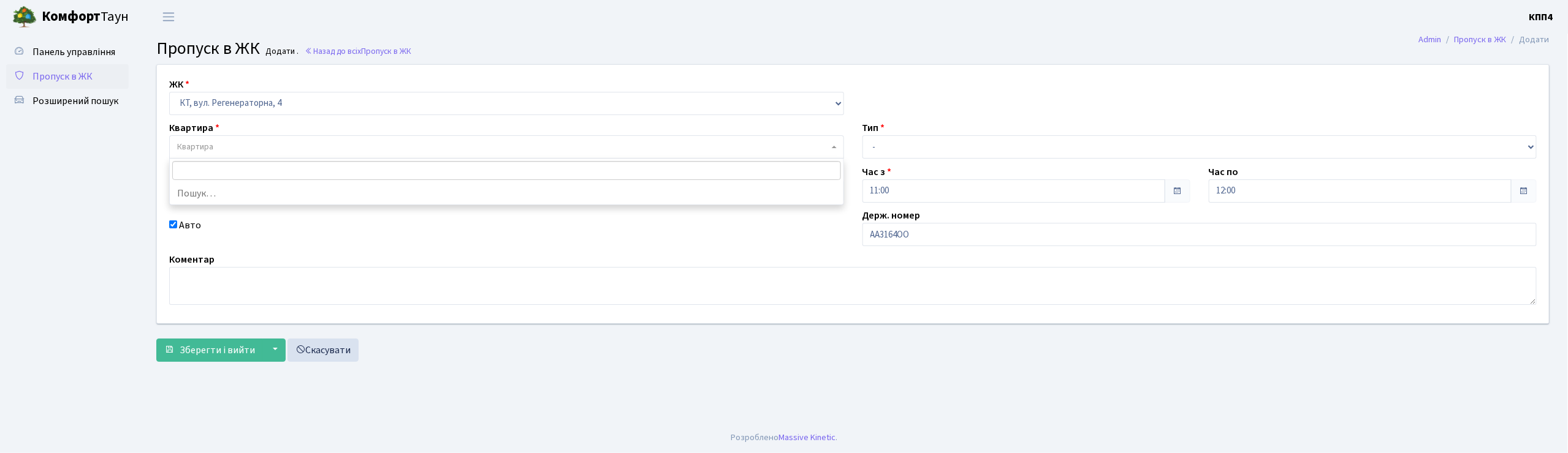
click at [235, 150] on span "Квартира" at bounding box center [503, 147] width 652 height 12
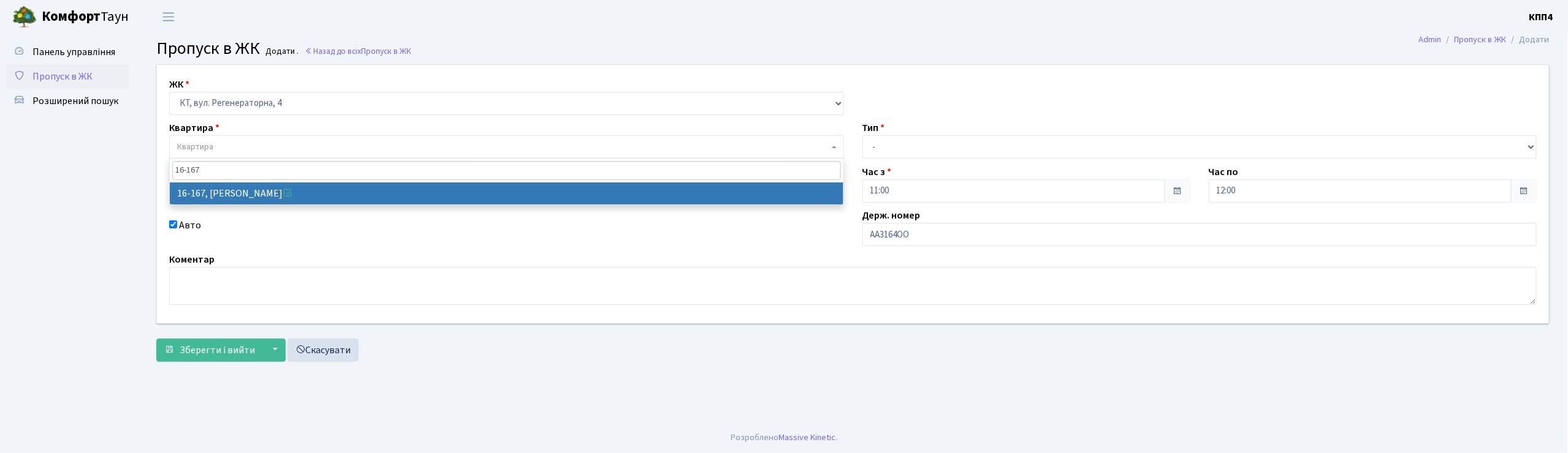
type input "16-167"
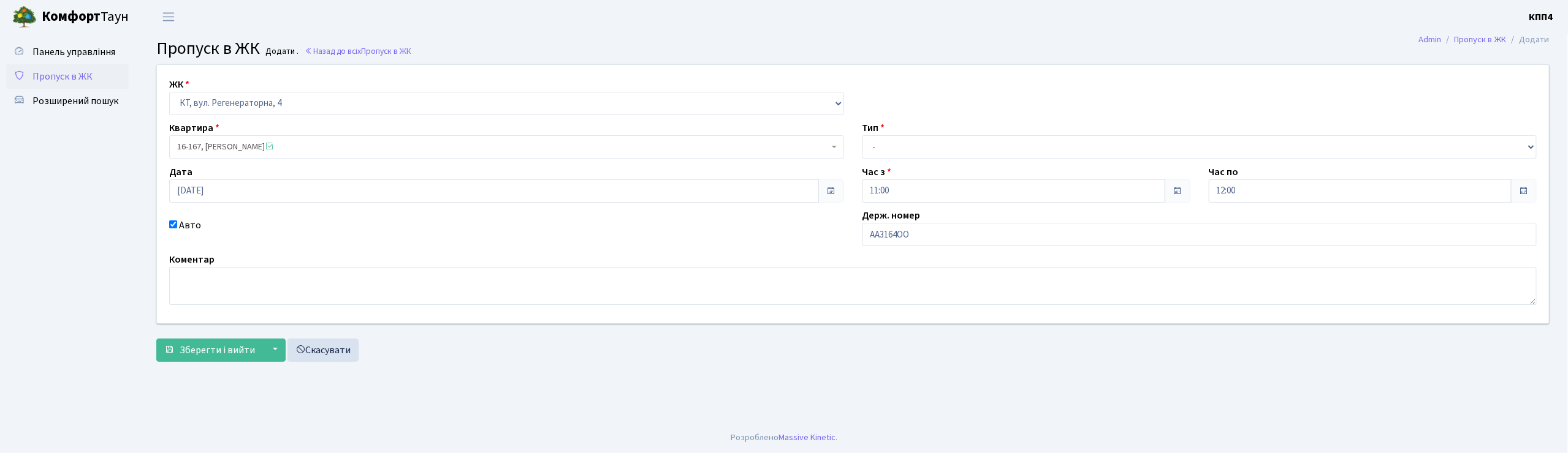
select select "8728"
click at [910, 150] on select "- Доставка Таксі Гості Сервіс" at bounding box center [1200, 147] width 675 height 23
select select "2"
click at [863, 136] on select "- Доставка Таксі Гості Сервіс" at bounding box center [1200, 147] width 675 height 23
click at [236, 350] on span "Зберегти і вийти" at bounding box center [217, 350] width 75 height 13
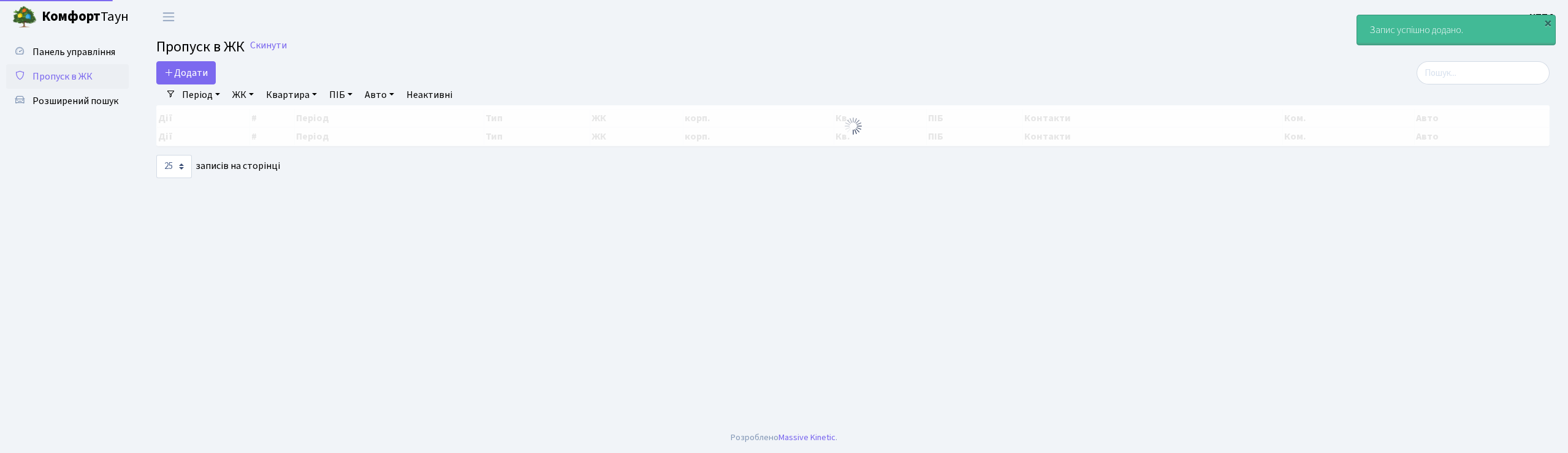
select select "25"
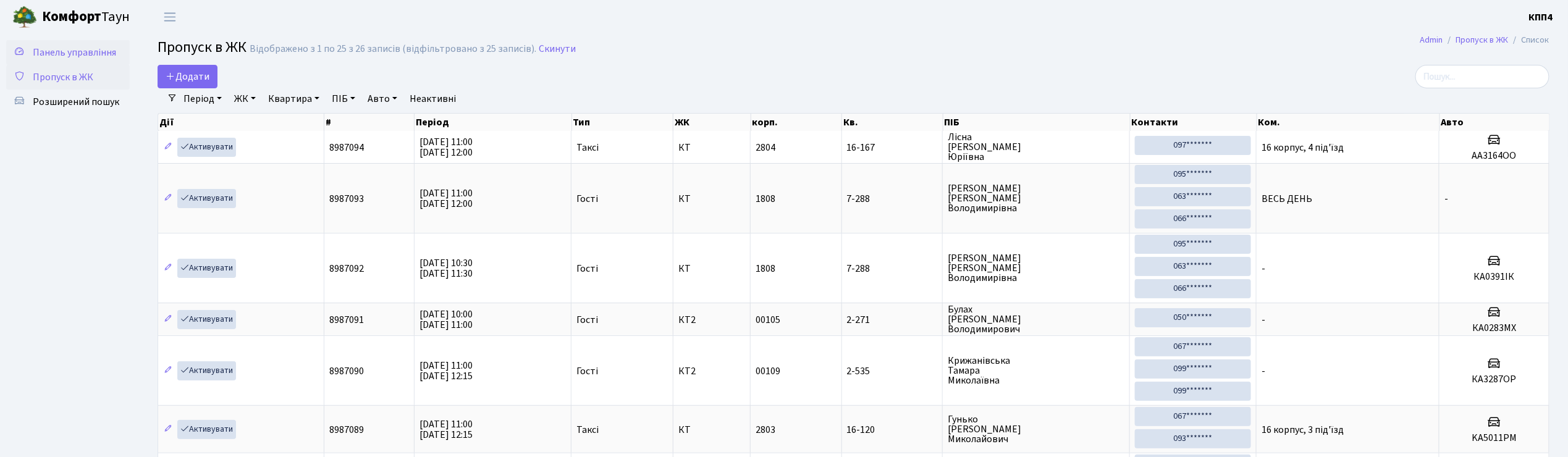
click at [93, 50] on span "Панель управління" at bounding box center [74, 53] width 83 height 14
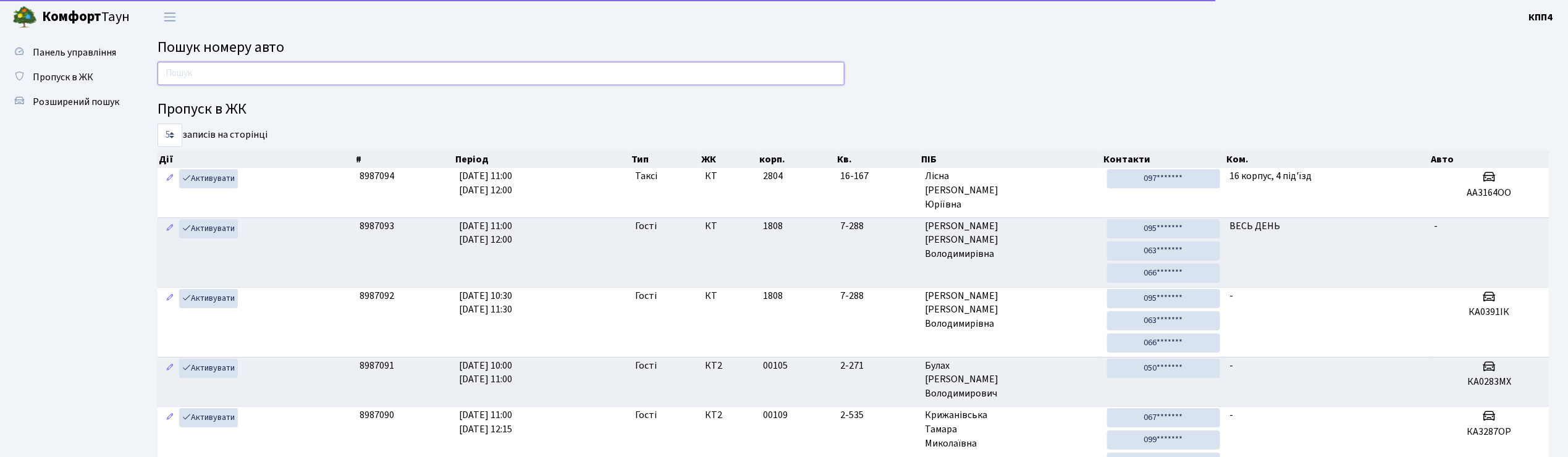
click at [223, 78] on input "text" at bounding box center [501, 73] width 687 height 24
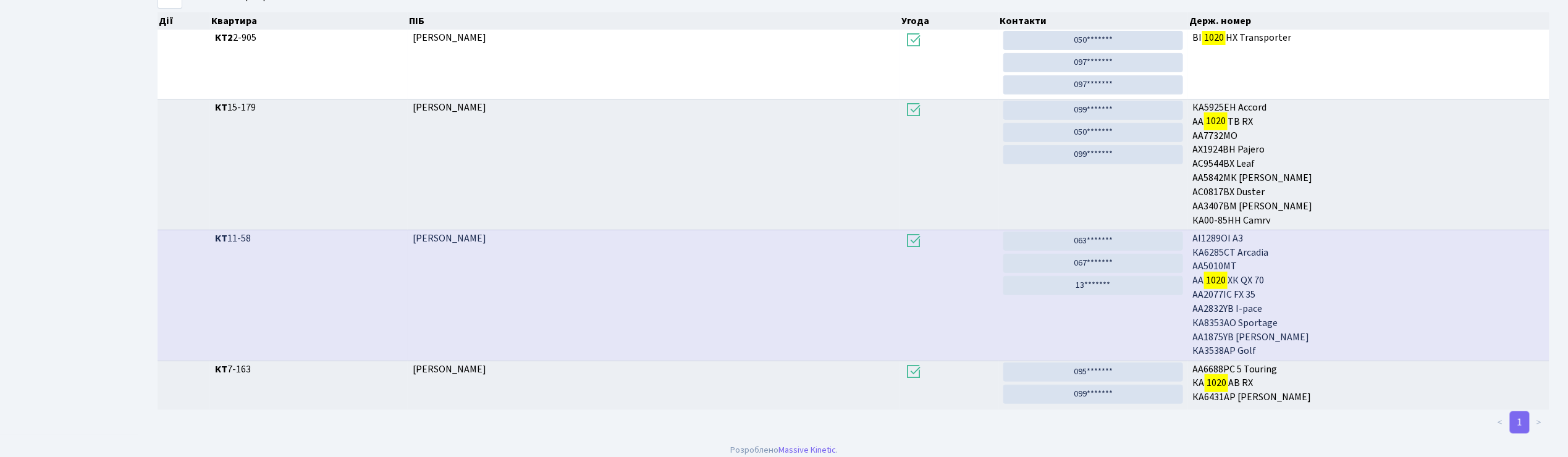
scroll to position [67, 0]
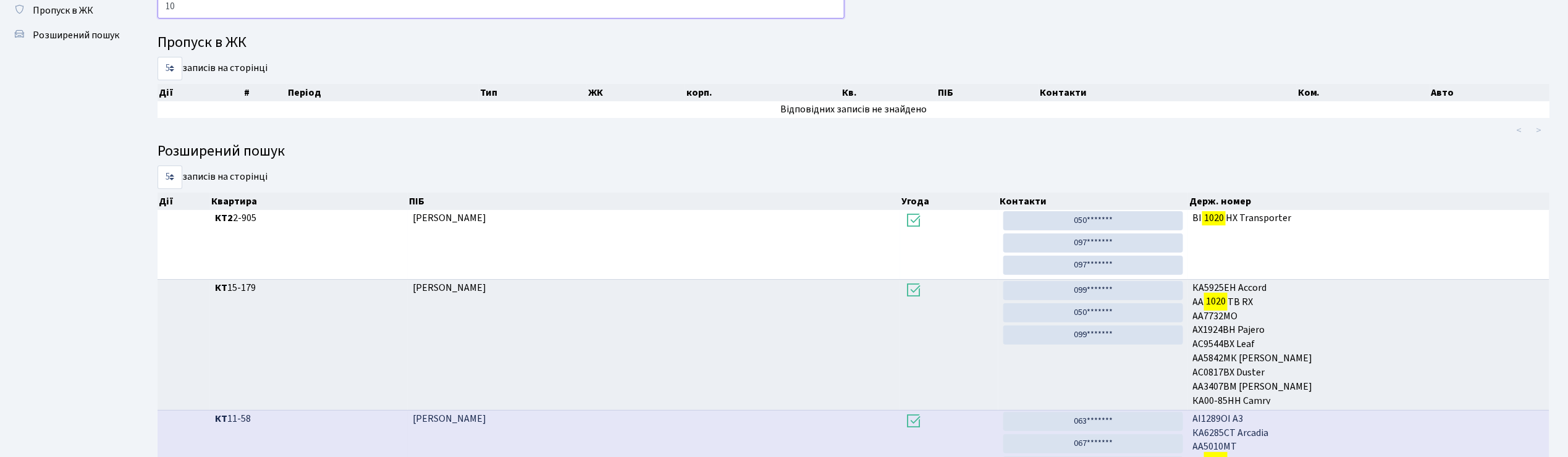
type input "1"
